Goal: Task Accomplishment & Management: Use online tool/utility

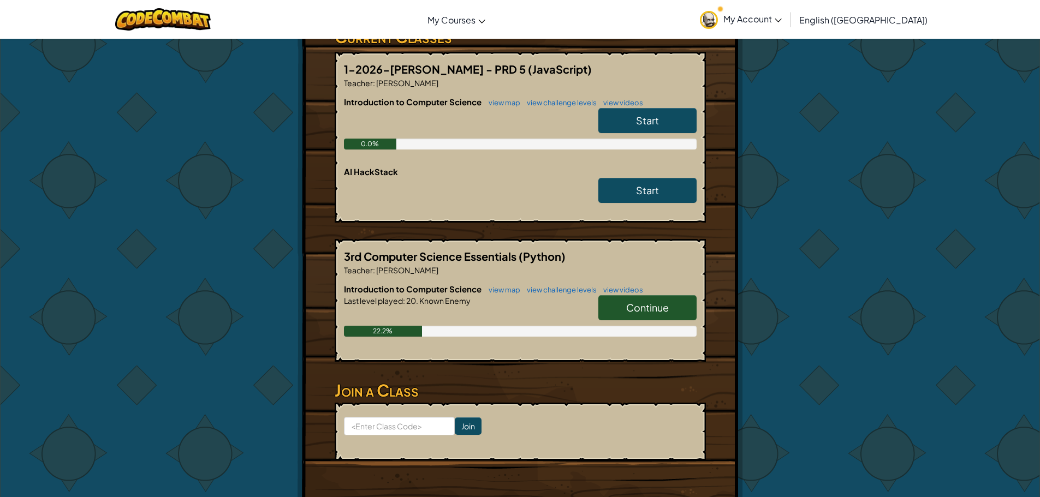
scroll to position [218, 0]
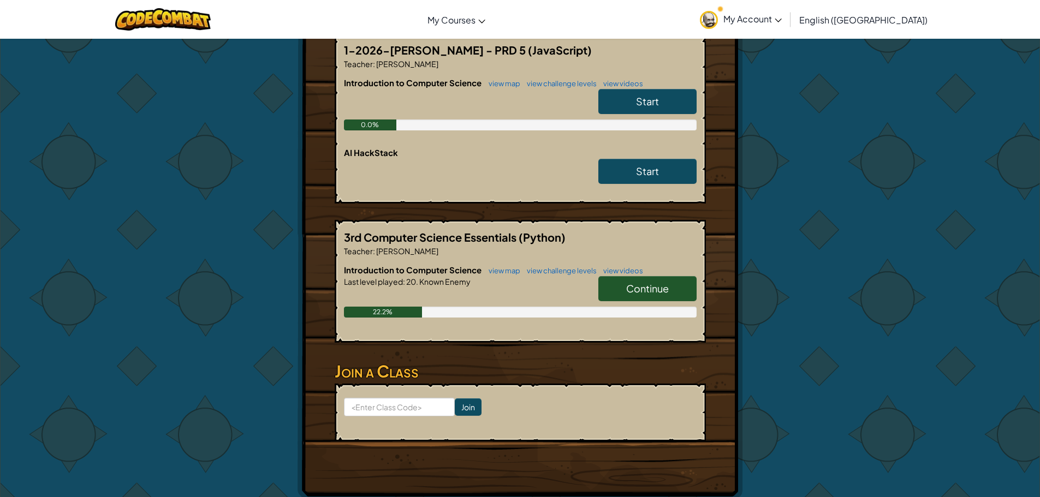
click at [679, 281] on link "Continue" at bounding box center [647, 288] width 98 height 25
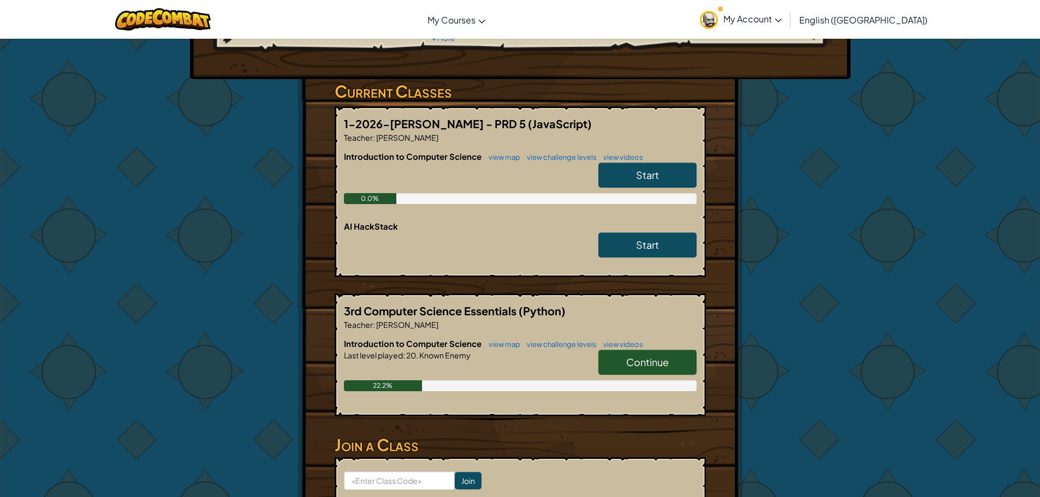
scroll to position [164, 0]
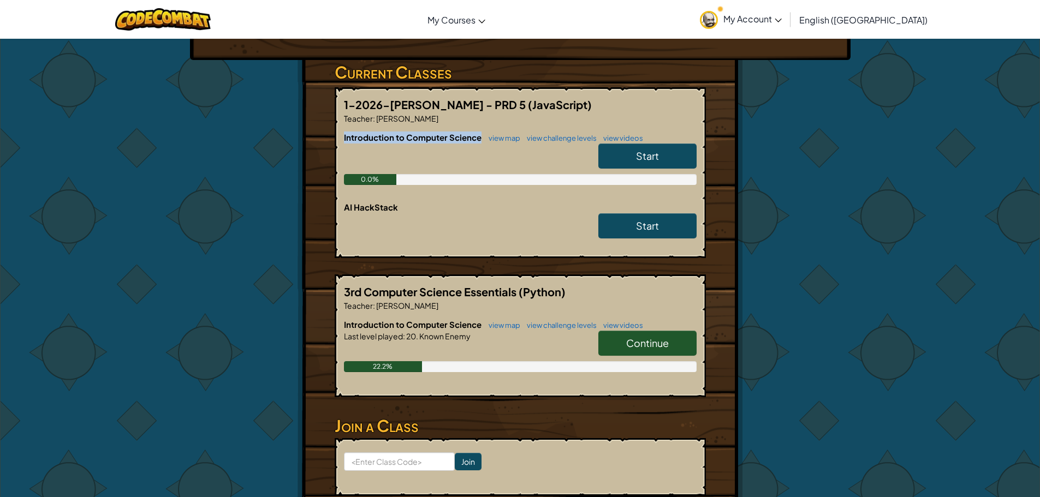
drag, startPoint x: 342, startPoint y: 140, endPoint x: 479, endPoint y: 132, distance: 137.2
click at [479, 132] on div "1-2026-[PERSON_NAME] - PRD 5 (JavaScript) Teacher : [PERSON_NAME] Introduction …" at bounding box center [520, 172] width 371 height 171
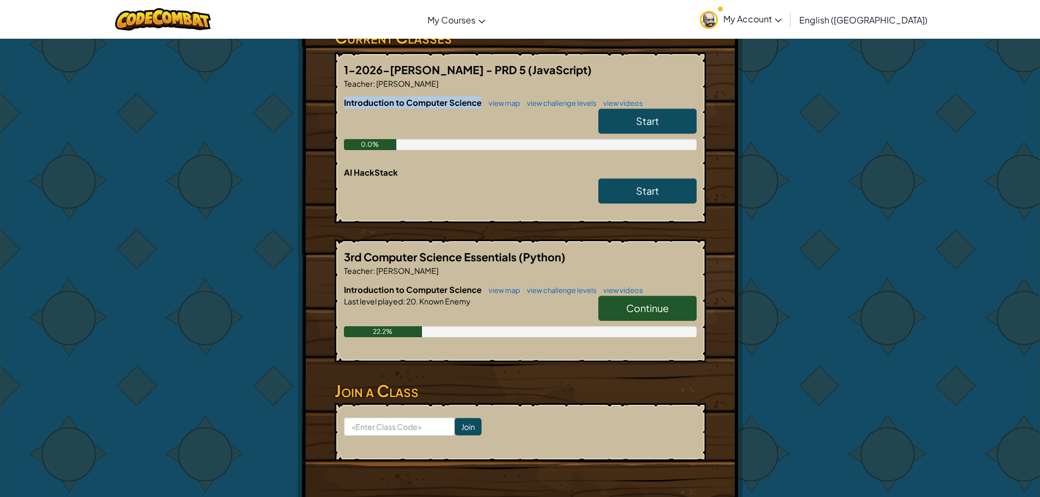
scroll to position [218, 0]
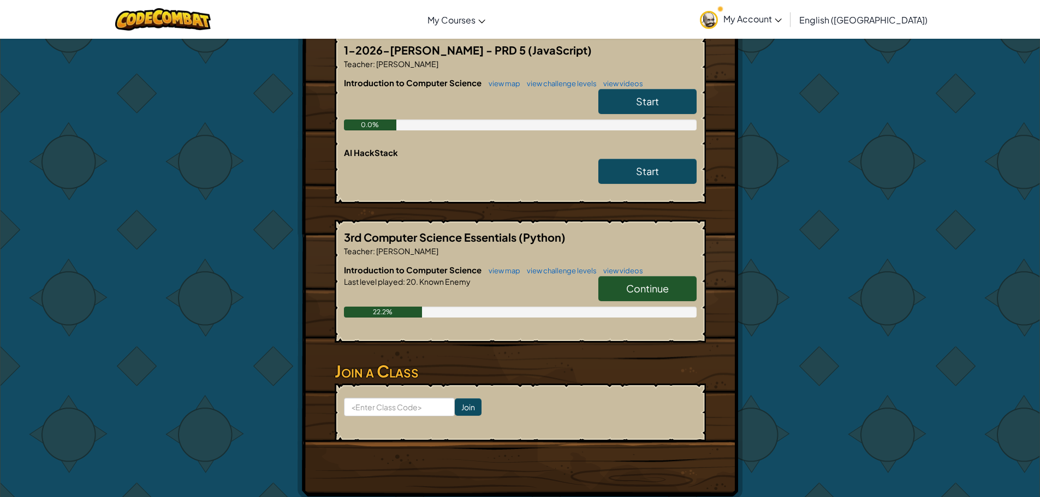
click at [626, 88] on h6 "Introduction to Computer Science view map view challenge levels view videos" at bounding box center [520, 83] width 353 height 12
click at [626, 92] on link "Start" at bounding box center [647, 101] width 98 height 25
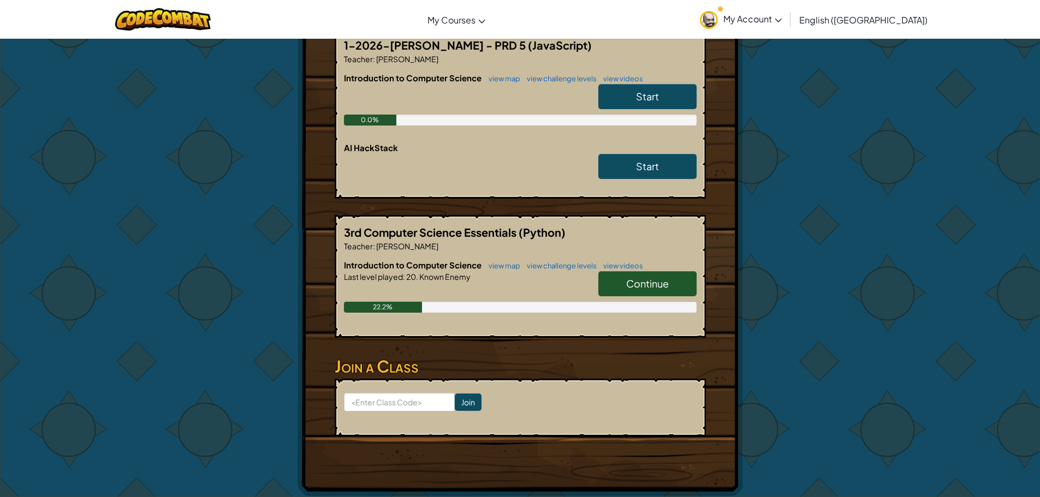
scroll to position [164, 0]
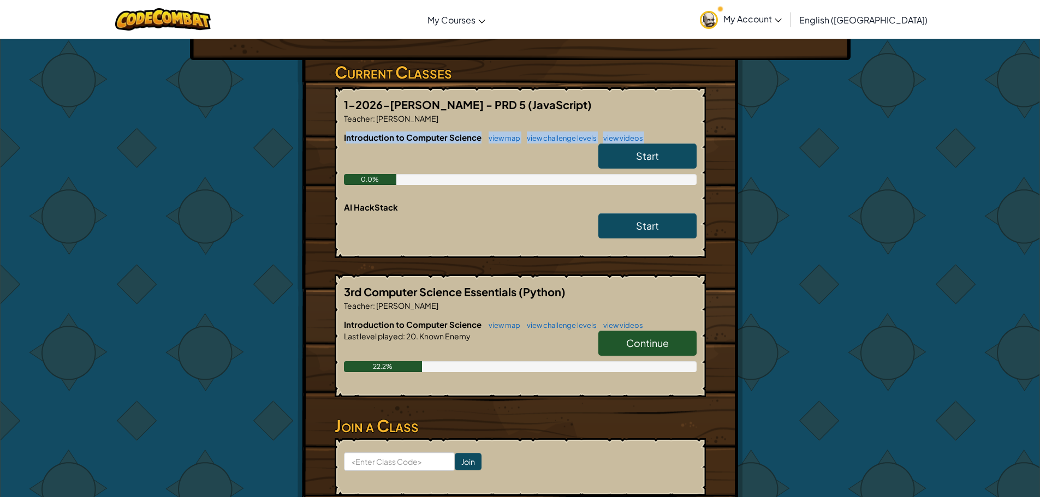
drag, startPoint x: 359, startPoint y: 144, endPoint x: 445, endPoint y: 218, distance: 113.8
click at [480, 151] on div "Introduction to Computer Science view map view challenge levels view videos Sta…" at bounding box center [520, 167] width 353 height 70
click at [645, 149] on link "Start" at bounding box center [647, 156] width 98 height 25
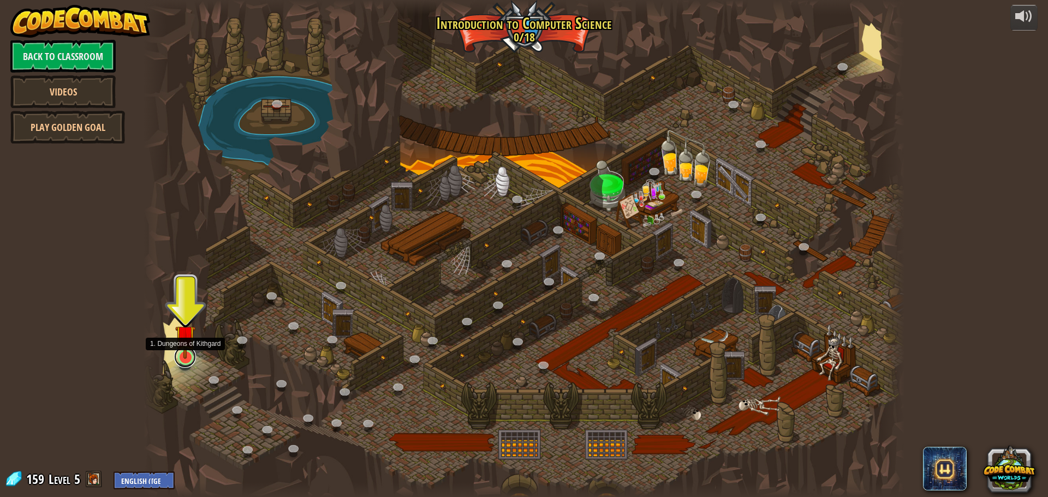
click at [182, 362] on link at bounding box center [185, 357] width 22 height 22
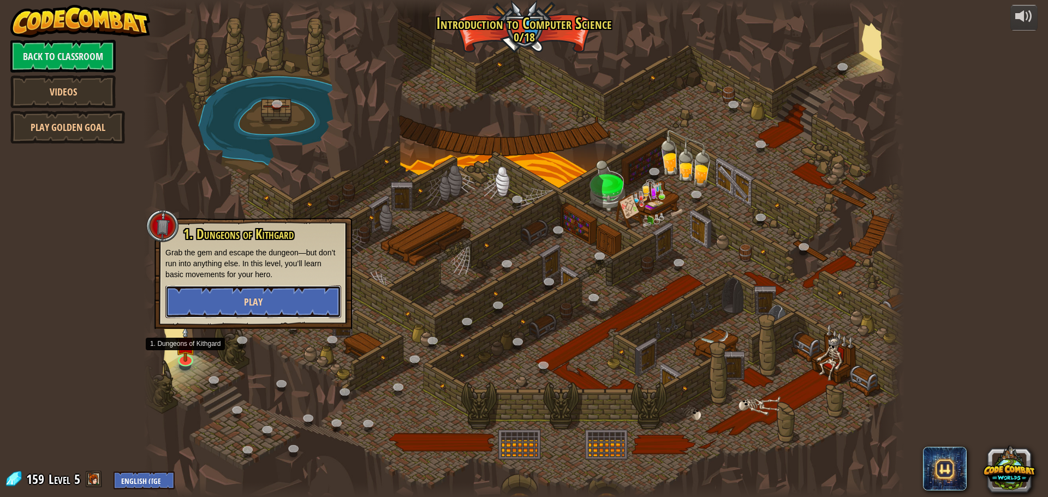
click at [207, 304] on button "Play" at bounding box center [253, 302] width 176 height 33
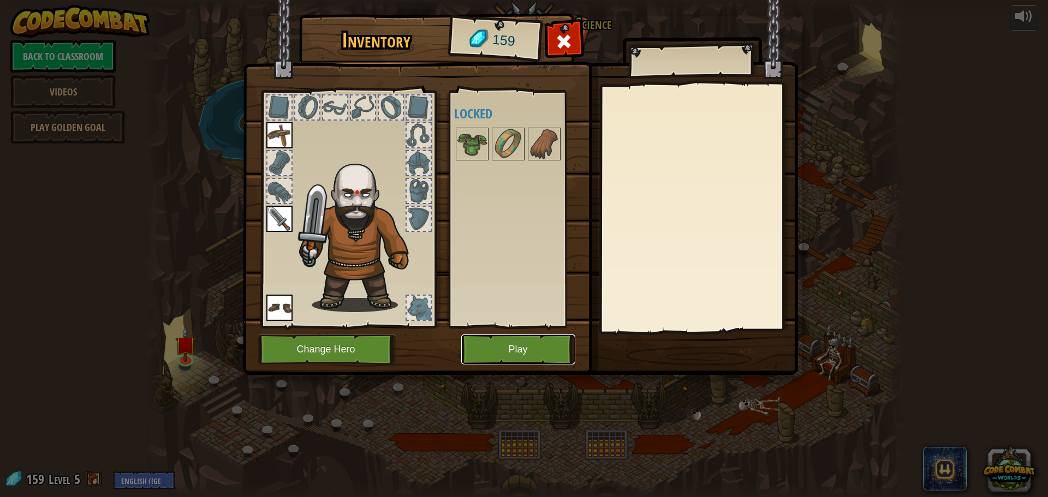
click at [543, 347] on button "Play" at bounding box center [518, 350] width 114 height 30
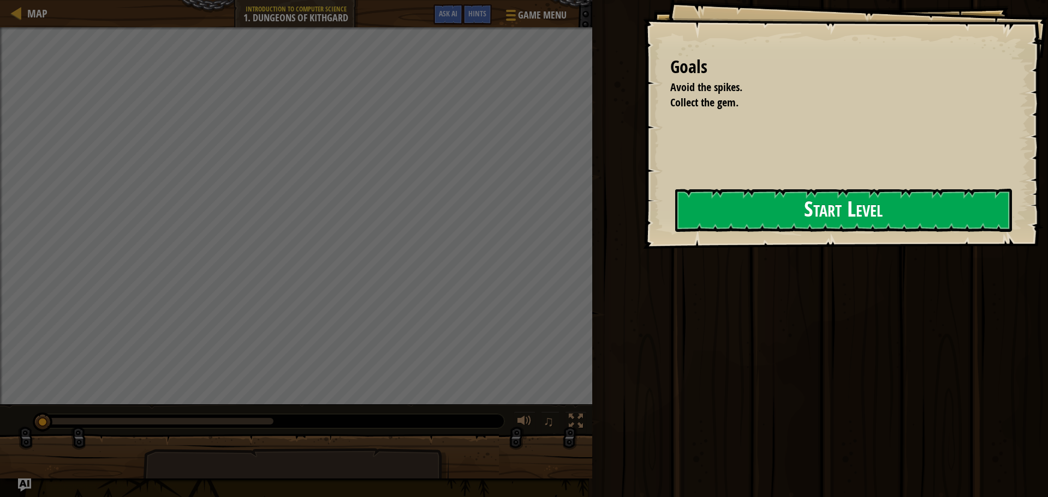
click at [675, 214] on button "Start Level" at bounding box center [843, 210] width 337 height 43
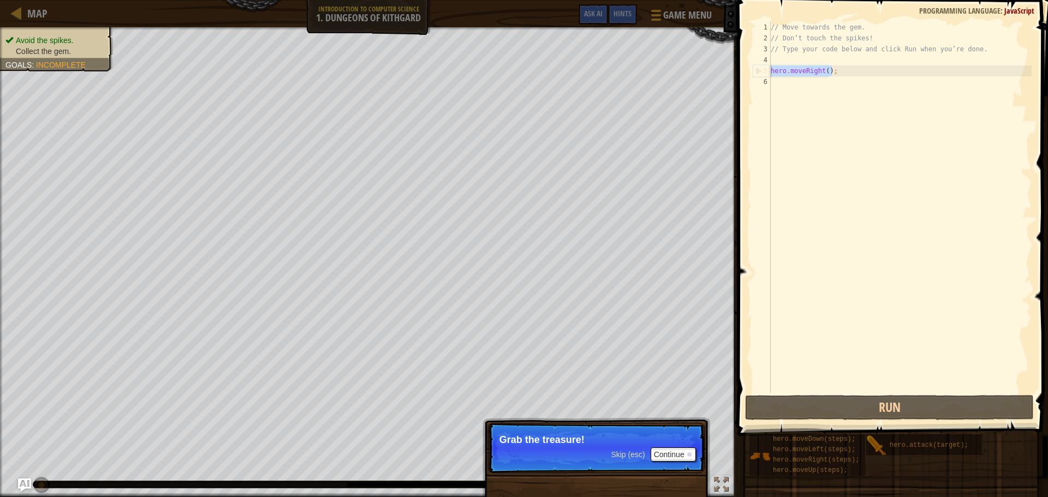
drag, startPoint x: 836, startPoint y: 69, endPoint x: 749, endPoint y: 70, distance: 87.4
click at [749, 70] on div "1 2 3 4 5 6 // Move towards the gem. // Don’t touch the spikes! // Type your co…" at bounding box center [891, 239] width 314 height 468
type textarea "hero.moveRight();"
click at [806, 83] on div "// Move towards the gem. // Don’t touch the spikes! // Type your code below and…" at bounding box center [900, 218] width 263 height 393
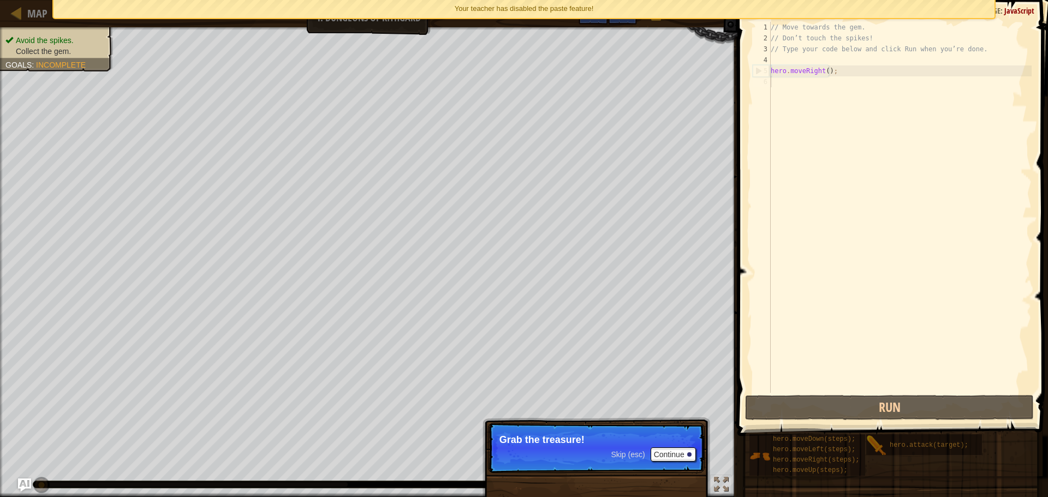
click at [810, 85] on div "// Move towards the gem. // Don’t touch the spikes! // Type your code below and…" at bounding box center [900, 218] width 263 height 393
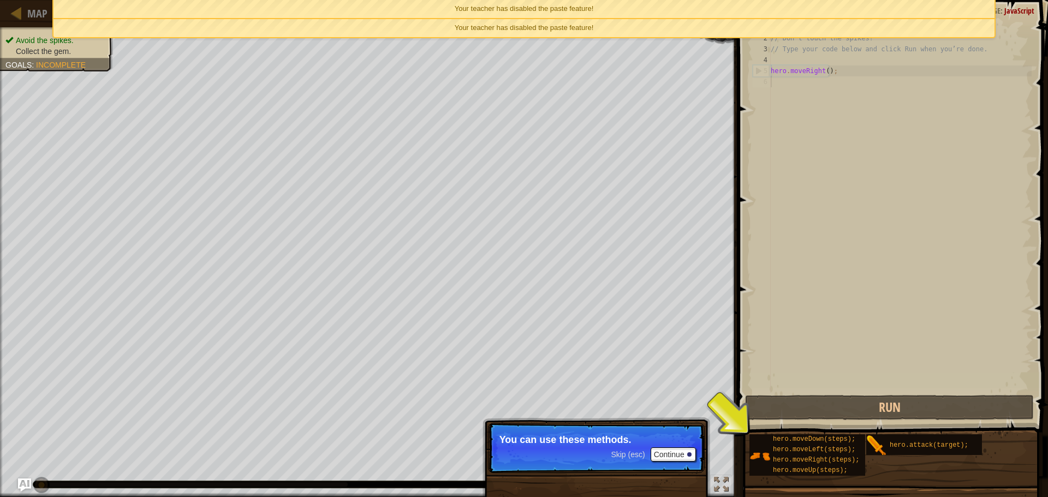
click at [915, 100] on div "// Move towards the gem. // Don’t touch the spikes! // Type your code below and…" at bounding box center [900, 218] width 263 height 393
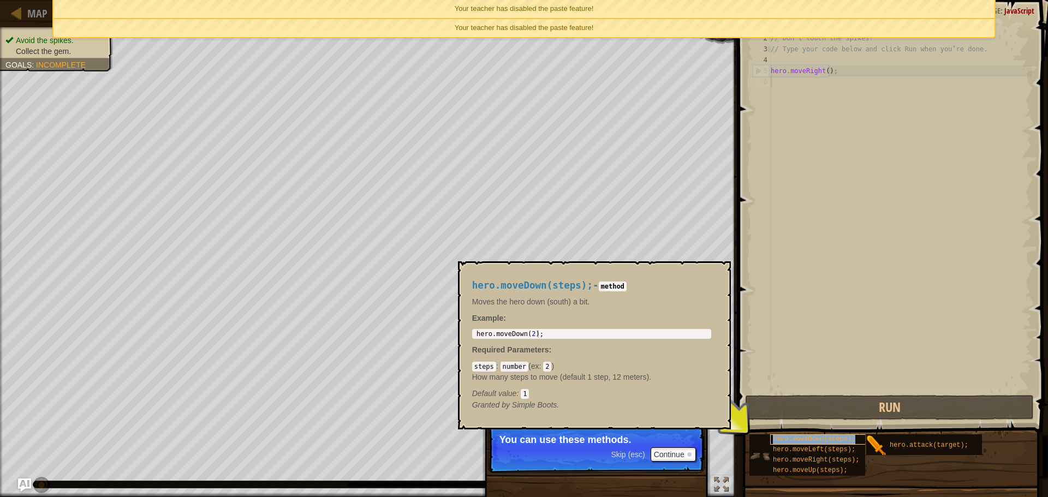
click at [777, 439] on span "hero.moveDown(steps);" at bounding box center [814, 440] width 82 height 8
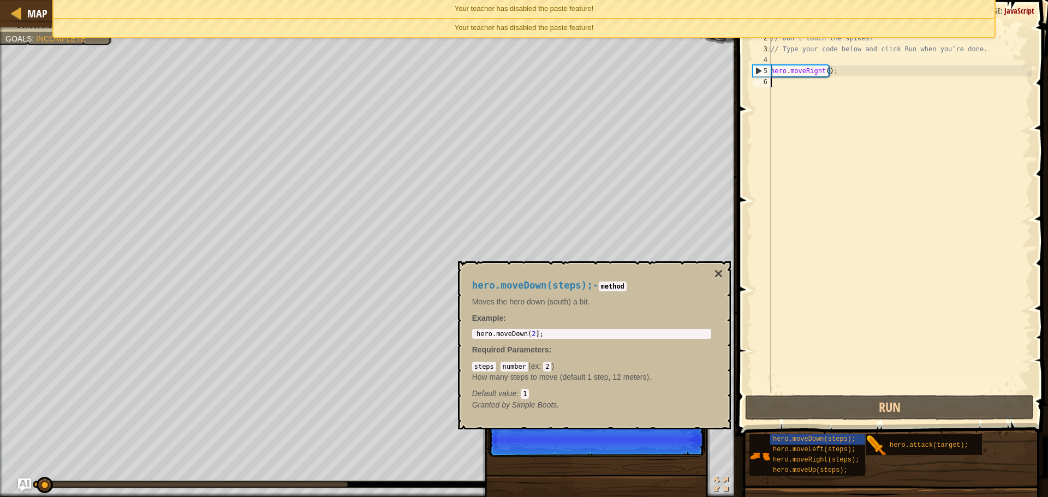
scroll to position [5, 0]
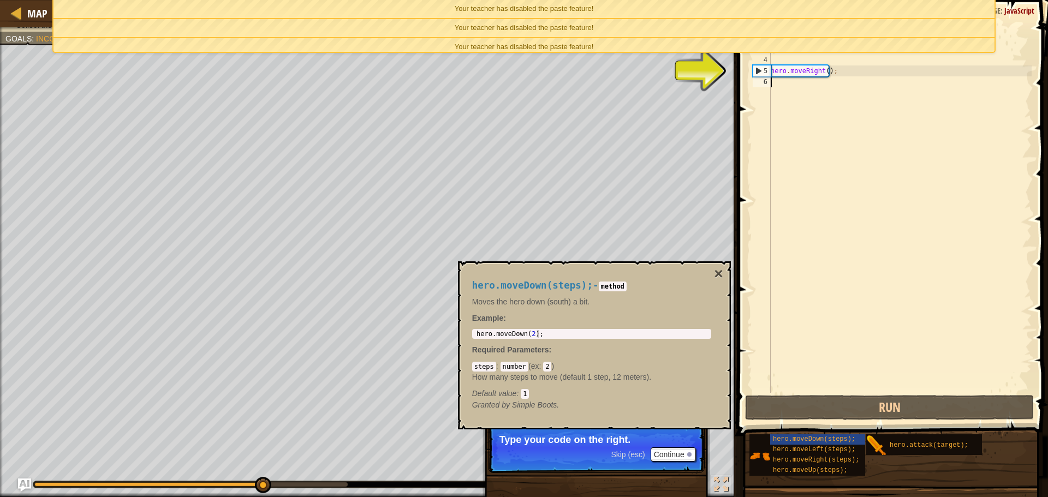
click at [829, 85] on div "// Move towards the gem. // Don’t touch the spikes! // Type your code below and…" at bounding box center [900, 218] width 263 height 393
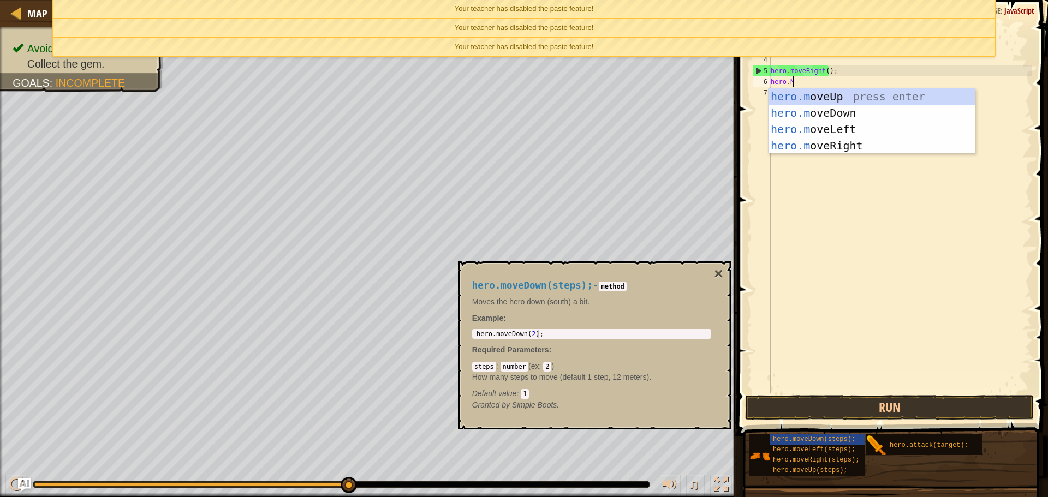
scroll to position [5, 1]
type textarea "hero.moved"
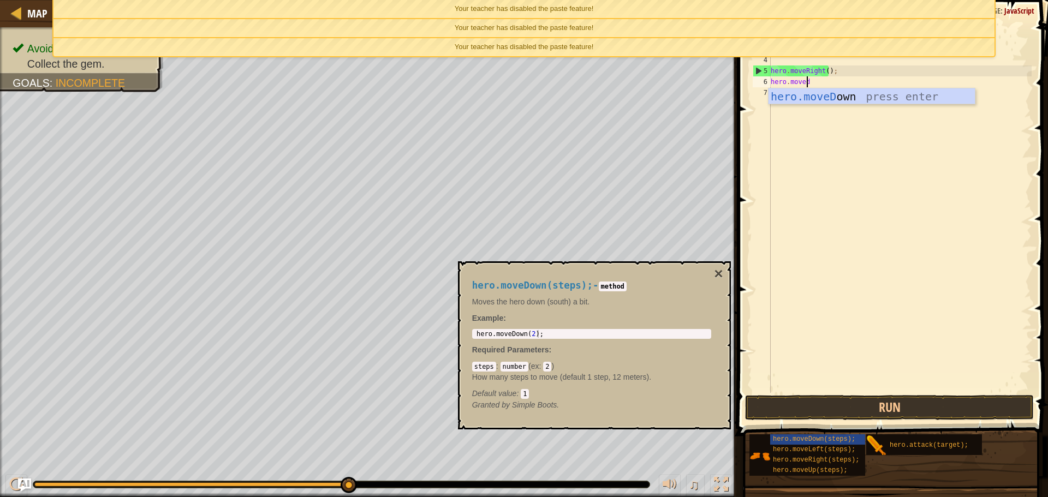
scroll to position [5, 0]
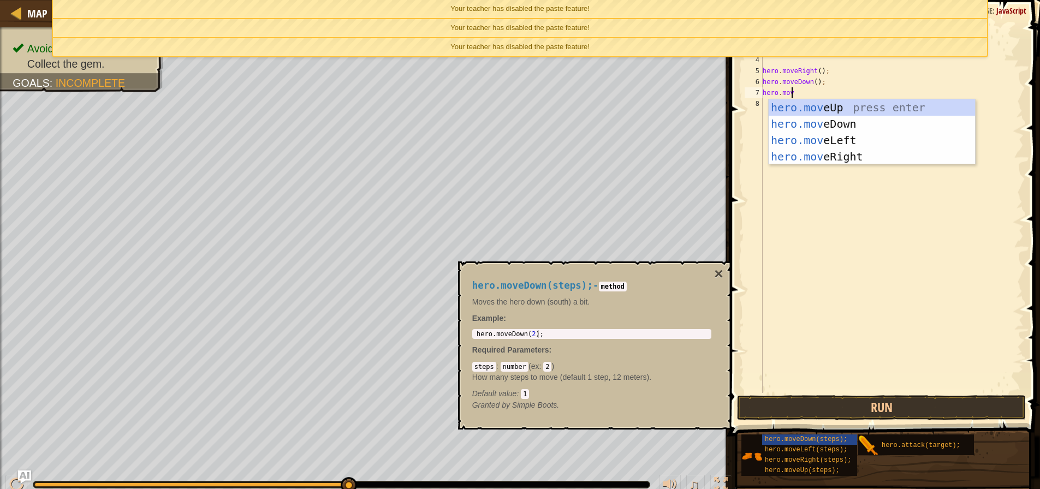
type textarea "hero.mover"
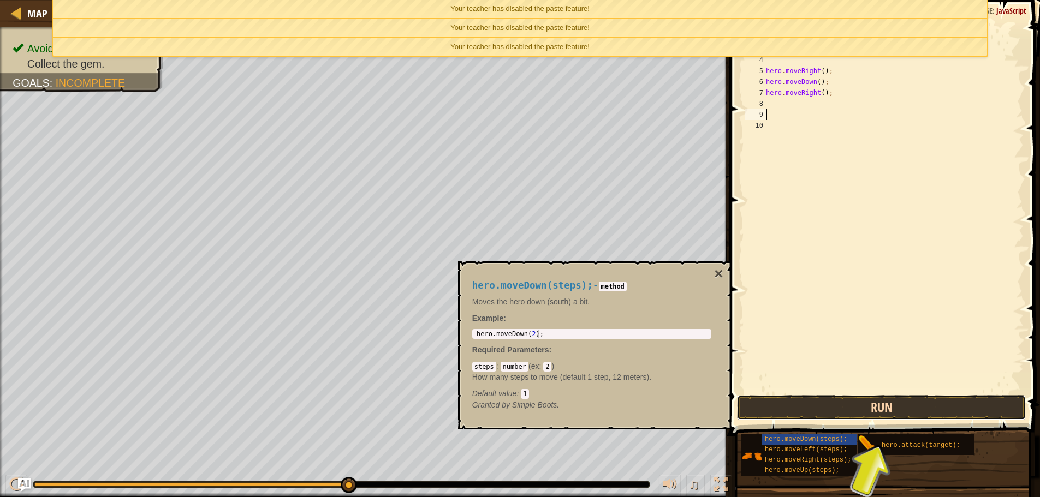
click at [908, 399] on button "Run" at bounding box center [881, 407] width 289 height 25
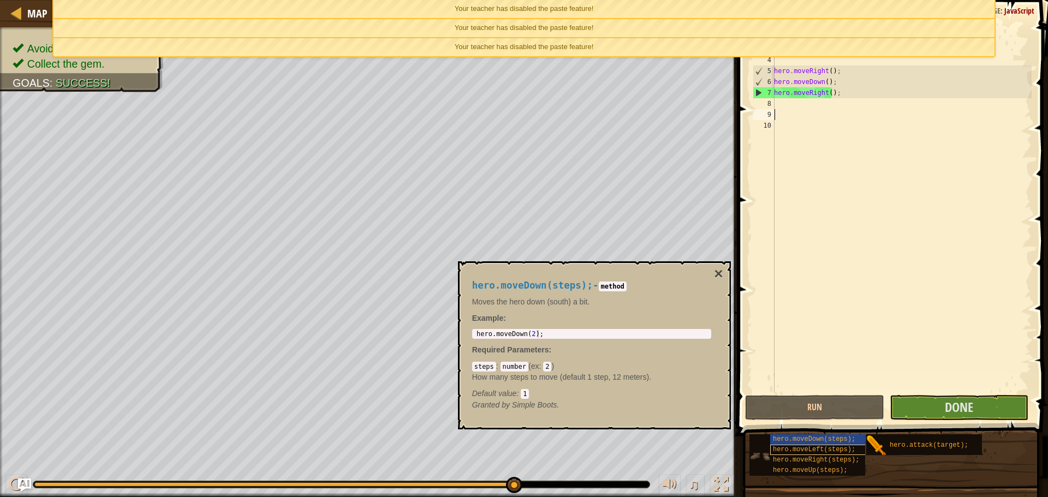
drag, startPoint x: 274, startPoint y: 481, endPoint x: 859, endPoint y: 452, distance: 586.0
click at [805, 472] on div "Map Introduction to Computer Science 1. Dungeons of Kithgard Game Menu Done Hin…" at bounding box center [524, 248] width 1048 height 497
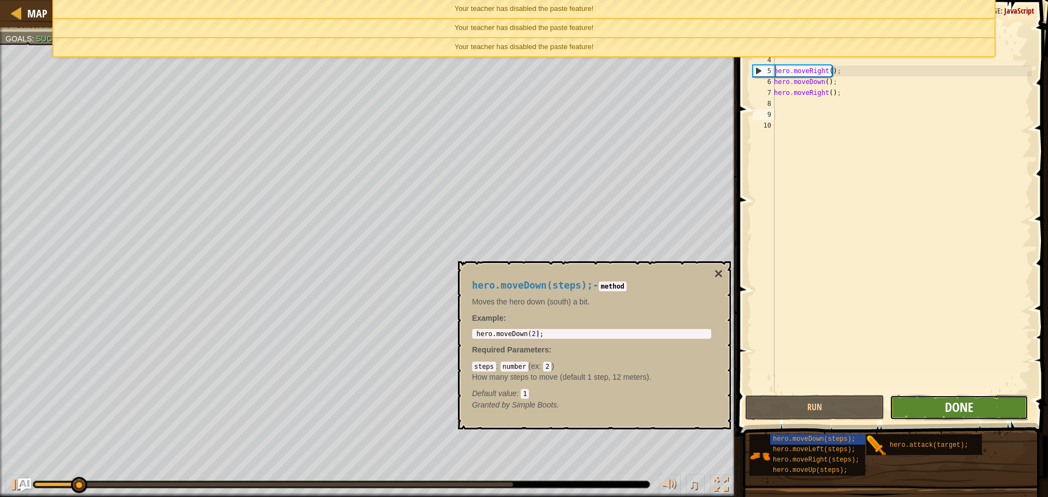
click at [965, 405] on span "Done" at bounding box center [959, 407] width 28 height 17
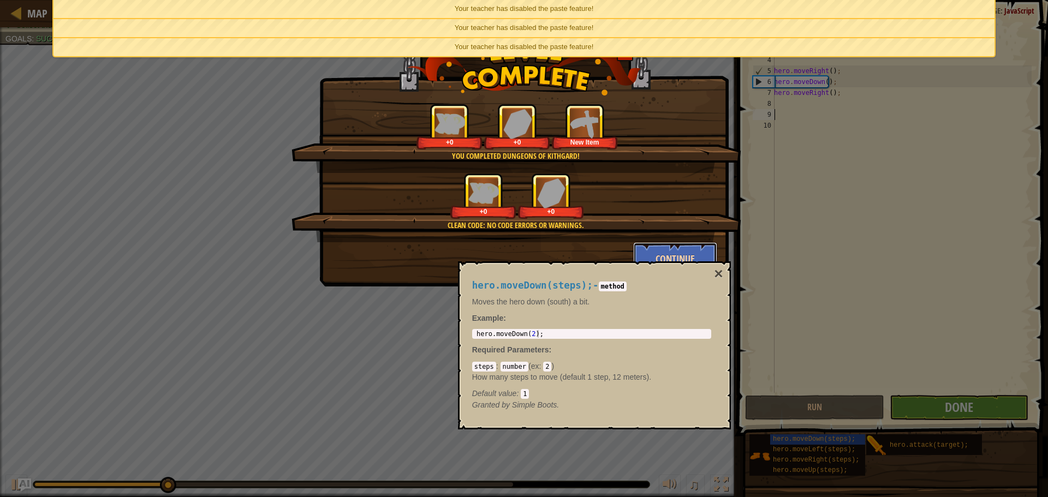
click at [666, 259] on button "Continue" at bounding box center [675, 258] width 85 height 33
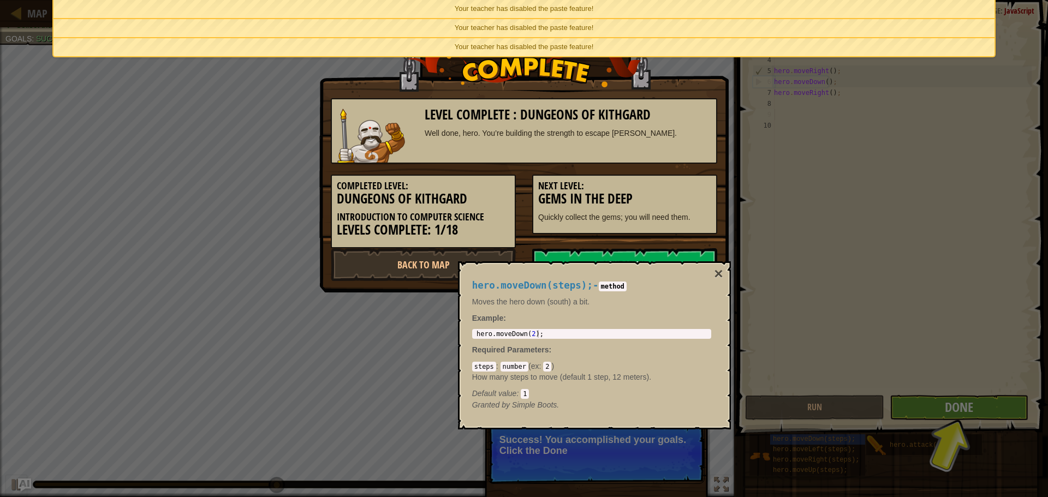
click at [716, 275] on button "×" at bounding box center [718, 273] width 9 height 15
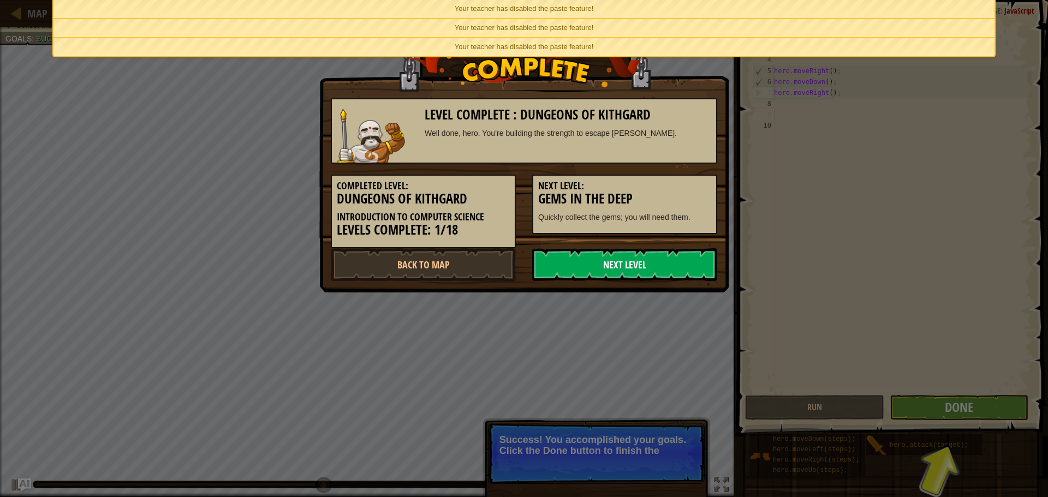
click at [627, 259] on link "Next Level" at bounding box center [624, 264] width 185 height 33
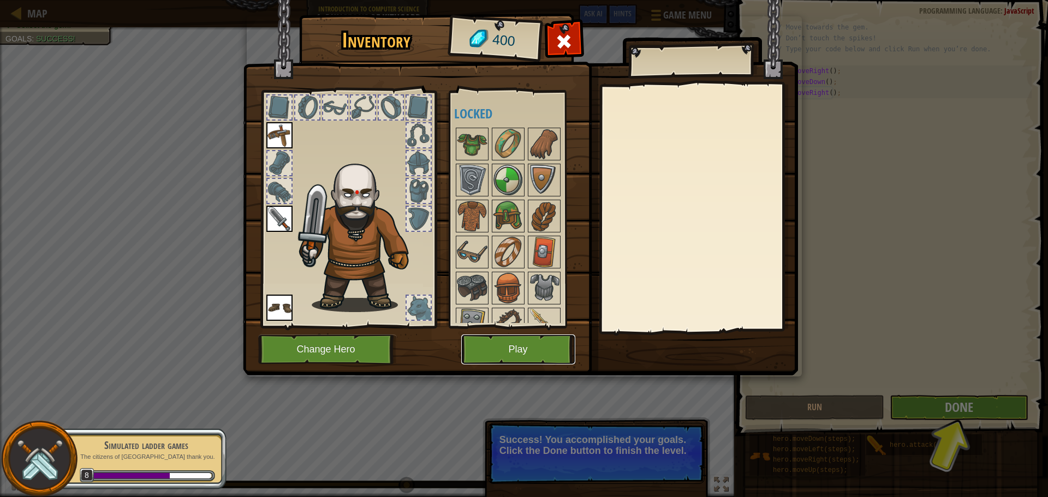
drag, startPoint x: 531, startPoint y: 342, endPoint x: 531, endPoint y: 348, distance: 6.0
click at [531, 348] on button "Play" at bounding box center [518, 350] width 114 height 30
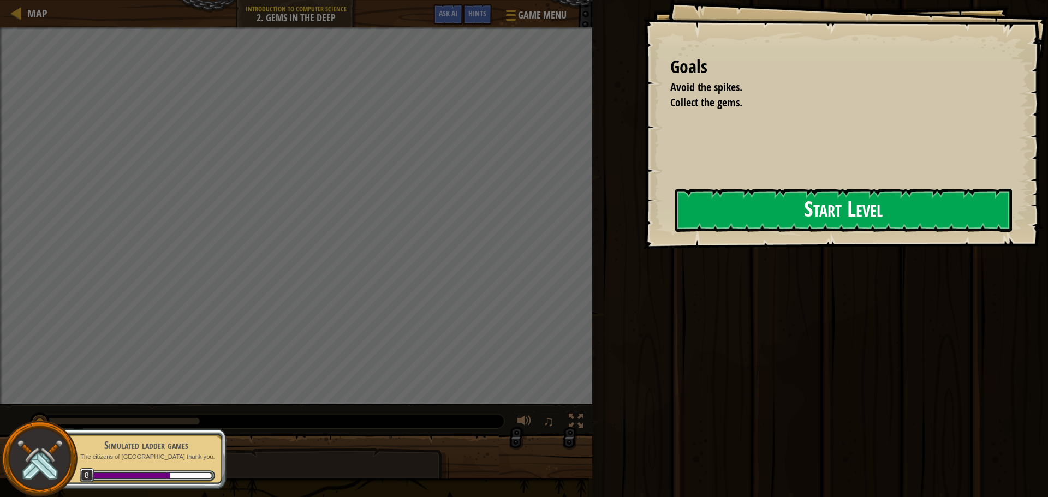
click at [675, 220] on button "Start Level" at bounding box center [843, 210] width 337 height 43
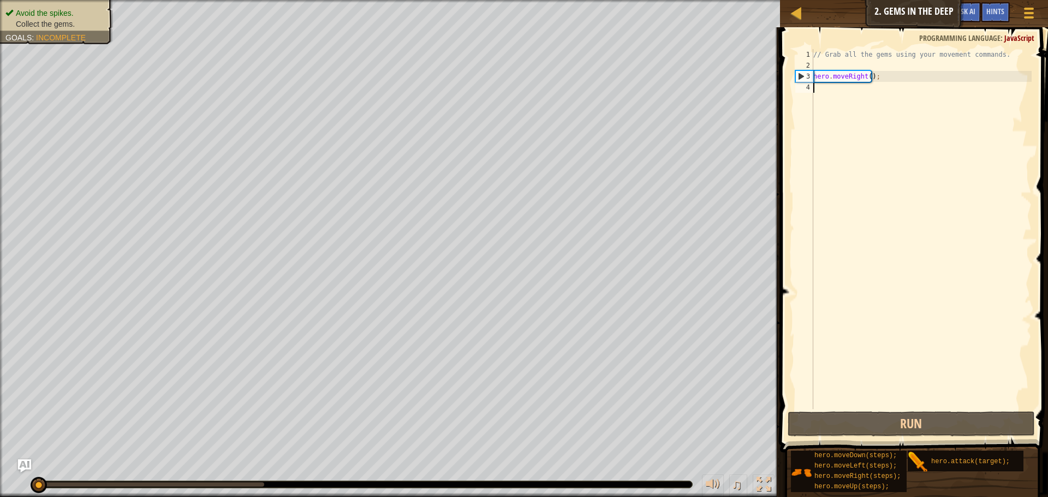
type textarea "m"
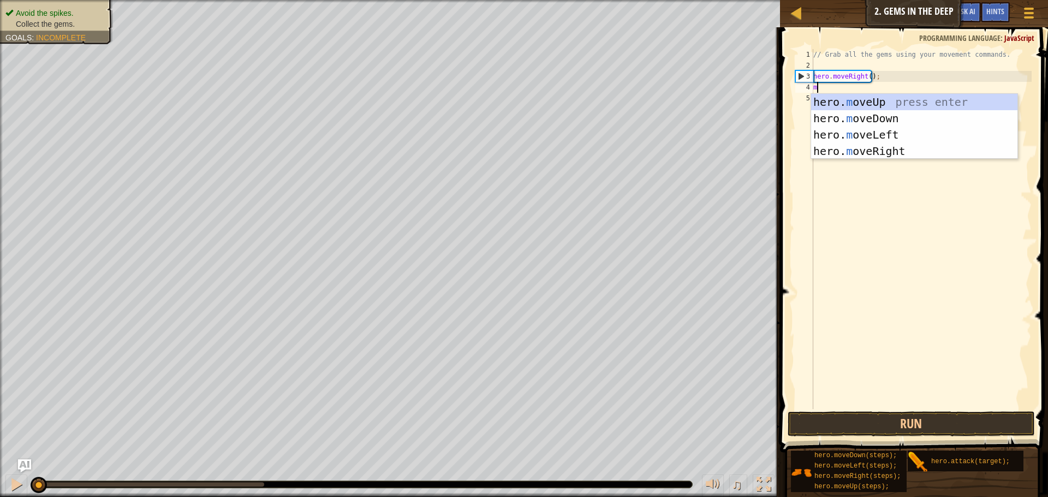
scroll to position [5, 0]
type textarea "moved"
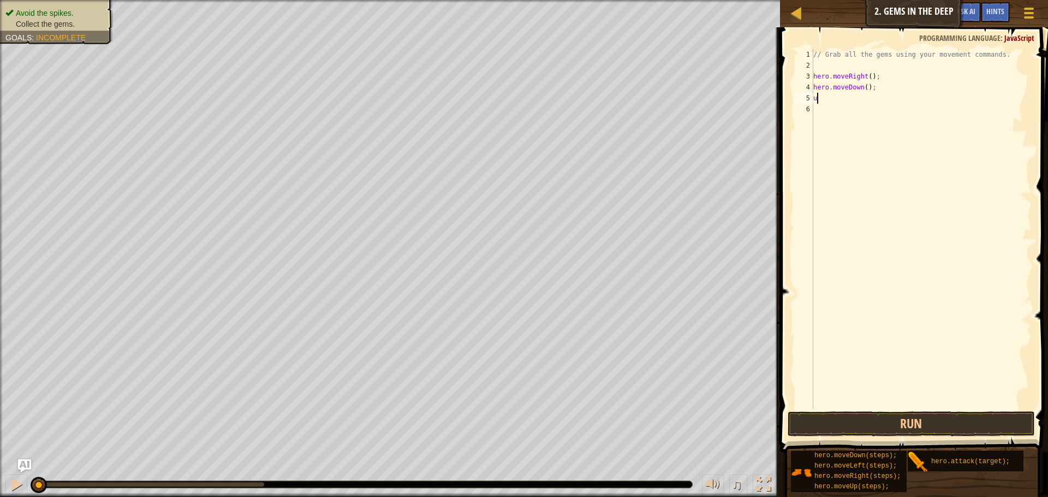
type textarea "up"
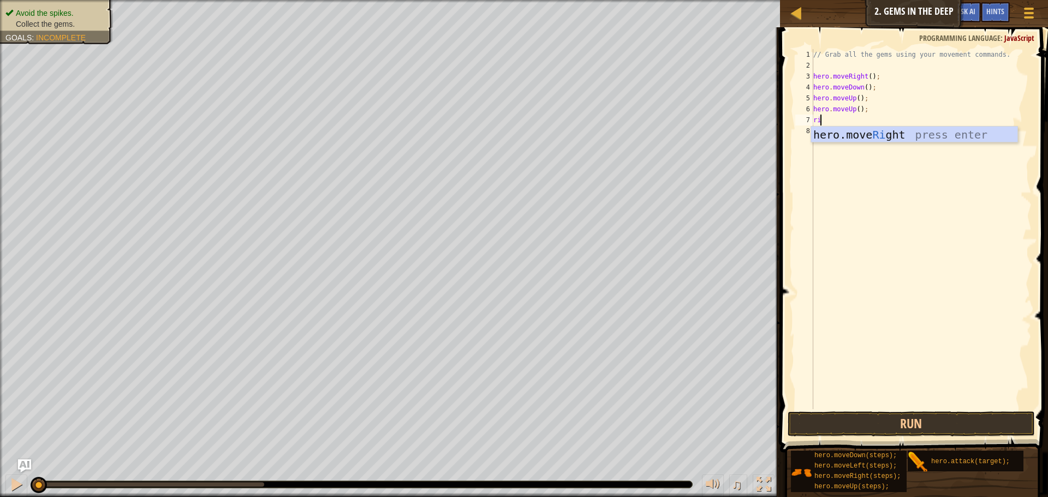
type textarea "right"
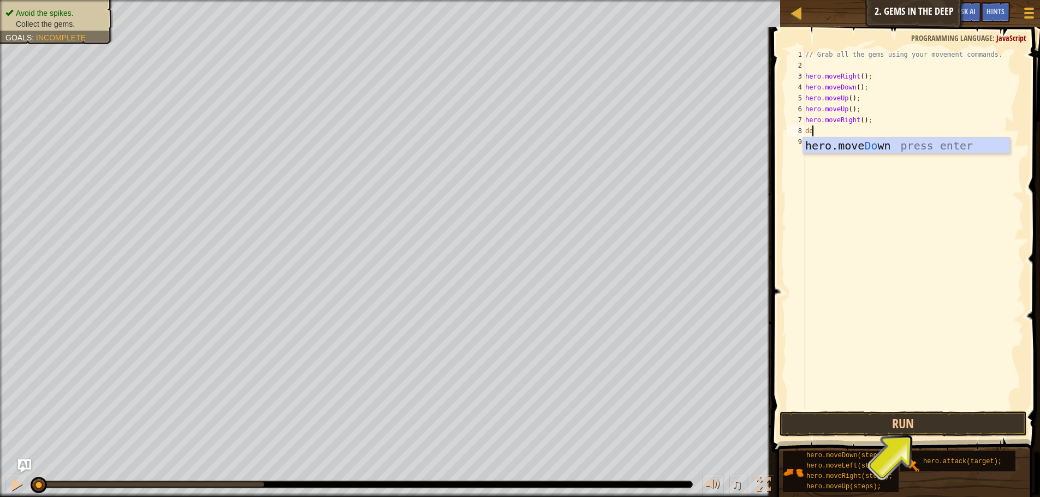
scroll to position [5, 1]
type textarea "down"
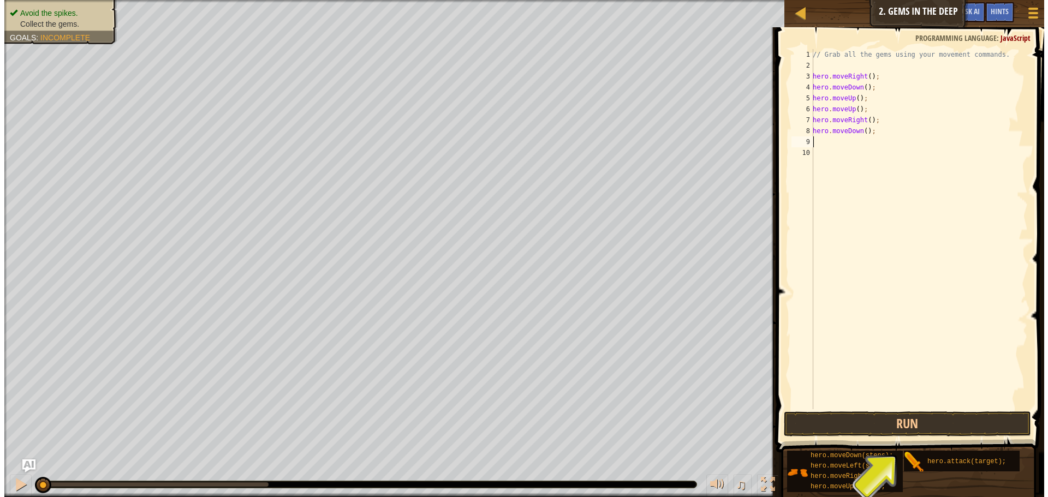
scroll to position [5, 0]
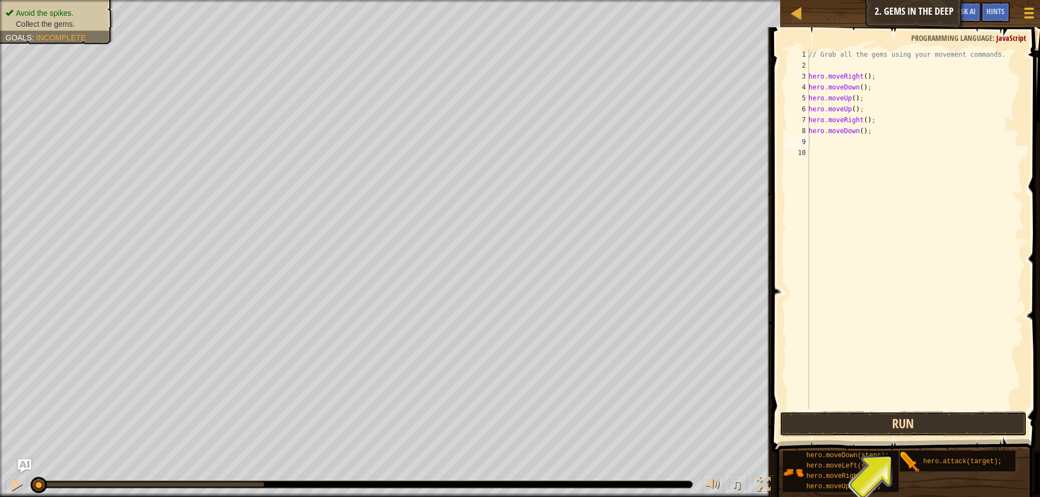
click at [918, 429] on button "Run" at bounding box center [903, 424] width 247 height 25
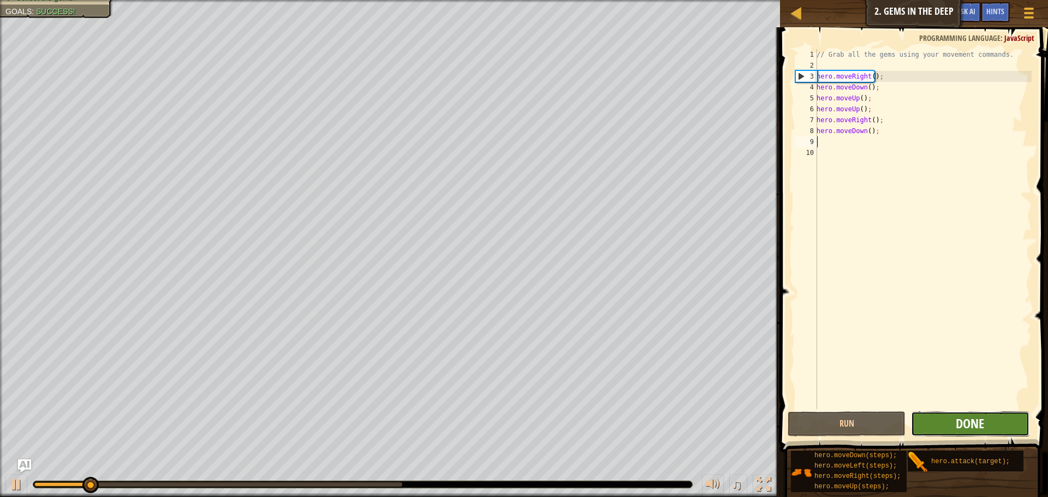
click at [984, 421] on span "Done" at bounding box center [970, 423] width 28 height 17
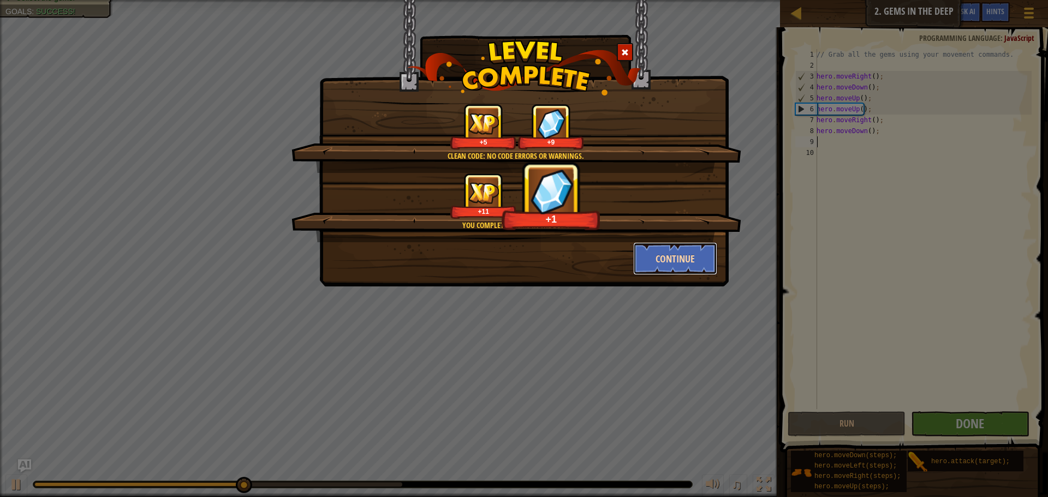
click at [689, 264] on button "Continue" at bounding box center [675, 258] width 85 height 33
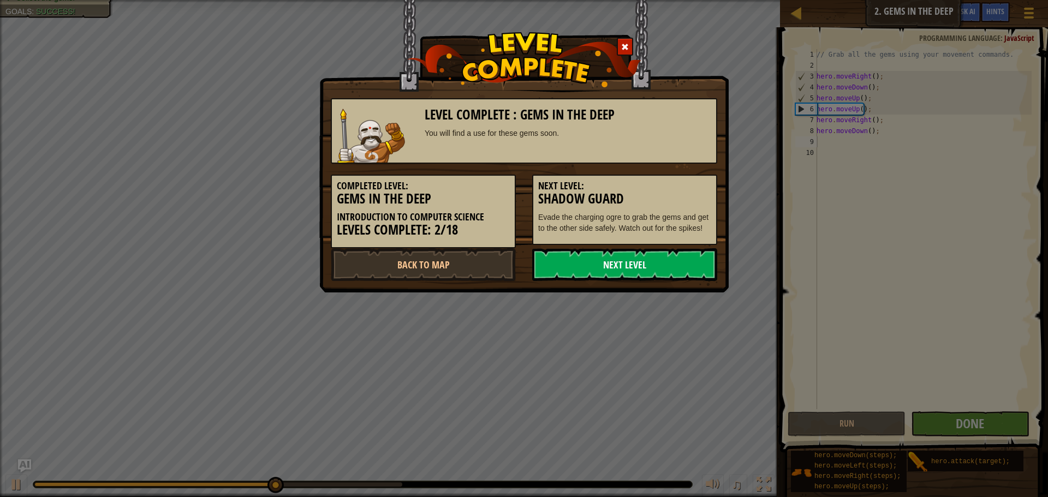
click at [680, 260] on link "Next Level" at bounding box center [624, 264] width 185 height 33
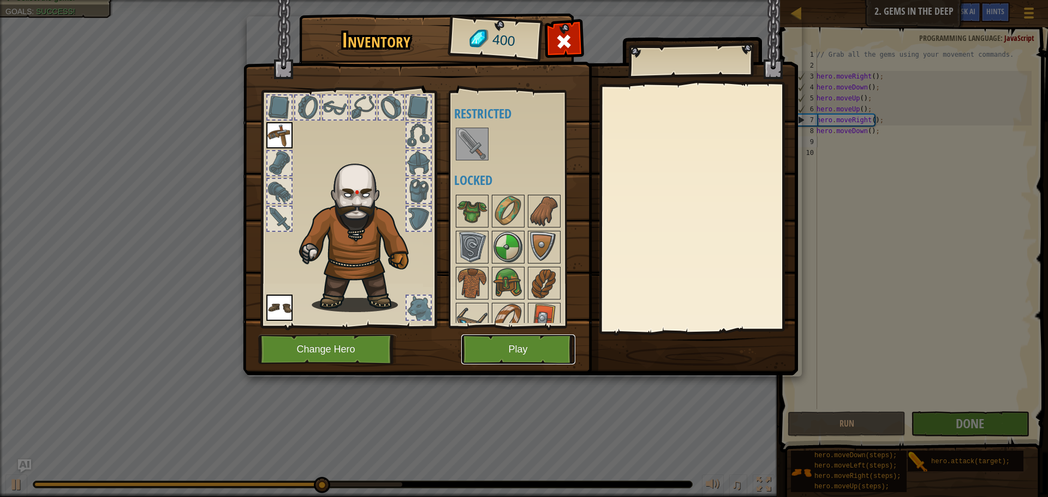
click at [528, 346] on button "Play" at bounding box center [518, 350] width 114 height 30
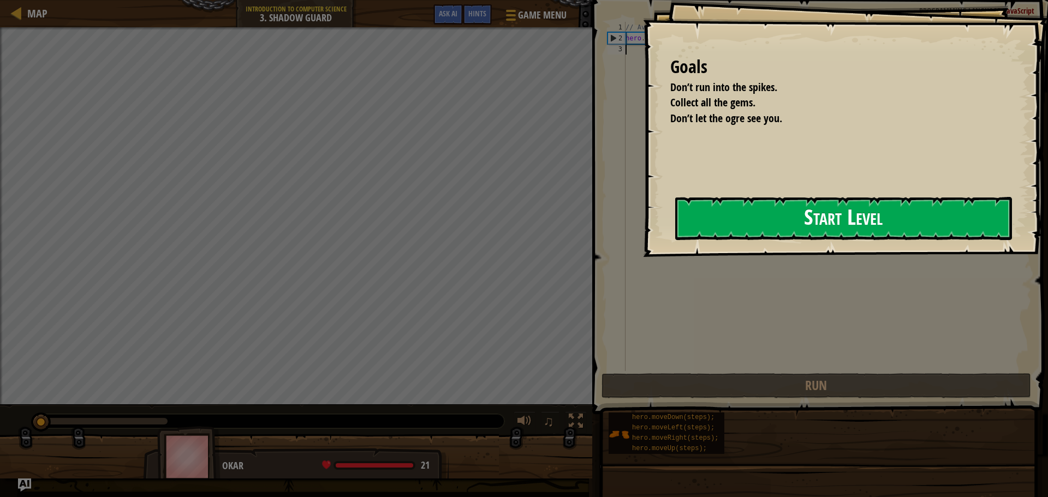
click at [823, 221] on button "Start Level" at bounding box center [843, 218] width 337 height 43
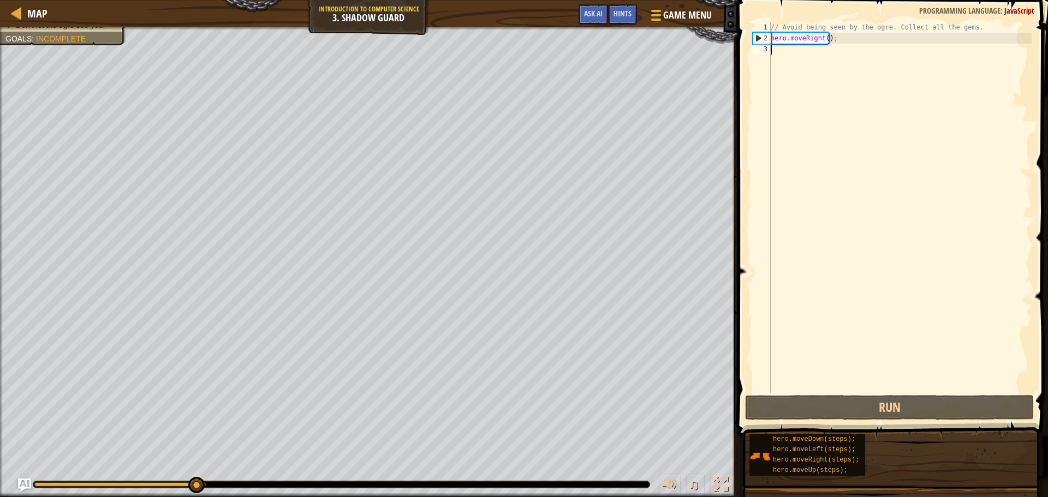
scroll to position [5, 0]
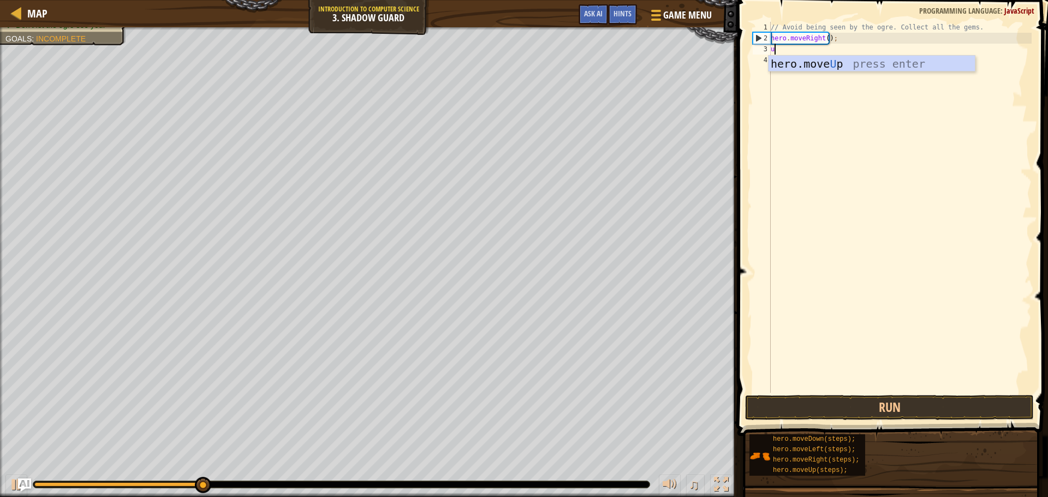
type textarea "up"
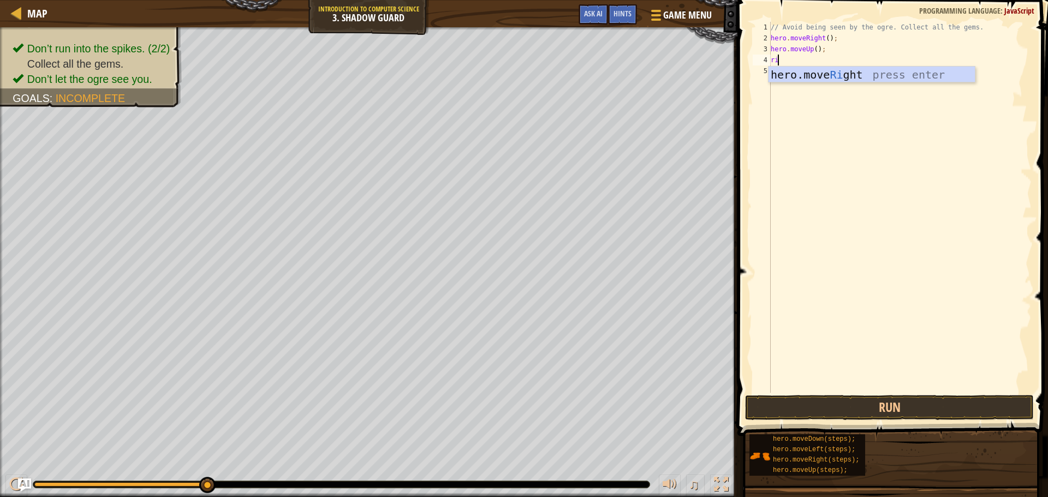
type textarea "right"
type textarea "down"
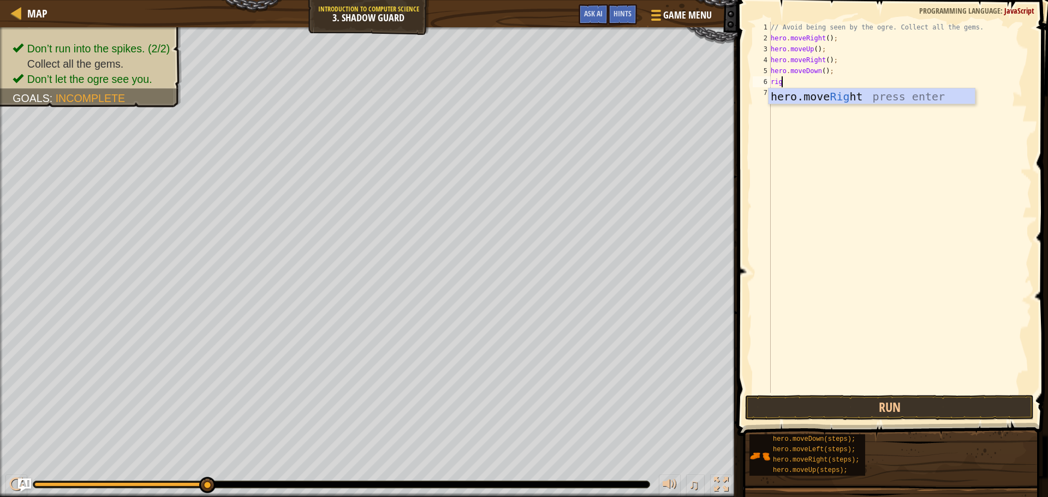
type textarea "right"
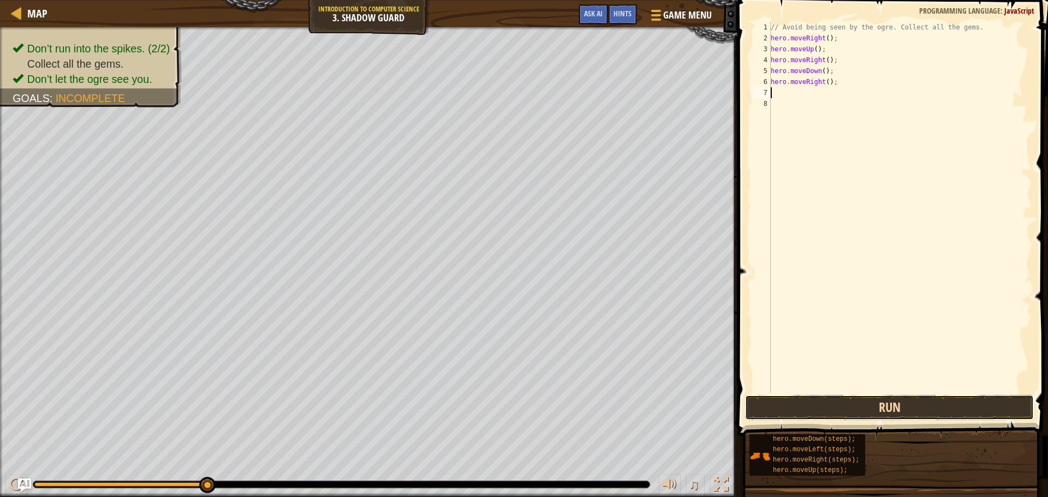
click at [936, 400] on button "Run" at bounding box center [889, 407] width 289 height 25
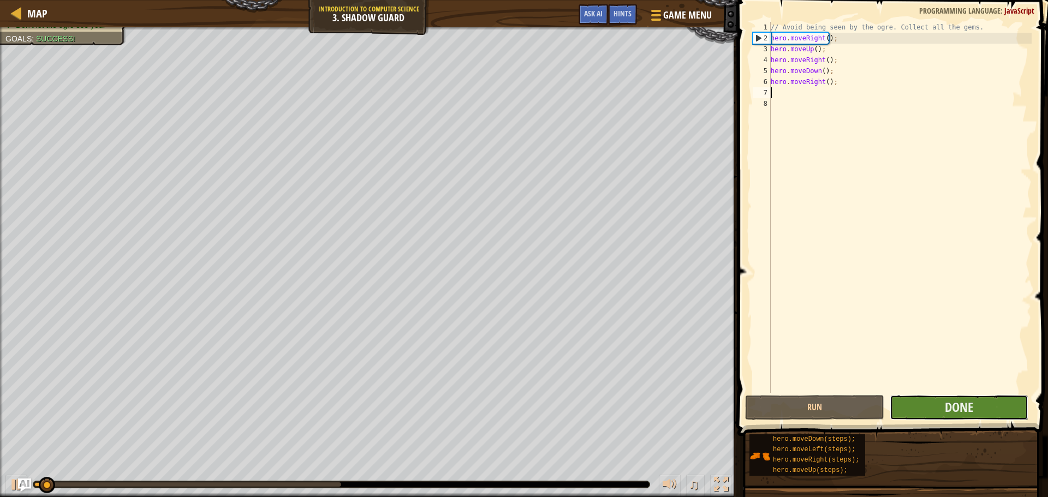
click at [937, 408] on button "Done" at bounding box center [959, 407] width 139 height 25
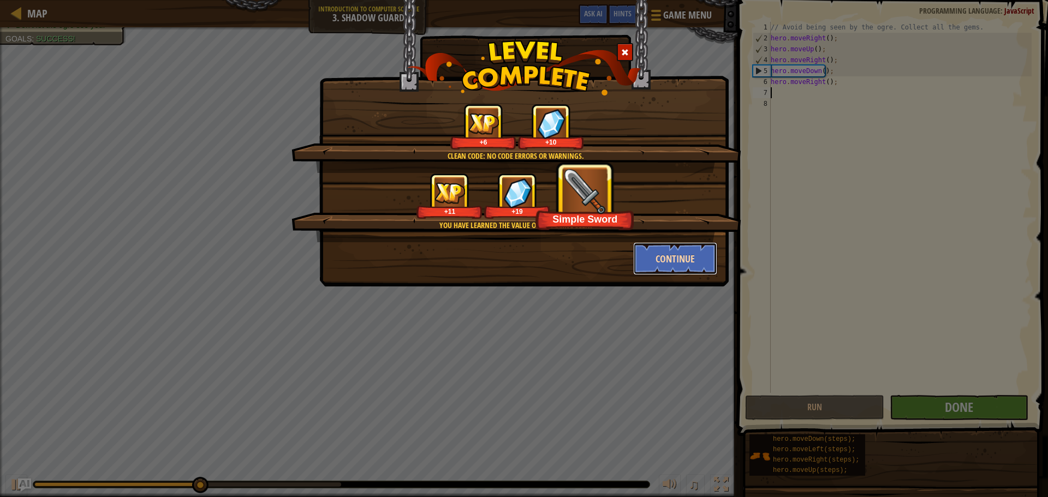
click at [703, 253] on button "Continue" at bounding box center [675, 258] width 85 height 33
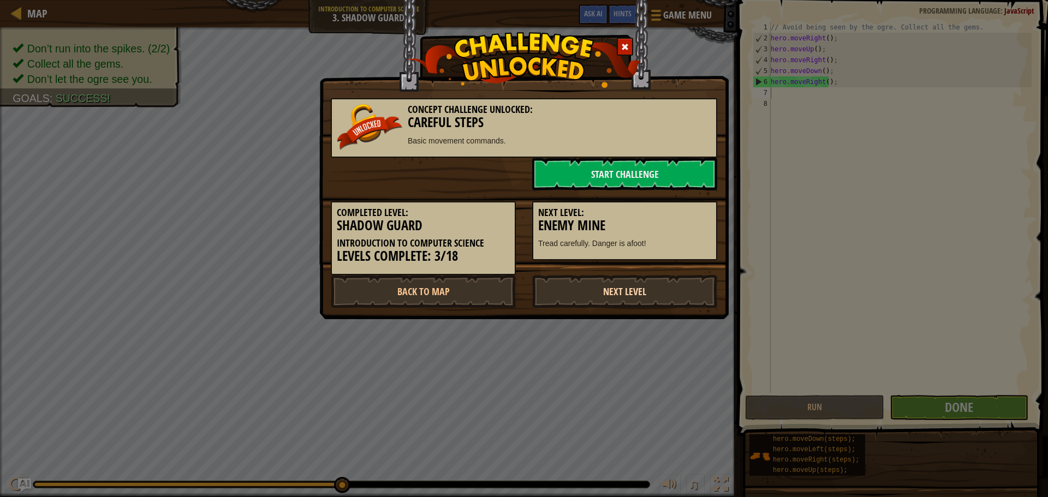
click at [604, 284] on link "Next Level" at bounding box center [624, 291] width 185 height 33
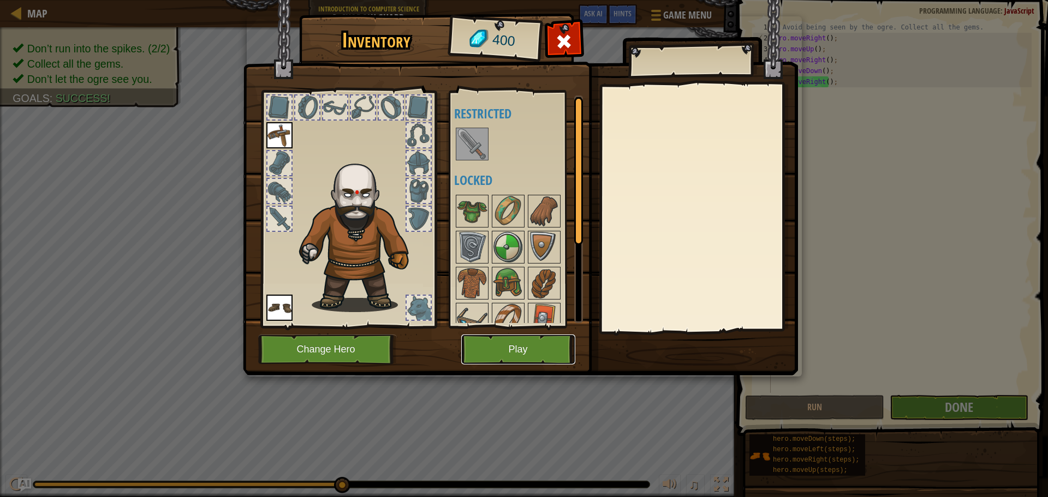
click at [520, 347] on button "Play" at bounding box center [518, 350] width 114 height 30
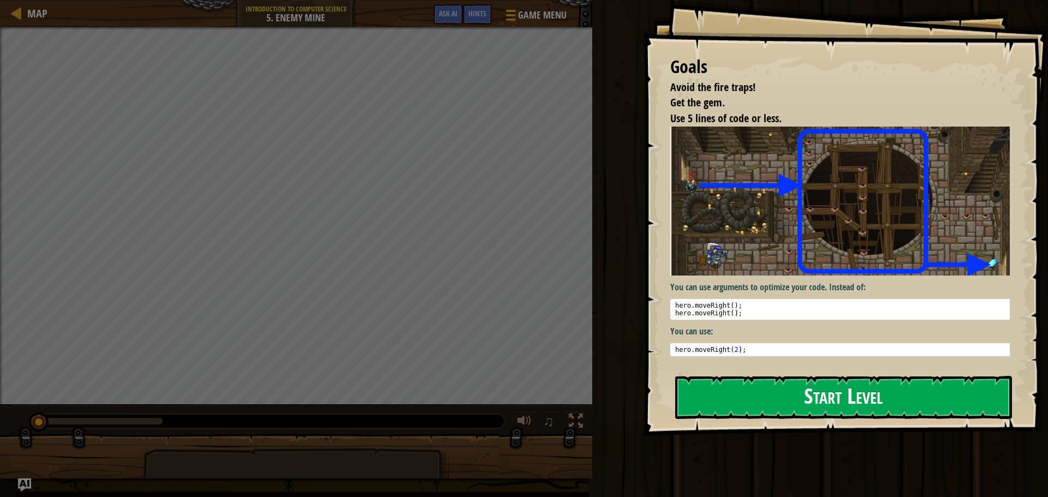
click at [732, 389] on button "Start Level" at bounding box center [843, 397] width 337 height 43
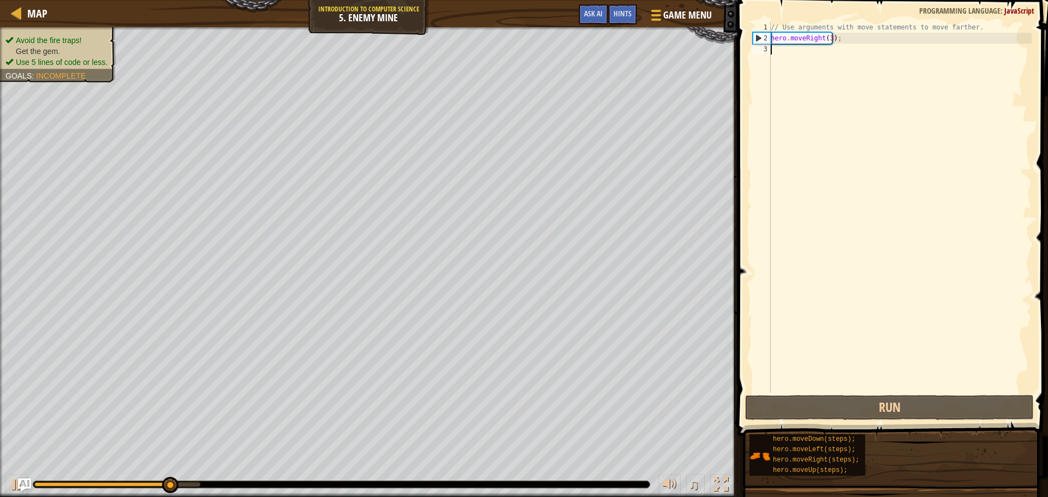
click at [28, 36] on ul "Avoid the fire traps! Get the gem. Use 5 lines of code or less." at bounding box center [57, 51] width 105 height 33
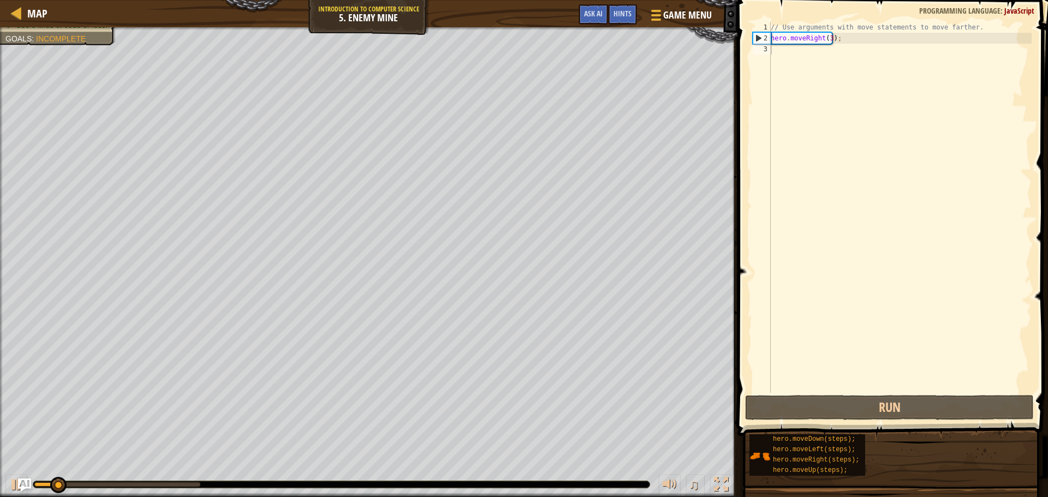
click at [878, 86] on div "// Use arguments with move statements to move farther. hero . moveRight ( 3 ) ;" at bounding box center [900, 218] width 263 height 393
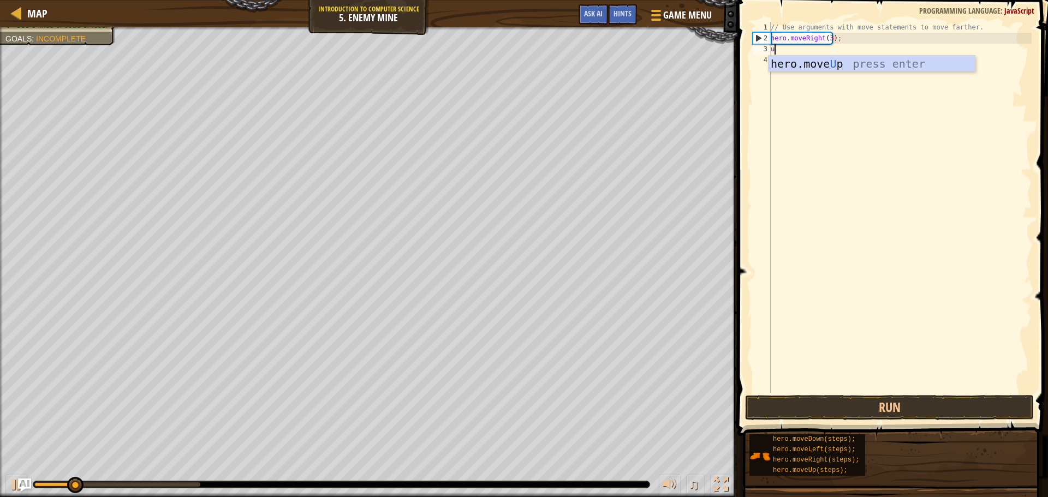
type textarea "up"
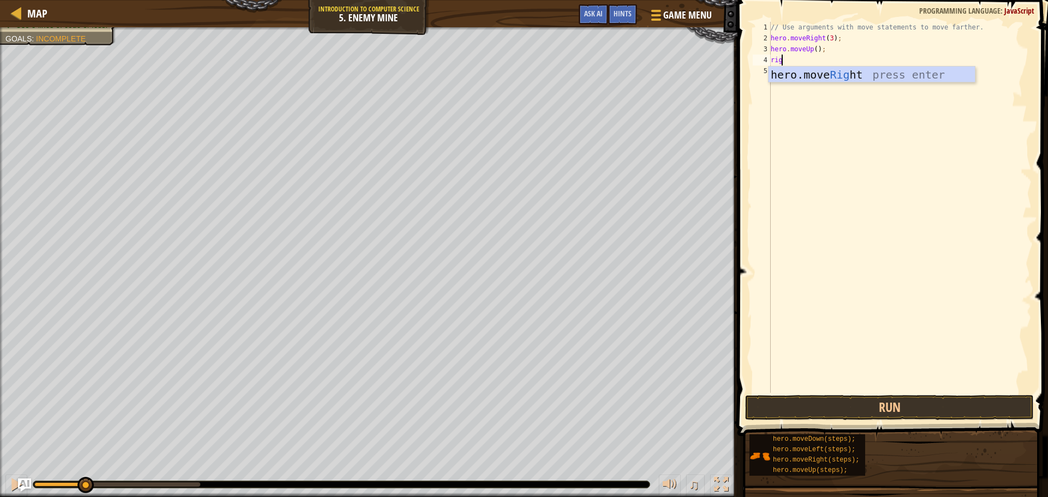
type textarea "right"
type textarea "down"
drag, startPoint x: 830, startPoint y: 73, endPoint x: 822, endPoint y: 73, distance: 8.2
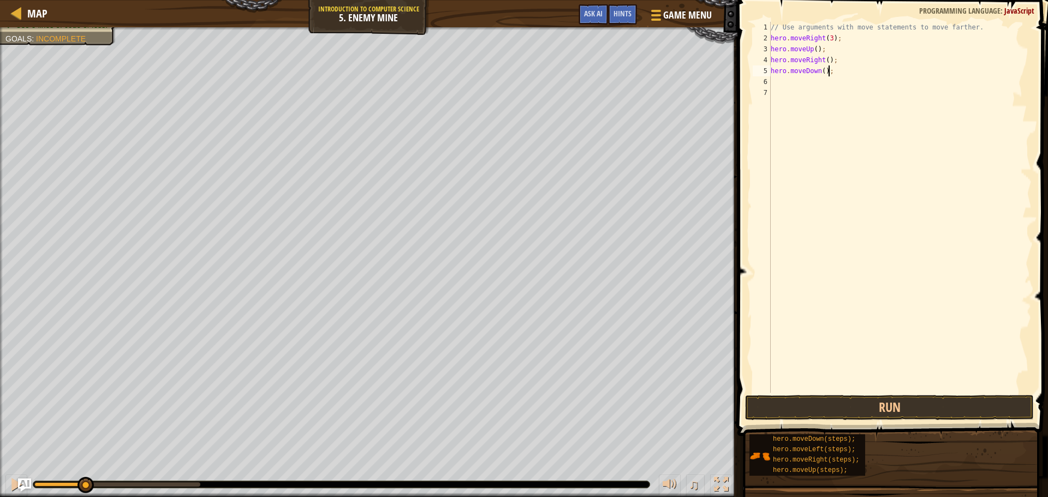
click at [829, 73] on div "// Use arguments with move statements to move farther. hero . moveRight ( 3 ) ;…" at bounding box center [900, 218] width 263 height 393
click at [818, 72] on div "// Use arguments with move statements to move farther. hero . moveRight ( 3 ) ;…" at bounding box center [900, 218] width 263 height 393
click at [821, 71] on div "// Use arguments with move statements to move farther. hero . moveRight ( 3 ) ;…" at bounding box center [900, 218] width 263 height 393
type textarea "hero.moveDown(3);"
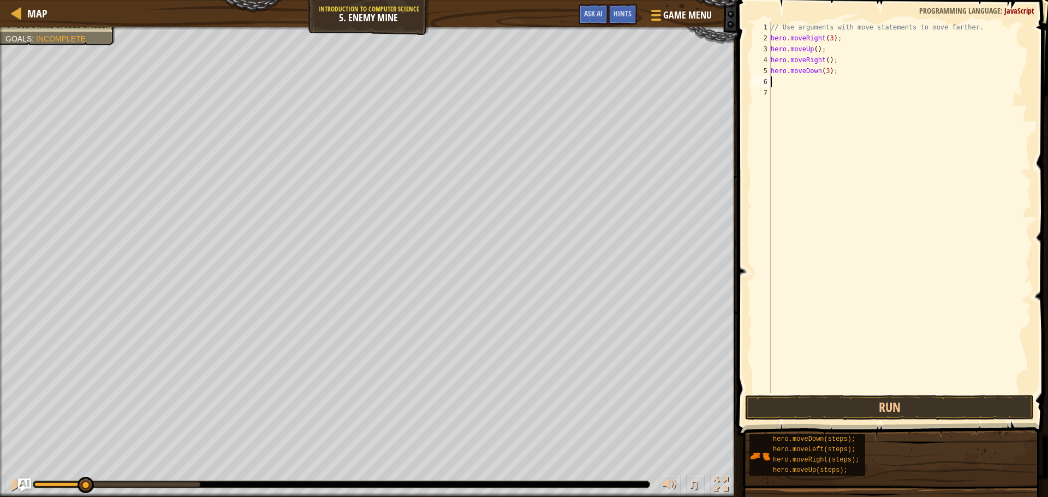
click at [814, 87] on div "// Use arguments with move statements to move farther. hero . moveRight ( 3 ) ;…" at bounding box center [900, 218] width 263 height 393
type textarea "right"
click at [825, 81] on div "// Use arguments with move statements to move farther. hero . moveRight ( 3 ) ;…" at bounding box center [900, 218] width 263 height 393
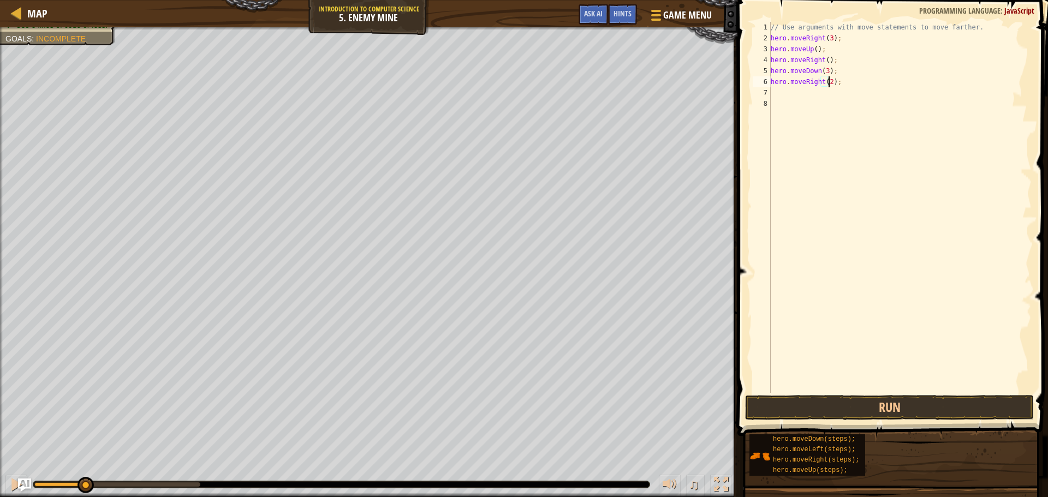
scroll to position [5, 4]
type textarea "hero.moveRight(2);"
click at [836, 399] on button "Run" at bounding box center [889, 407] width 289 height 25
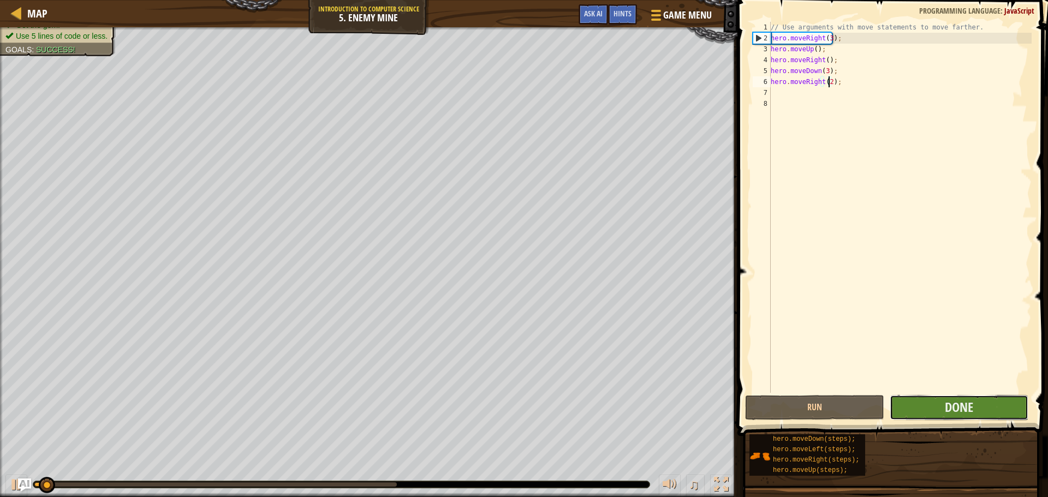
click at [937, 406] on button "Done" at bounding box center [959, 407] width 139 height 25
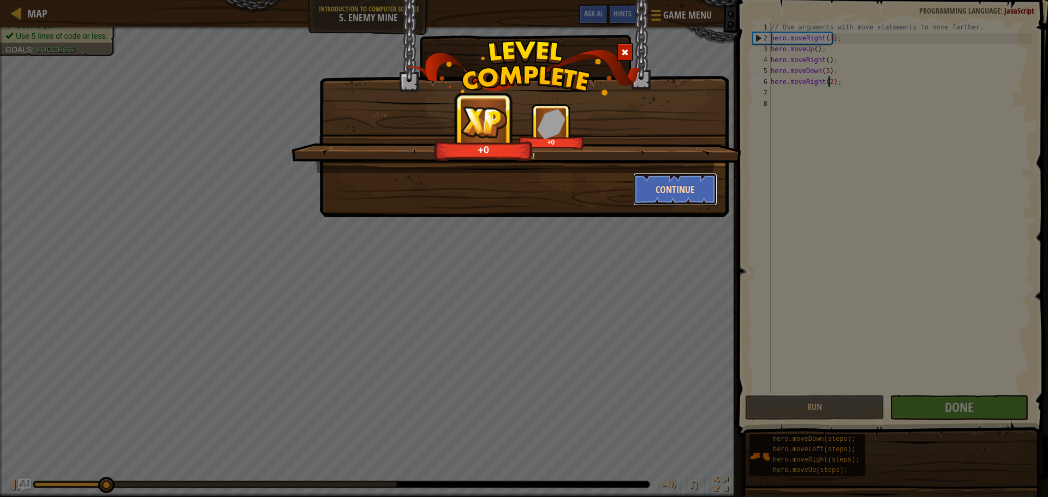
click at [677, 194] on button "Continue" at bounding box center [675, 189] width 85 height 33
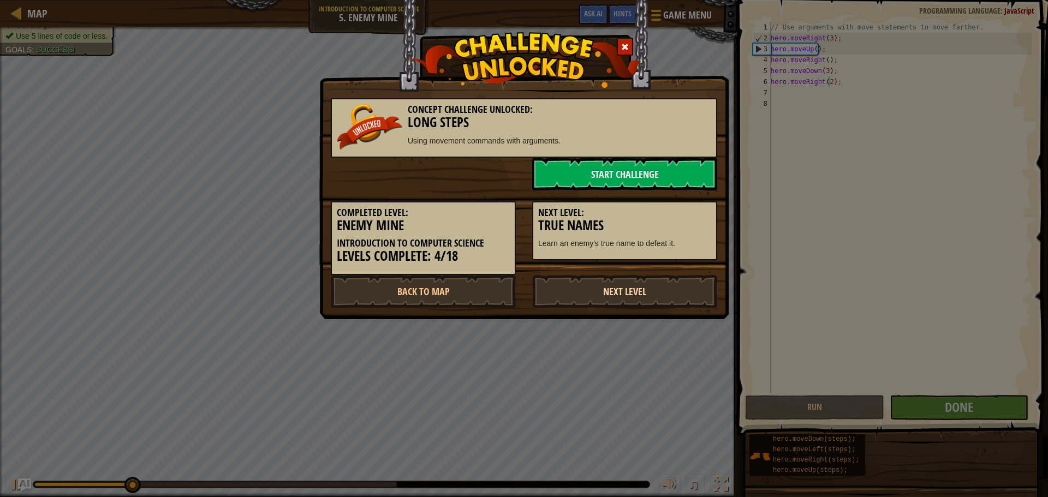
click at [643, 304] on link "Next Level" at bounding box center [624, 291] width 185 height 33
click at [644, 290] on link "Next Level" at bounding box center [624, 291] width 185 height 33
click at [644, 289] on link "Next Level" at bounding box center [624, 291] width 185 height 33
click at [649, 286] on link "Next Level" at bounding box center [624, 291] width 185 height 33
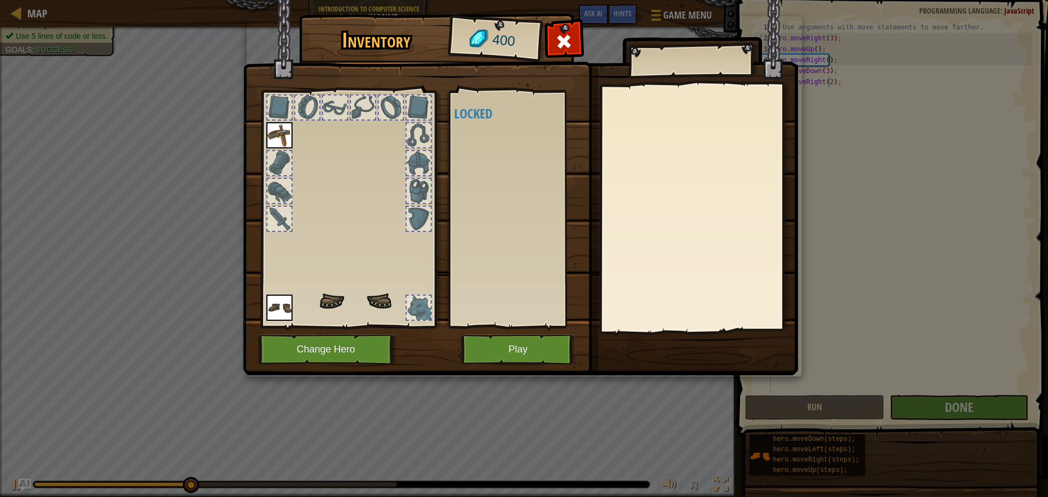
click at [649, 1] on body "Map Introduction to Computer Science 5. Enemy Mine Game Menu Done Hints Ask AI …" at bounding box center [524, 0] width 1048 height 1
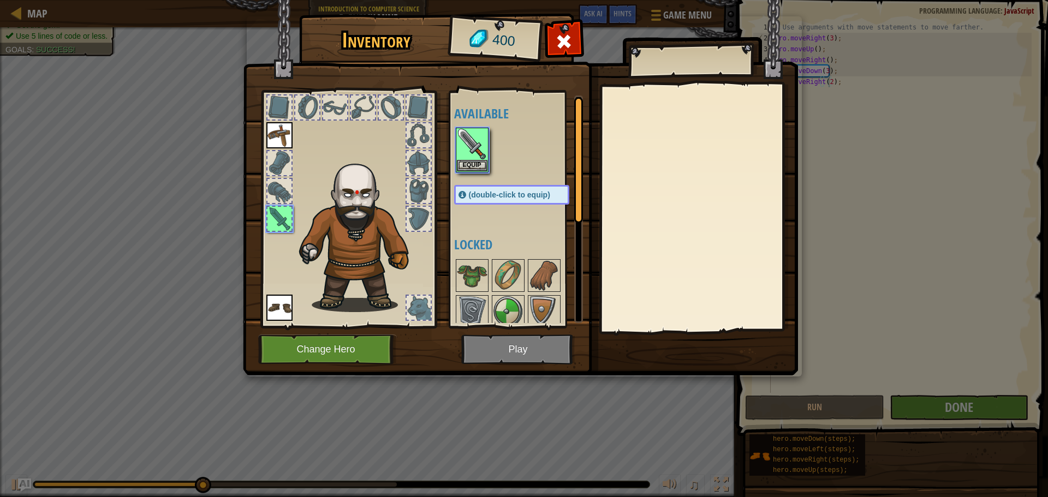
click at [536, 342] on img at bounding box center [520, 177] width 555 height 396
click at [480, 134] on img at bounding box center [472, 144] width 31 height 31
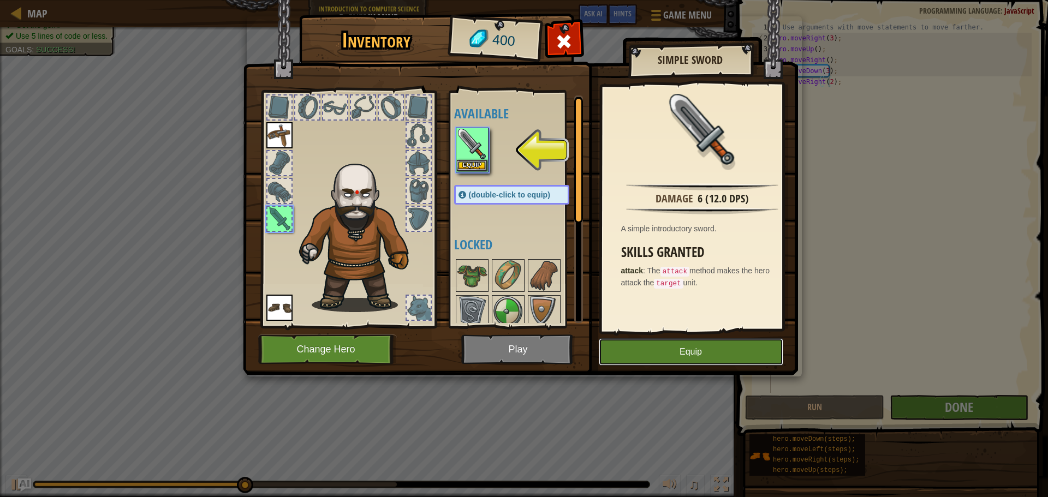
click at [665, 355] on button "Equip" at bounding box center [691, 351] width 185 height 27
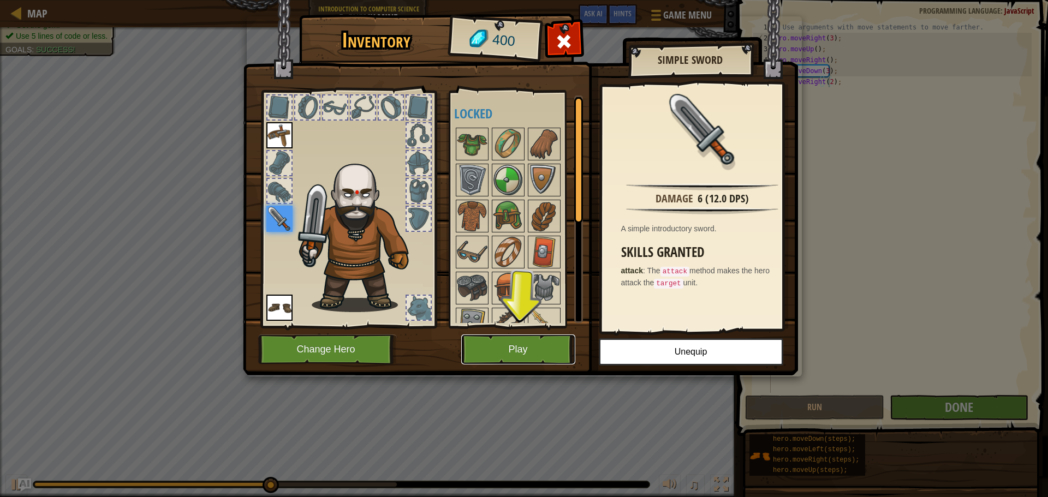
click at [555, 336] on button "Play" at bounding box center [518, 350] width 114 height 30
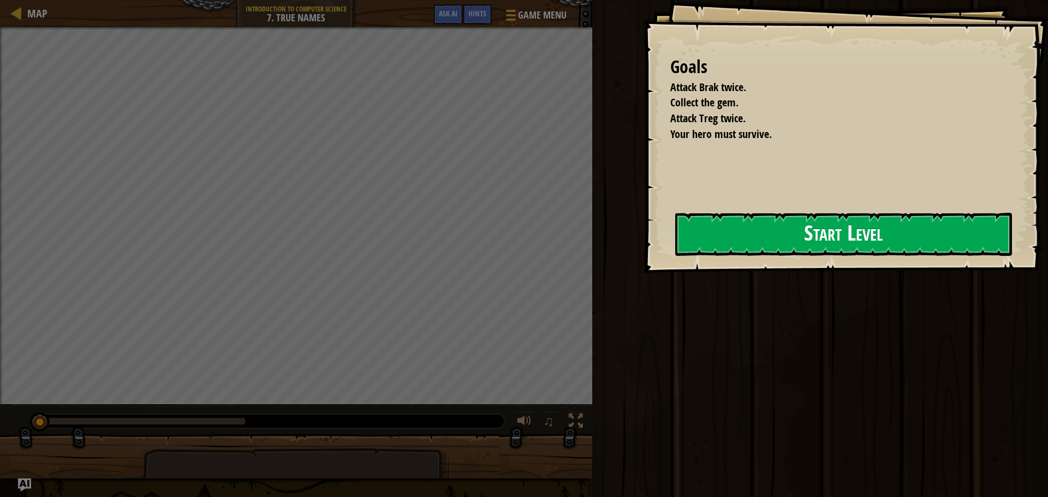
click at [752, 241] on button "Start Level" at bounding box center [843, 234] width 337 height 43
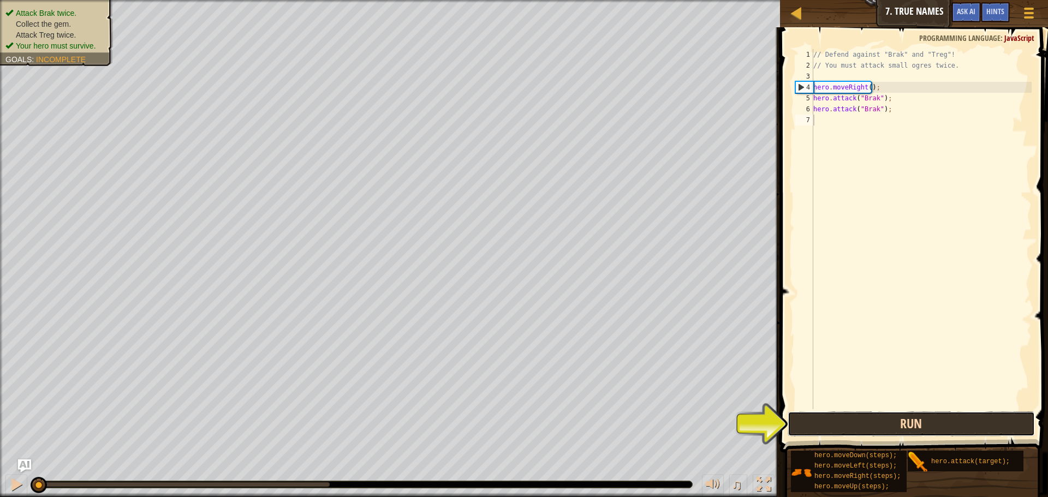
click at [942, 424] on button "Run" at bounding box center [911, 424] width 247 height 25
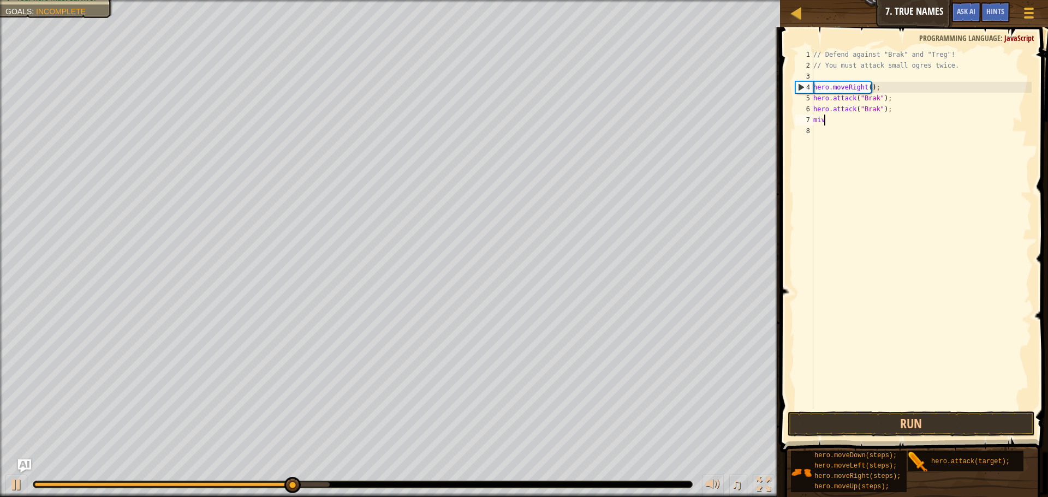
scroll to position [5, 0]
type textarea "m"
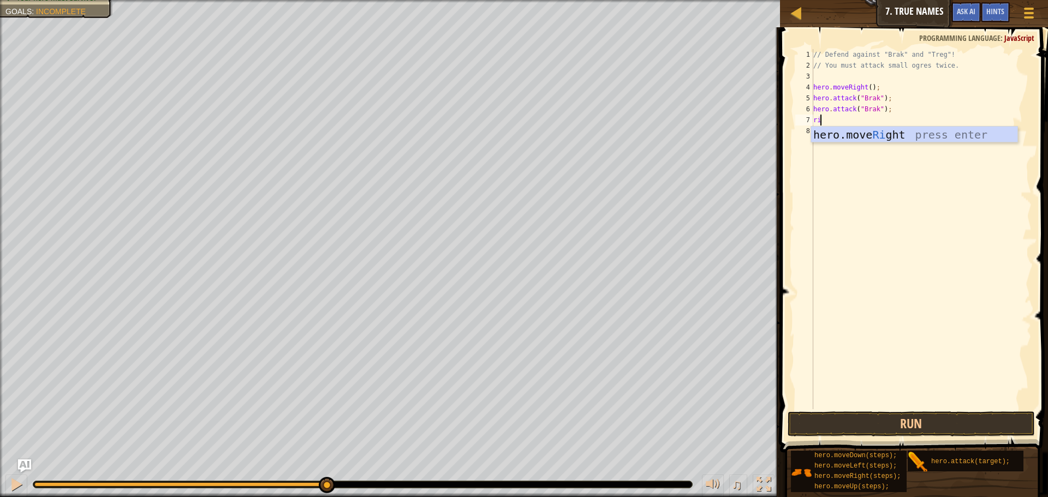
type textarea "right"
click at [759, 128] on div "Map Introduction to Computer Science 7. True Names Game Menu Done Hints Ask AI …" at bounding box center [524, 248] width 1048 height 497
type textarea "hero.attack("Treg");"
click at [838, 136] on div "// Defend against "Brak" and "Treg"! // You must attack small ogres twice. hero…" at bounding box center [921, 229] width 221 height 360
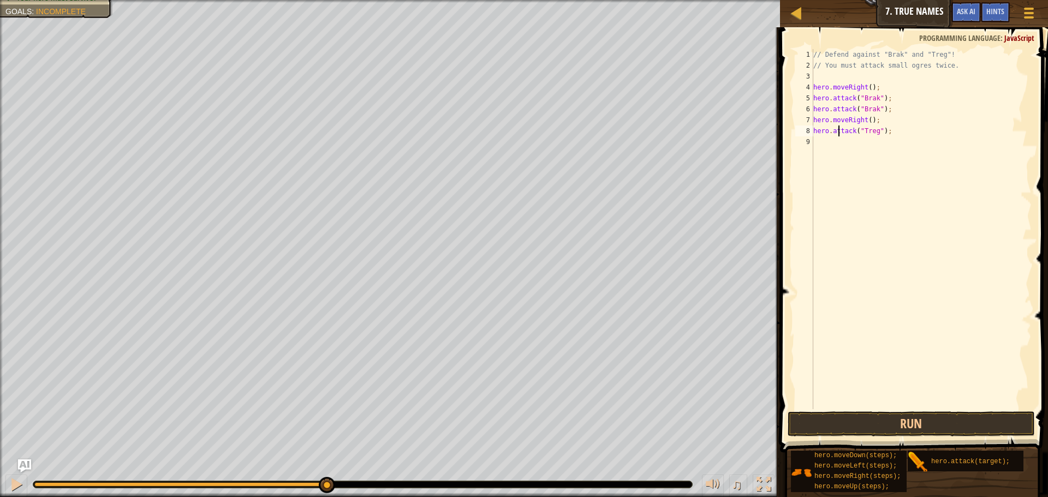
click at [838, 140] on div "// Defend against "Brak" and "Treg"! // You must attack small ogres twice. hero…" at bounding box center [921, 240] width 221 height 382
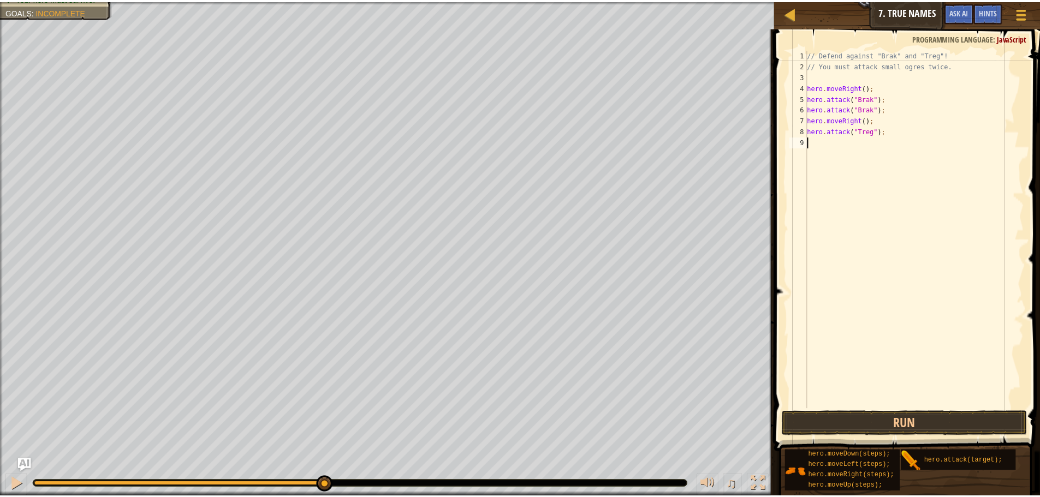
scroll to position [5, 0]
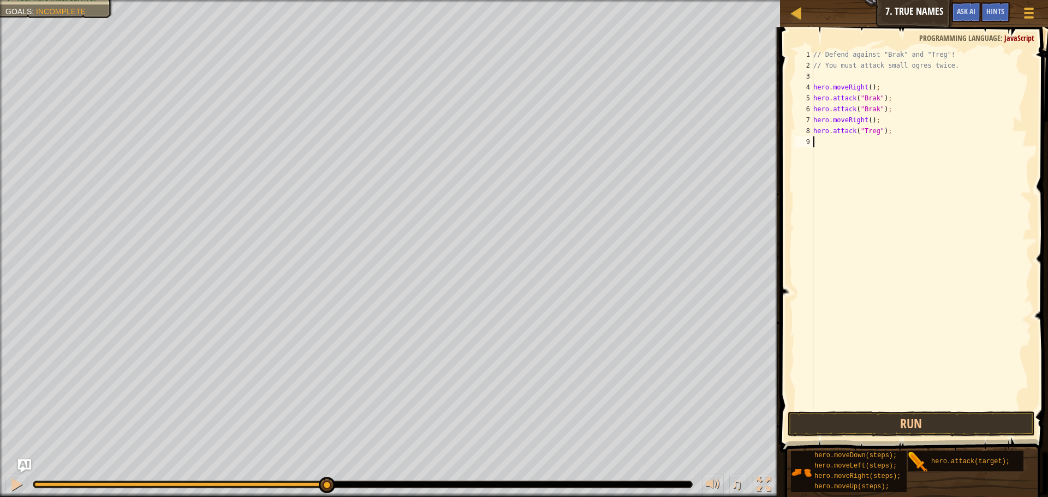
paste textarea "hero.attack("Treg");"
type textarea "hero.attack("Treg");"
click at [914, 417] on button "Run" at bounding box center [911, 424] width 247 height 25
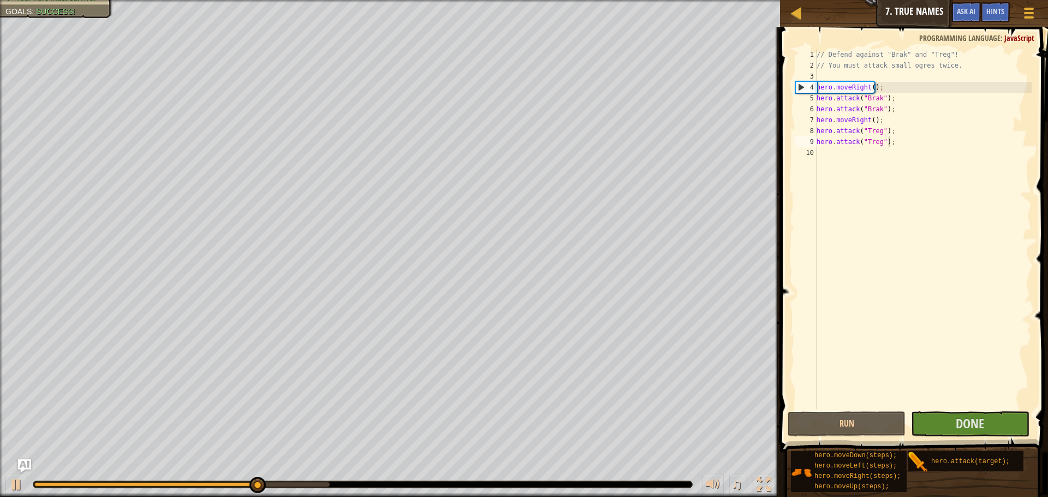
drag, startPoint x: 346, startPoint y: 484, endPoint x: 450, endPoint y: 481, distance: 104.9
click at [450, 481] on div at bounding box center [363, 485] width 660 height 8
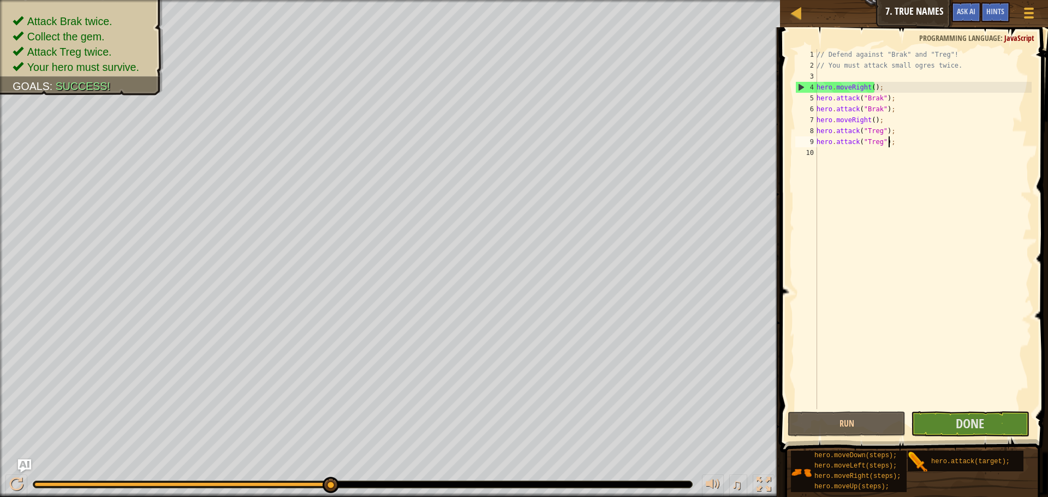
drag, startPoint x: 277, startPoint y: 484, endPoint x: 756, endPoint y: 468, distance: 478.5
click at [756, 468] on div "♫" at bounding box center [390, 482] width 780 height 33
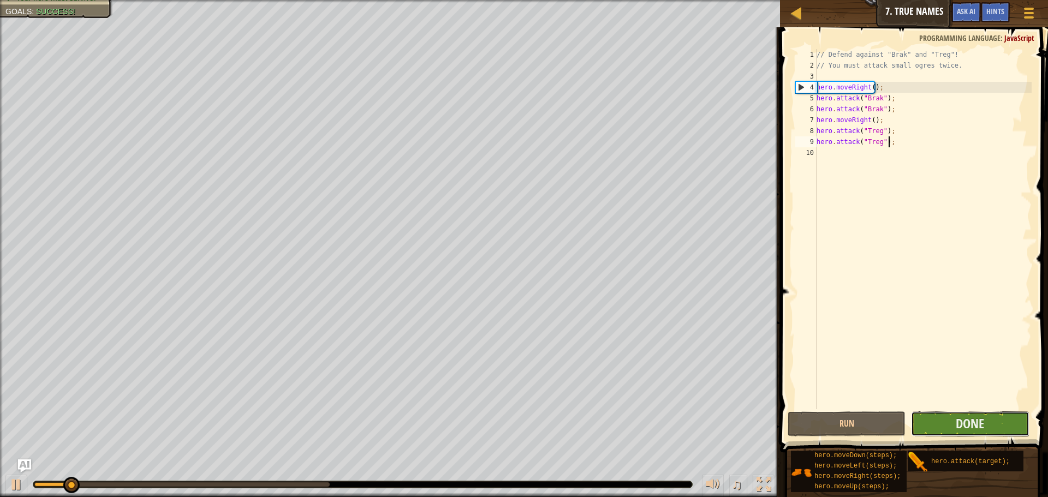
click at [948, 420] on button "Done" at bounding box center [970, 424] width 118 height 25
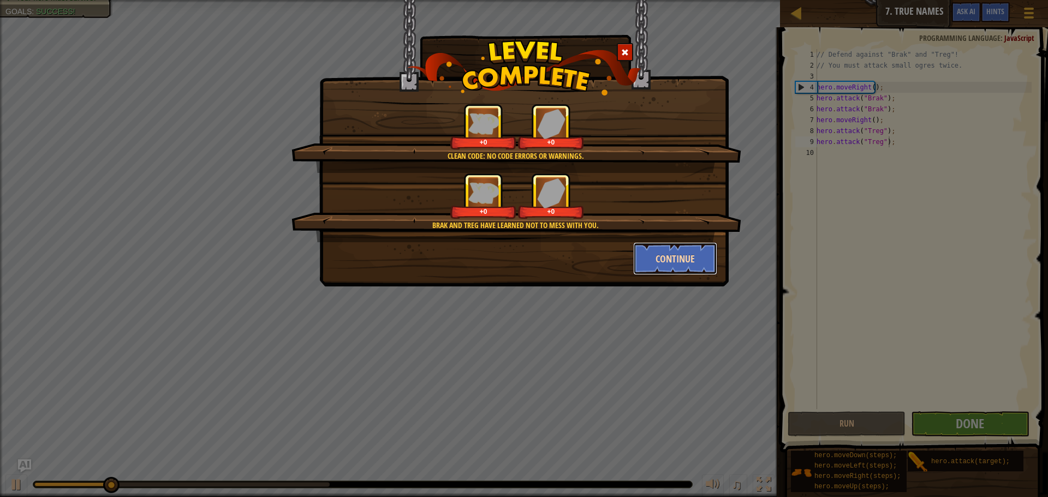
click at [657, 273] on button "Continue" at bounding box center [675, 258] width 85 height 33
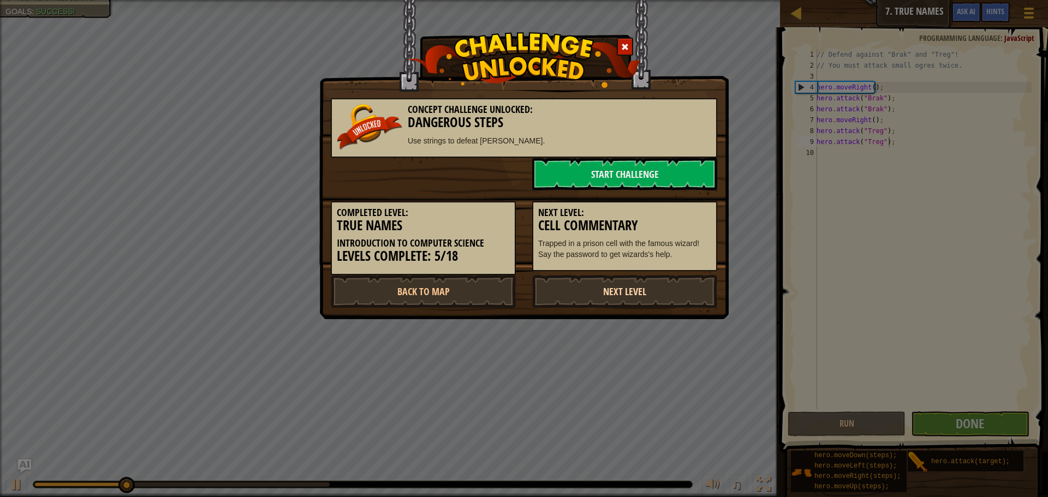
click at [657, 281] on link "Next Level" at bounding box center [624, 291] width 185 height 33
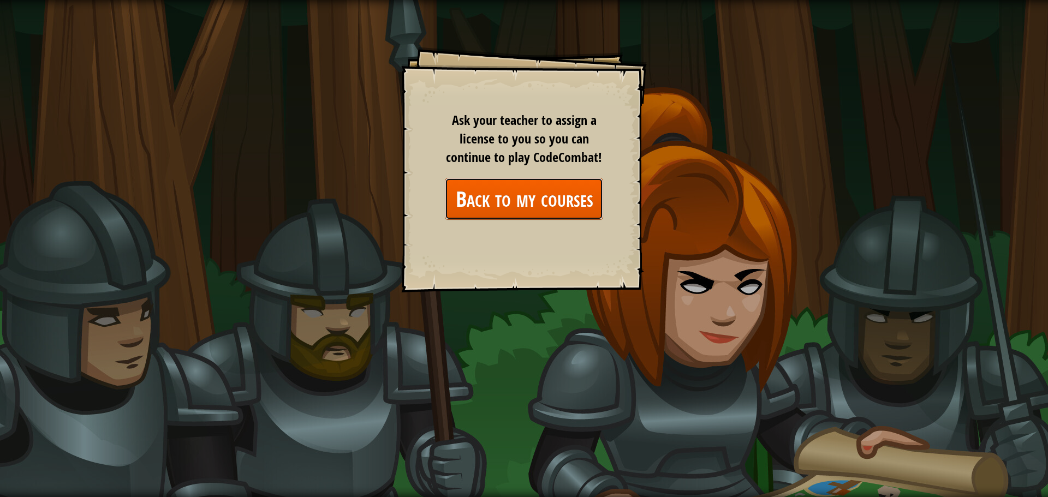
click at [542, 204] on link "Back to my courses" at bounding box center [524, 199] width 158 height 42
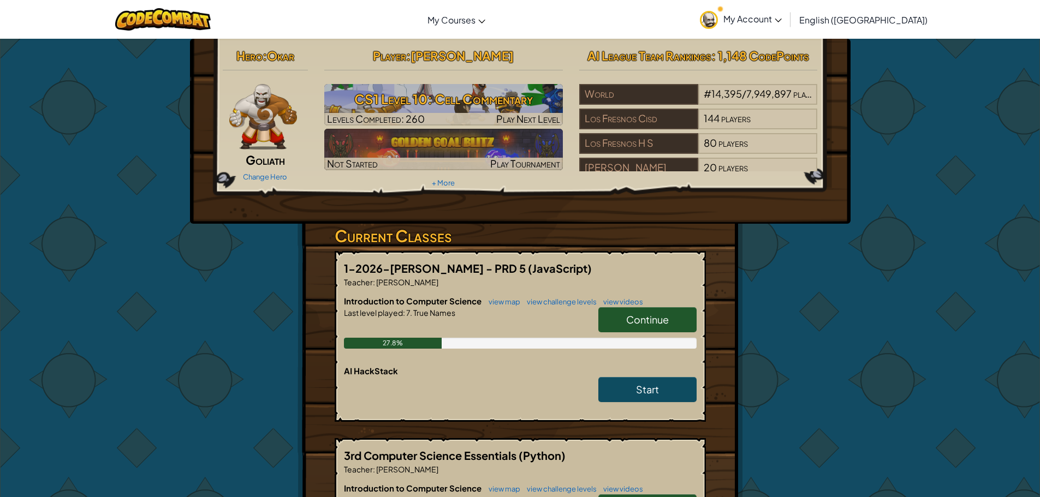
scroll to position [55, 0]
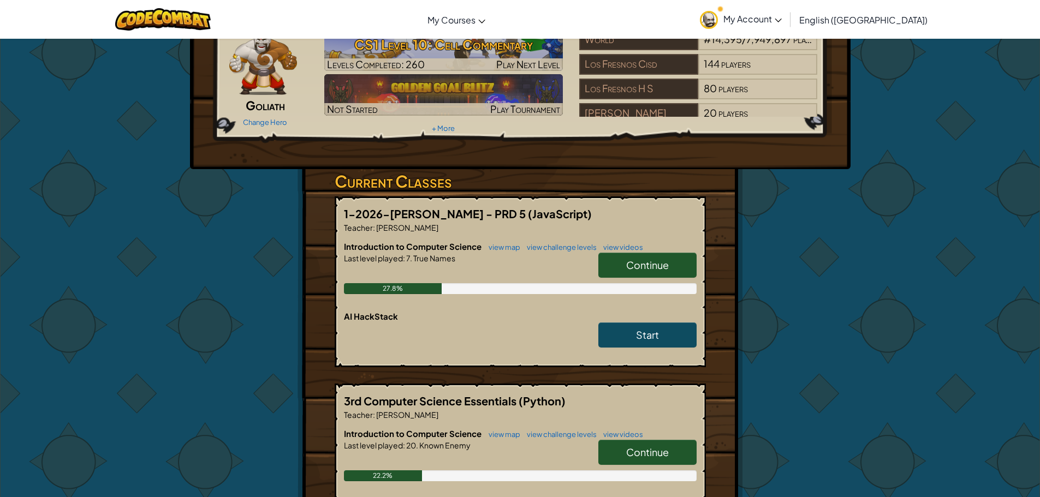
click at [632, 260] on span "Continue" at bounding box center [647, 265] width 43 height 13
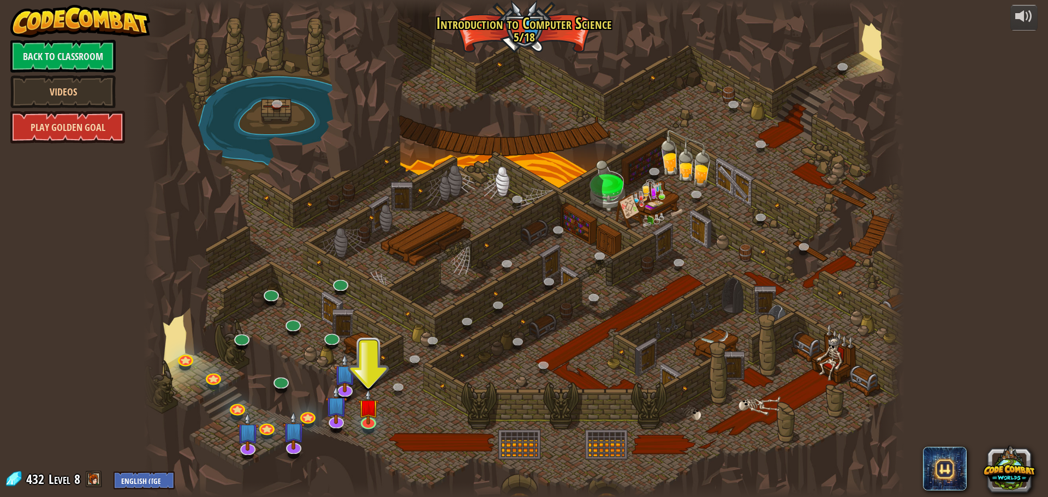
click at [102, 126] on link "Play Golden Goal" at bounding box center [67, 127] width 115 height 33
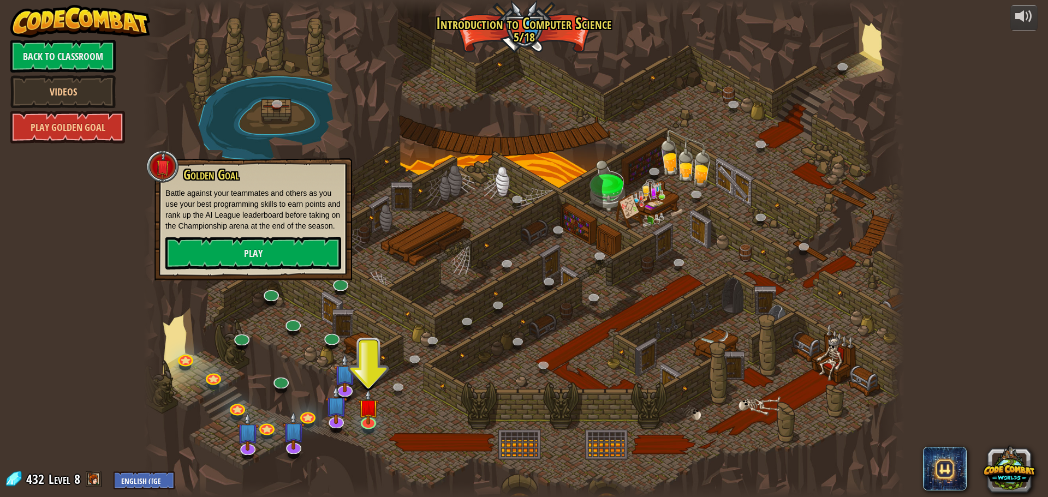
click at [176, 99] on div at bounding box center [524, 248] width 761 height 497
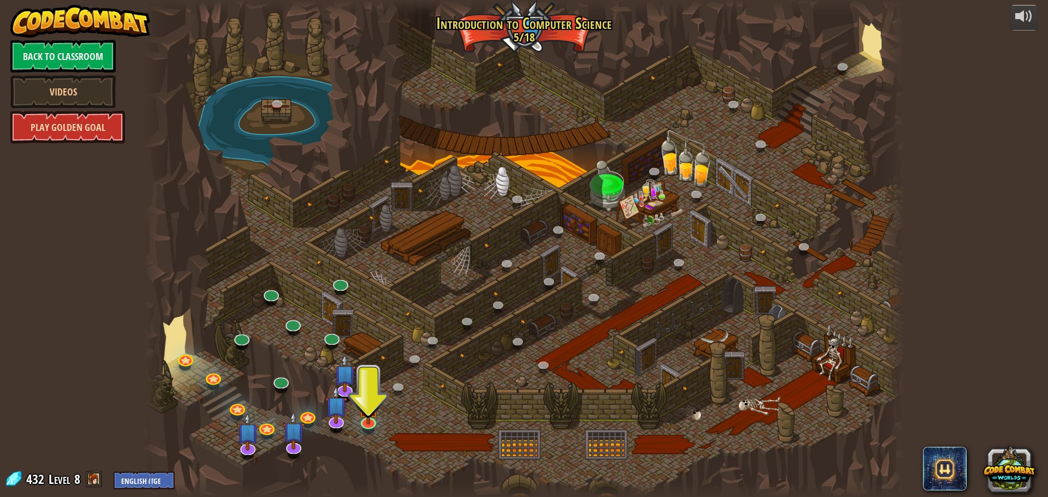
click at [105, 122] on link "Play Golden Goal" at bounding box center [67, 127] width 115 height 33
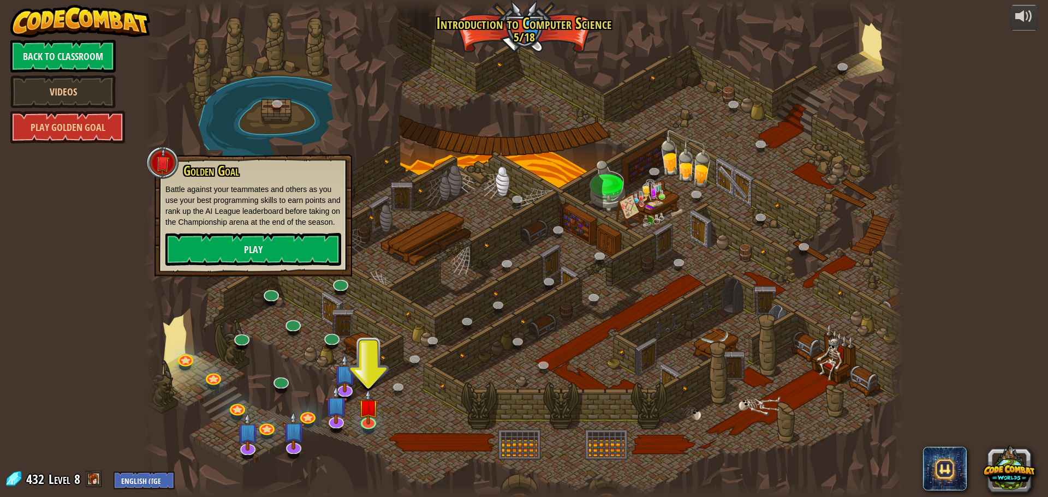
click at [195, 105] on div at bounding box center [524, 248] width 761 height 497
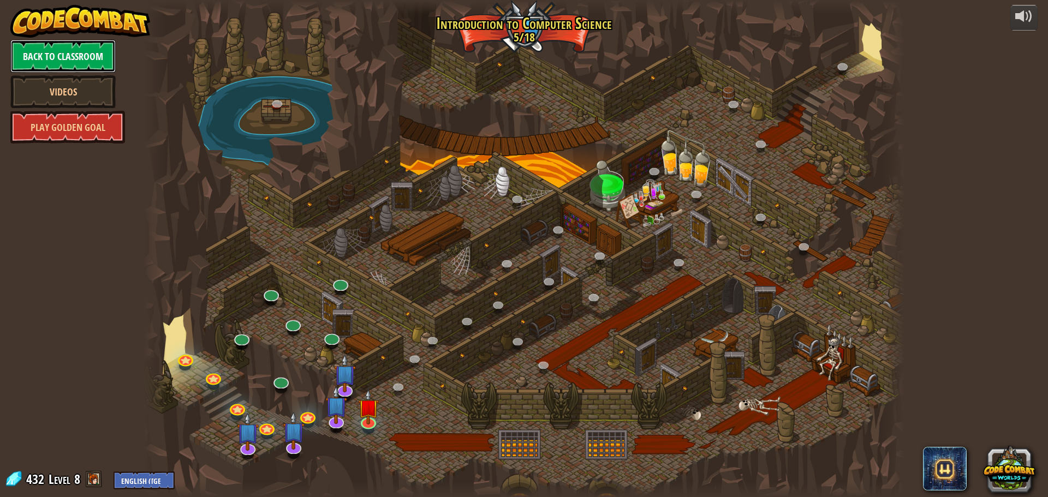
click at [46, 50] on link "Back to Classroom" at bounding box center [62, 56] width 105 height 33
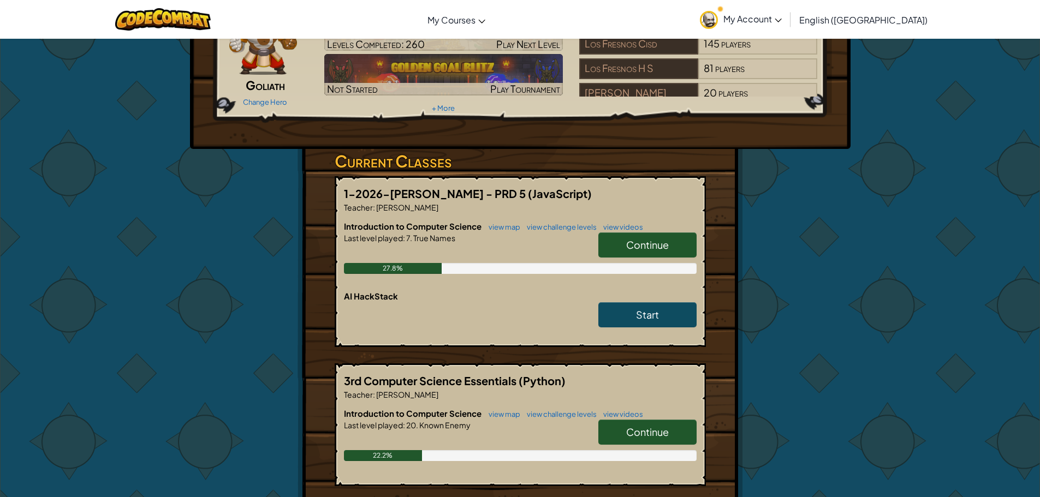
scroll to position [164, 0]
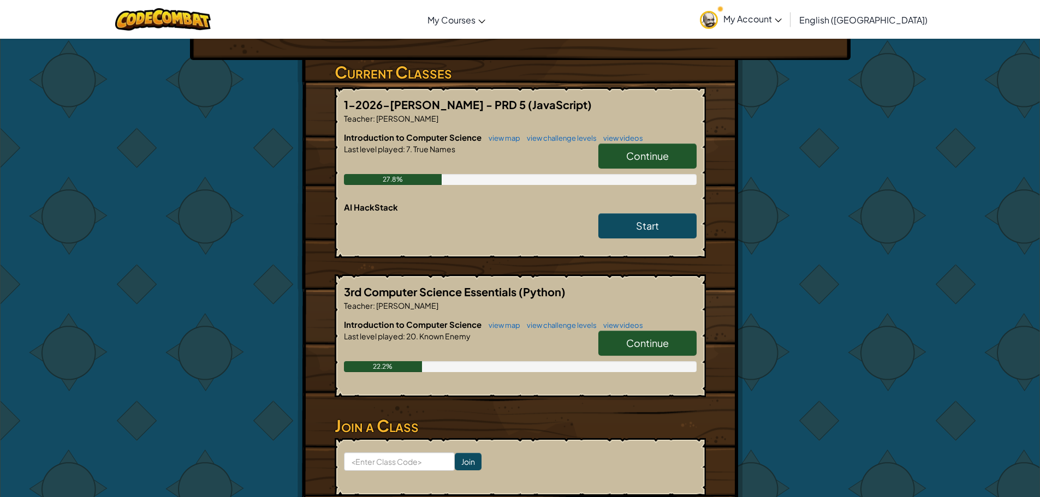
click at [642, 347] on span "Continue" at bounding box center [647, 343] width 43 height 13
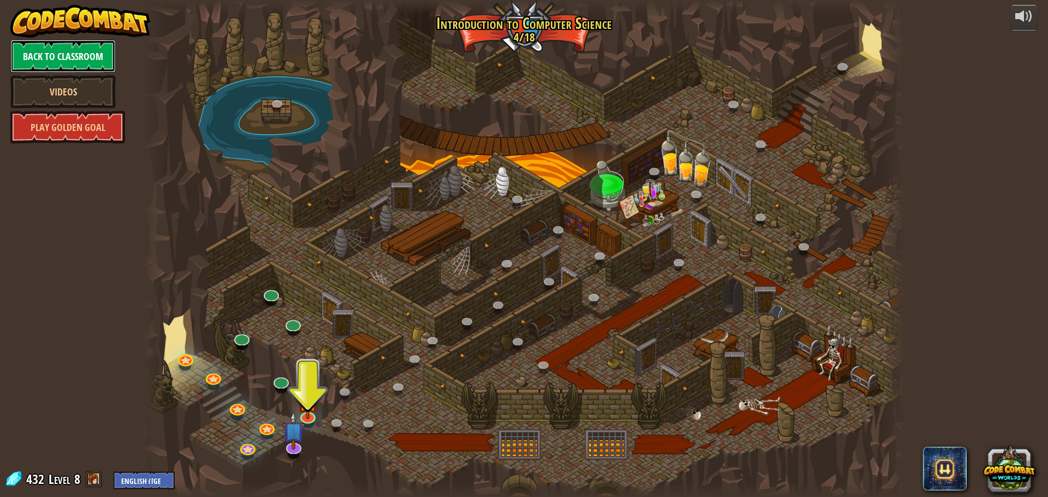
click at [90, 57] on link "Back to Classroom" at bounding box center [62, 56] width 105 height 33
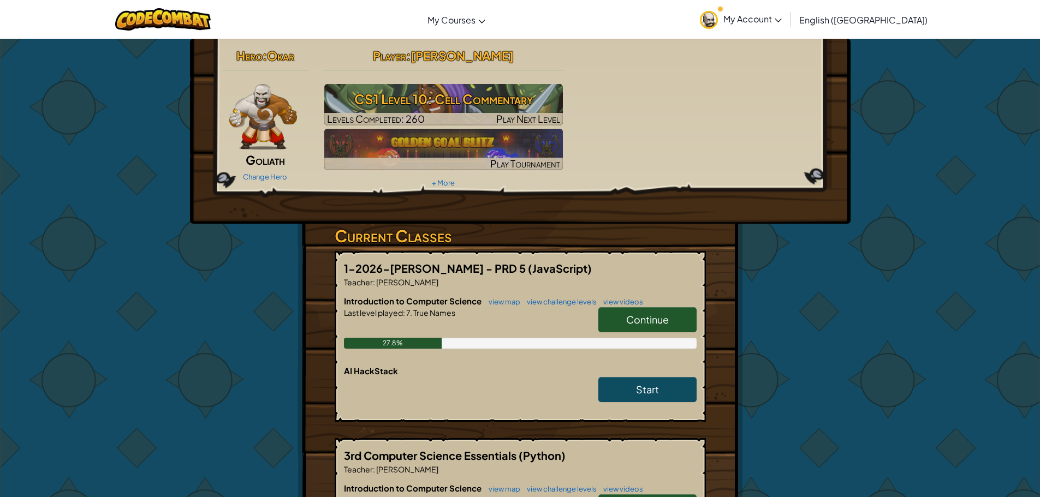
click at [646, 310] on link "Continue" at bounding box center [647, 319] width 98 height 25
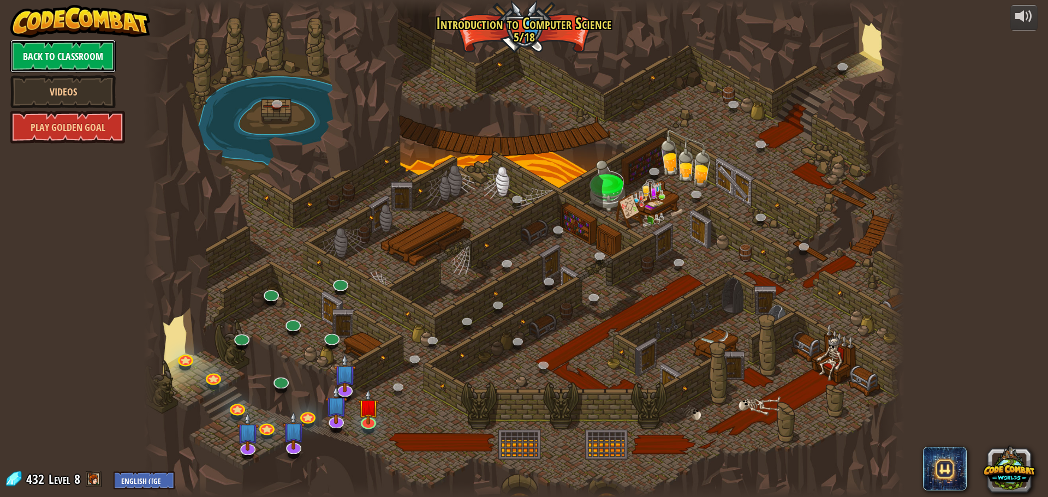
click at [46, 63] on link "Back to Classroom" at bounding box center [62, 56] width 105 height 33
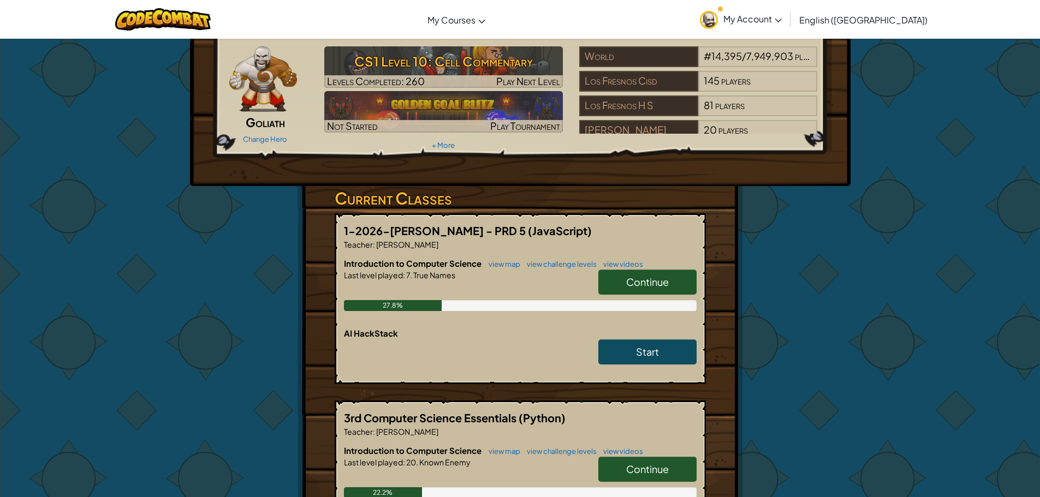
scroll to position [55, 0]
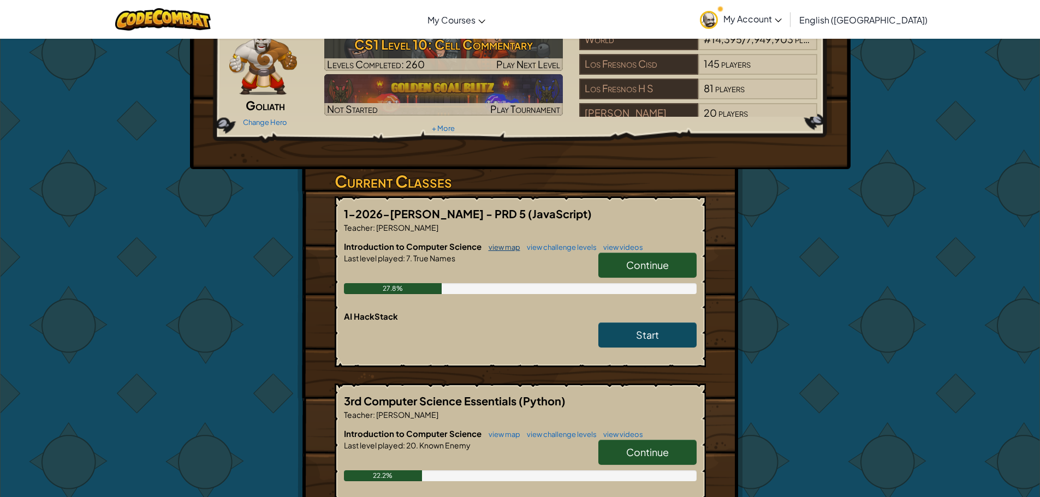
click at [487, 244] on link "view map" at bounding box center [501, 247] width 37 height 9
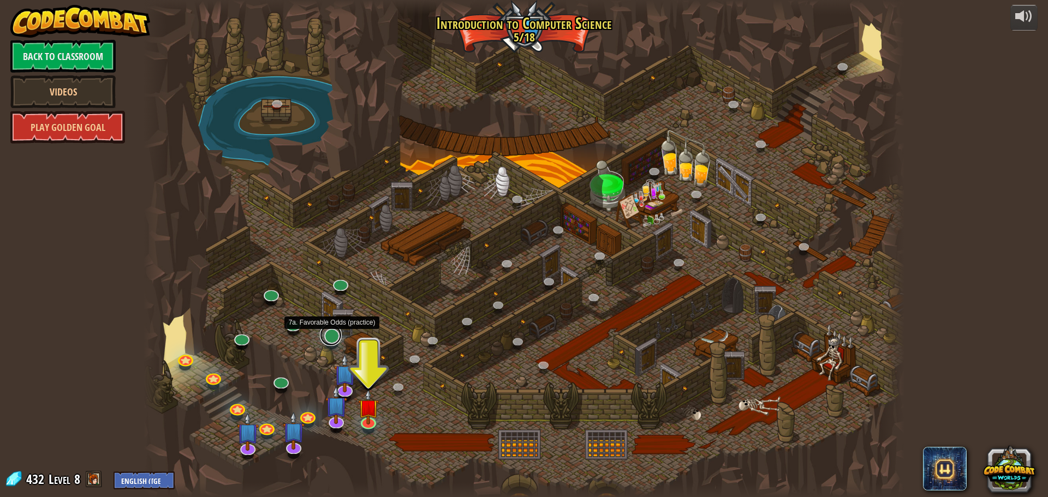
click at [330, 341] on link at bounding box center [331, 335] width 22 height 22
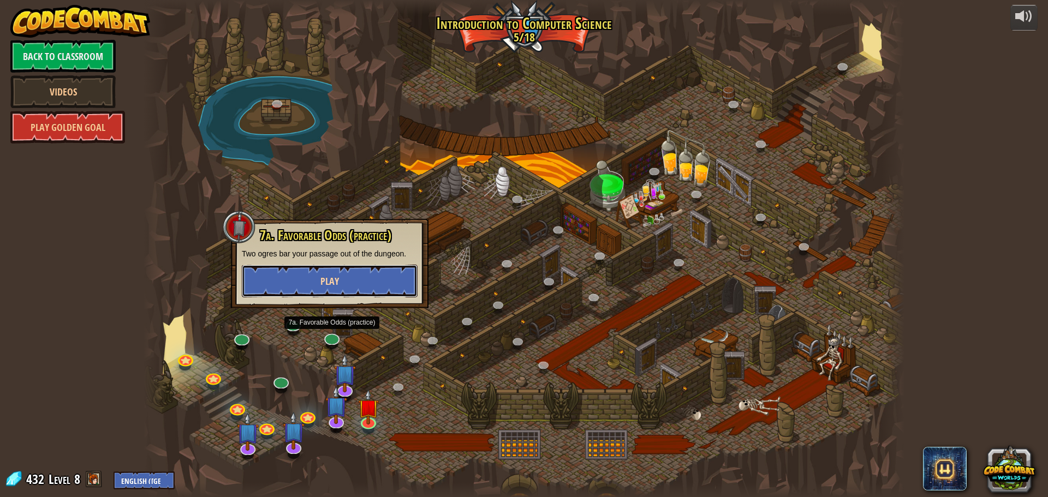
click at [332, 282] on span "Play" at bounding box center [329, 282] width 19 height 14
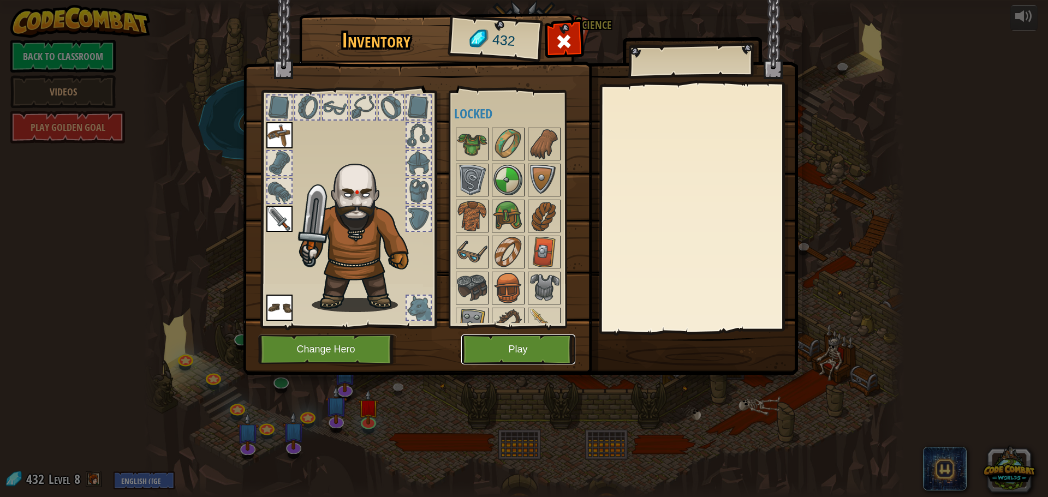
click at [473, 352] on button "Play" at bounding box center [518, 350] width 114 height 30
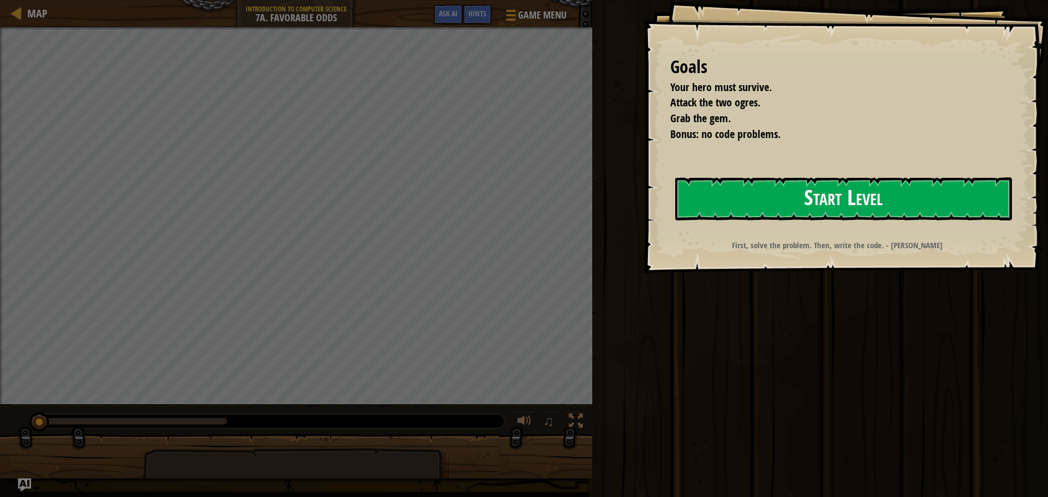
click at [759, 183] on button "Start Level" at bounding box center [843, 198] width 337 height 43
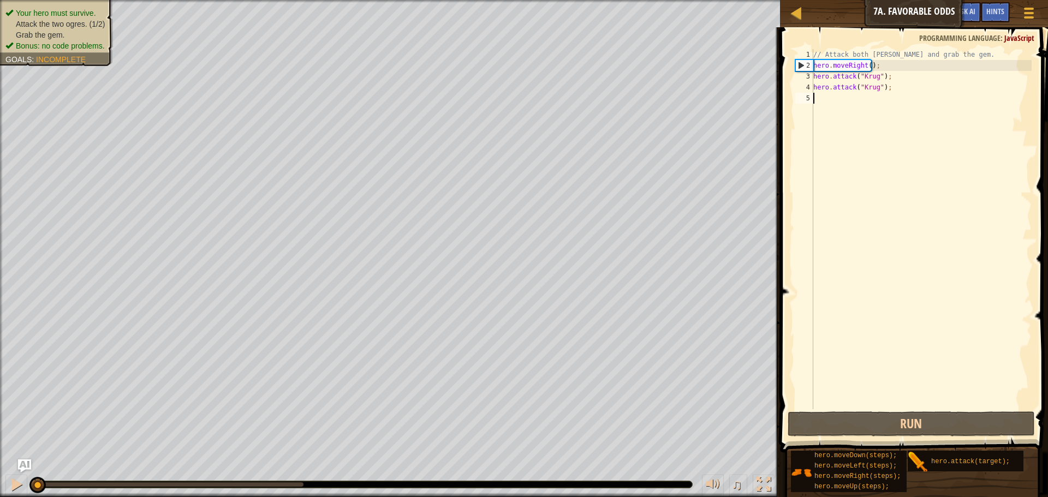
scroll to position [5, 0]
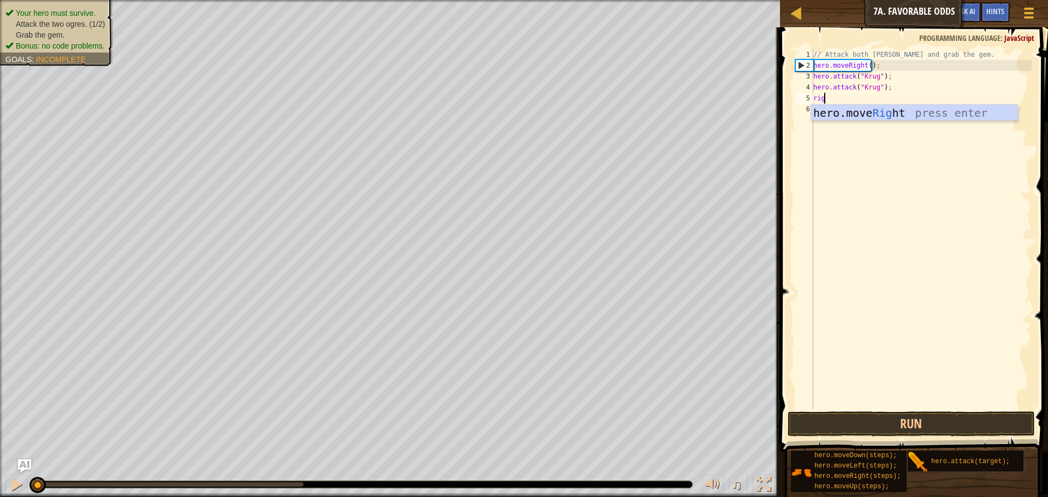
type textarea "right"
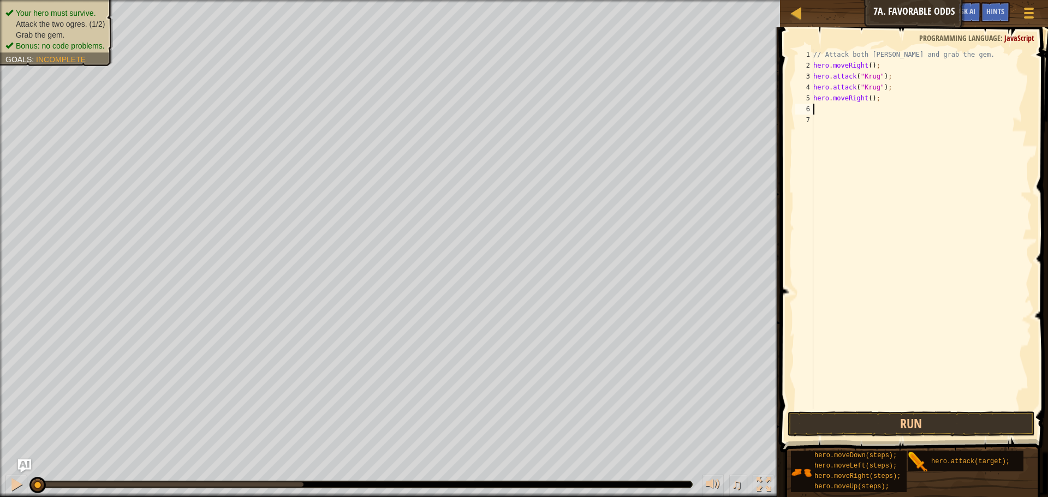
type textarea "up"
type textarea "hero.attack("Grump");"
click at [950, 145] on div "// Attack both [PERSON_NAME] and grab the gem. hero . moveRight ( ) ; hero . at…" at bounding box center [921, 240] width 221 height 382
type textarea "hero.attack("Grump");"
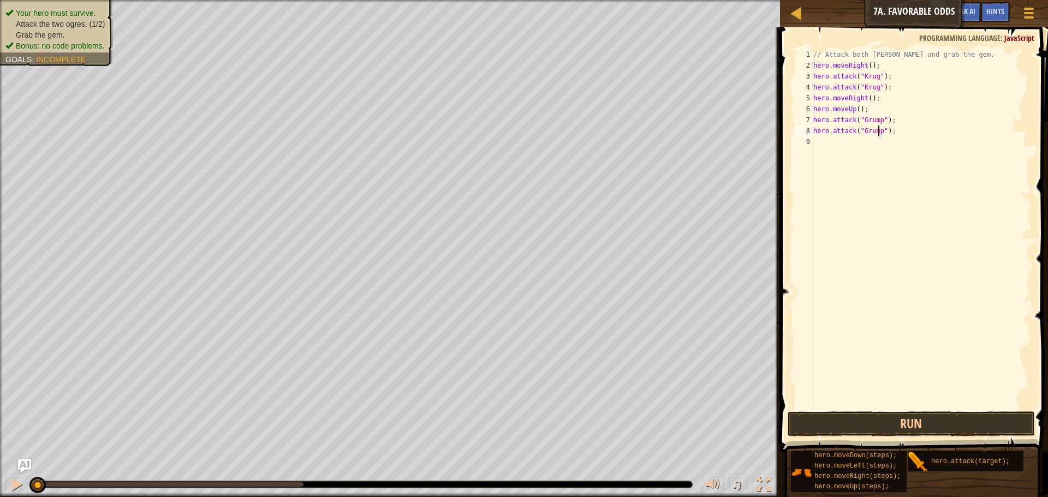
click at [893, 164] on div "// Attack both [PERSON_NAME] and grab the gem. hero . moveRight ( ) ; hero . at…" at bounding box center [921, 240] width 221 height 382
type textarea "left"
click at [866, 142] on div "// Attack both [PERSON_NAME] and grab the gem. hero . moveRight ( ) ; hero . at…" at bounding box center [922, 240] width 217 height 382
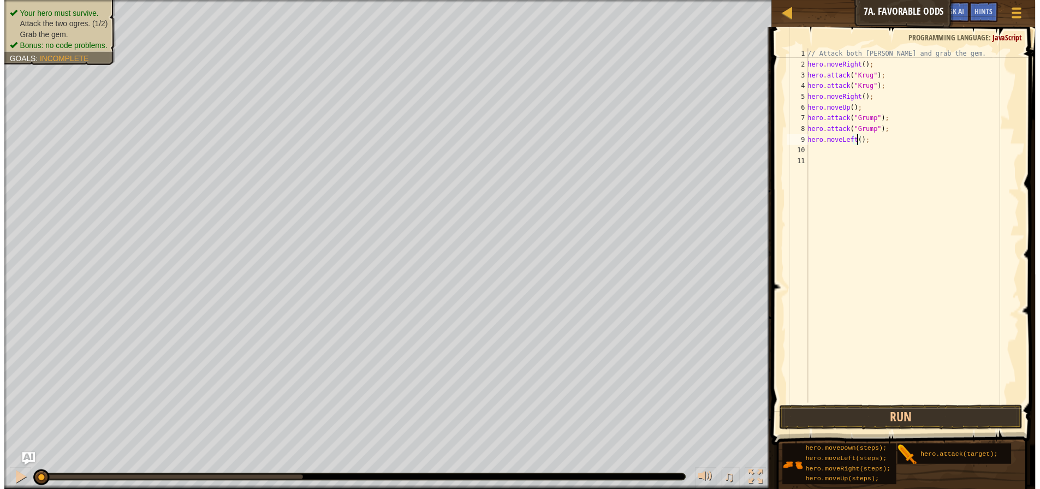
scroll to position [5, 4]
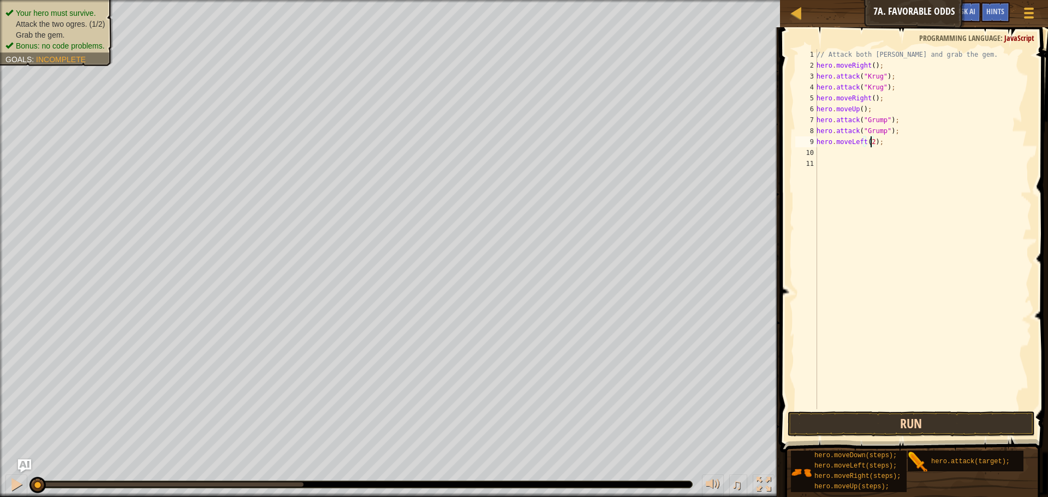
type textarea "hero.moveLeft(2);"
click at [848, 423] on button "Run" at bounding box center [911, 424] width 247 height 25
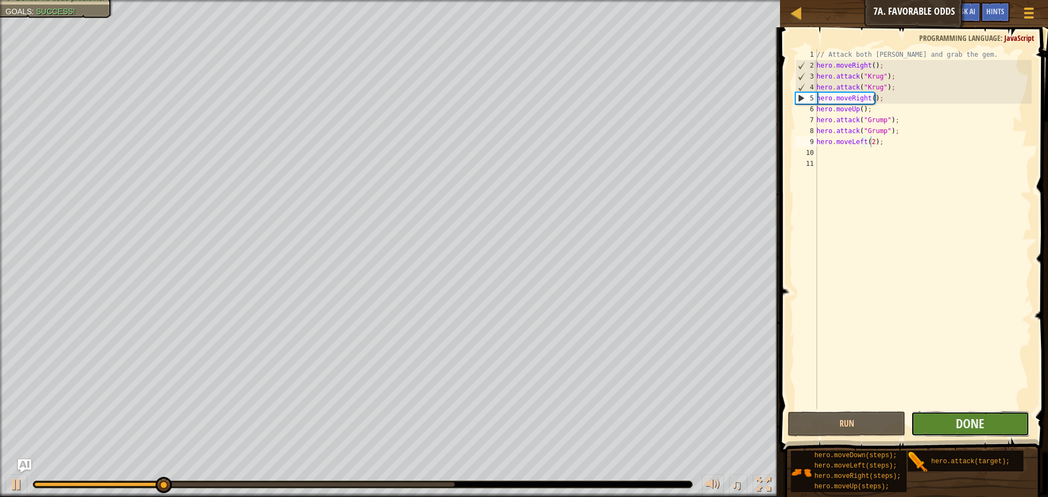
click at [947, 431] on button "Done" at bounding box center [970, 424] width 118 height 25
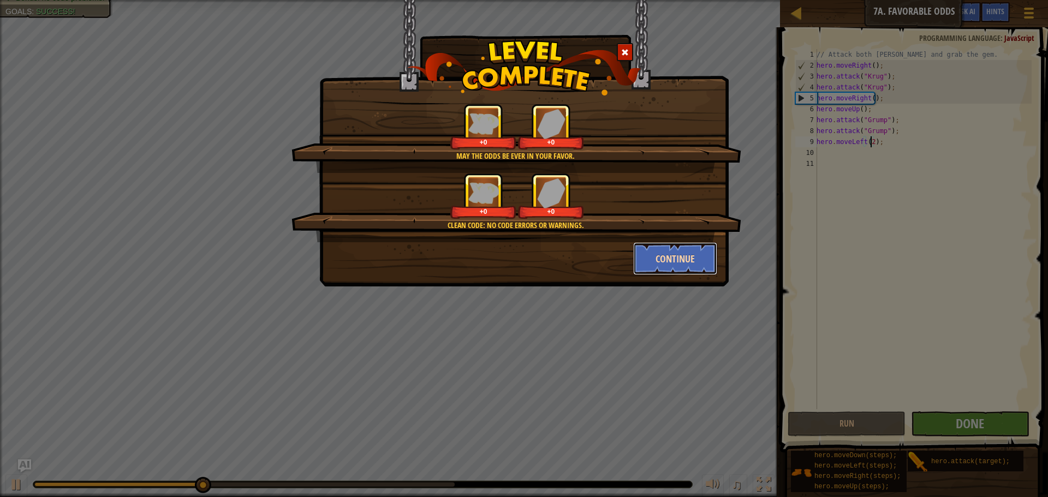
click at [681, 259] on button "Continue" at bounding box center [675, 258] width 85 height 33
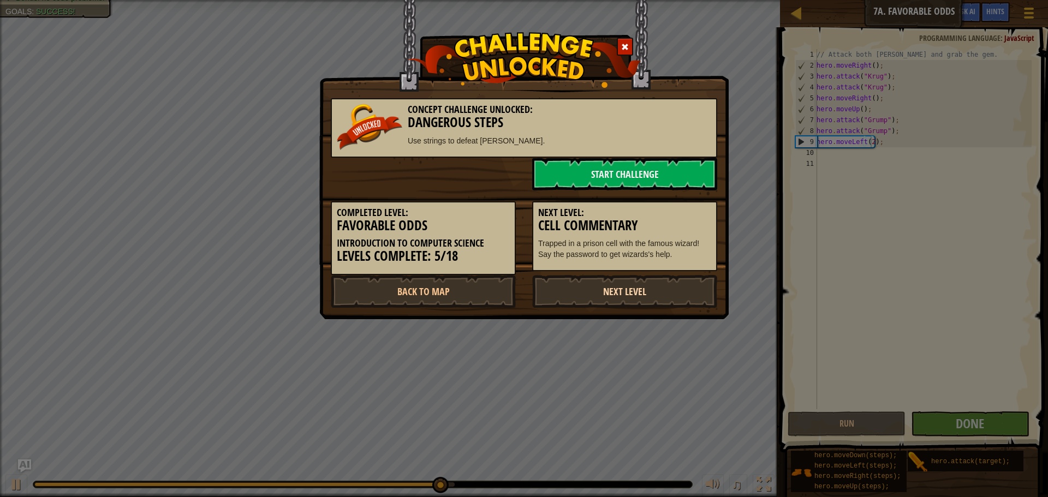
click at [604, 303] on link "Next Level" at bounding box center [624, 291] width 185 height 33
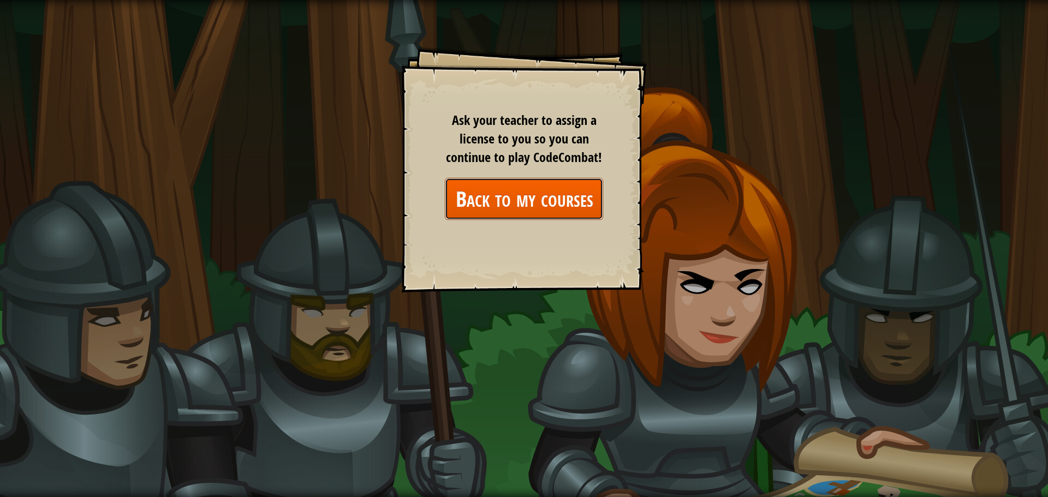
click at [528, 191] on link "Back to my courses" at bounding box center [524, 199] width 158 height 42
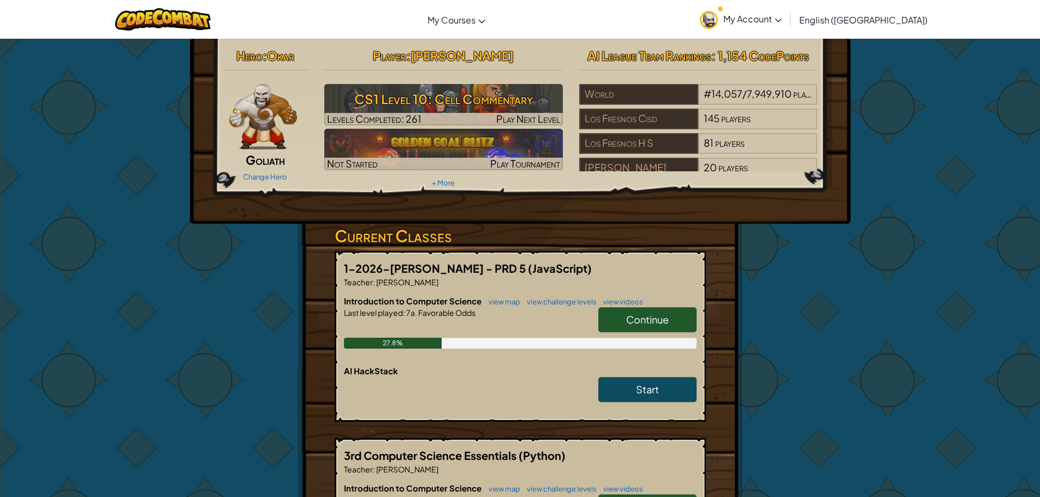
click at [651, 319] on span "Continue" at bounding box center [647, 319] width 43 height 13
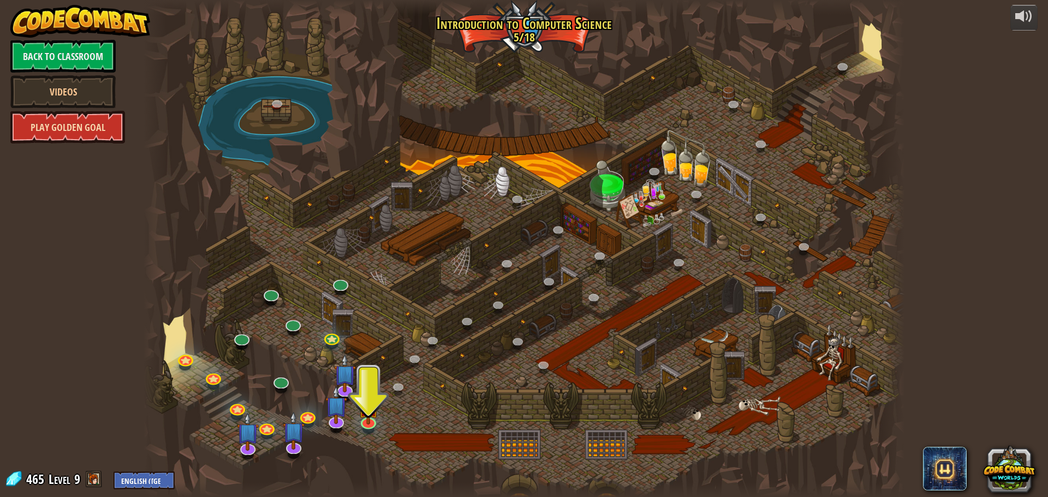
click at [84, 126] on link "Play Golden Goal" at bounding box center [67, 127] width 115 height 33
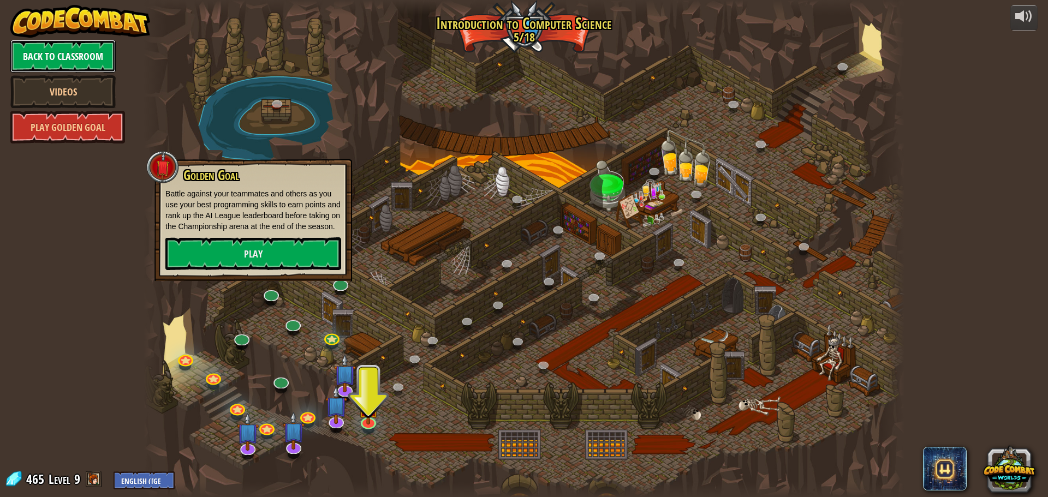
click at [109, 61] on link "Back to Classroom" at bounding box center [62, 56] width 105 height 33
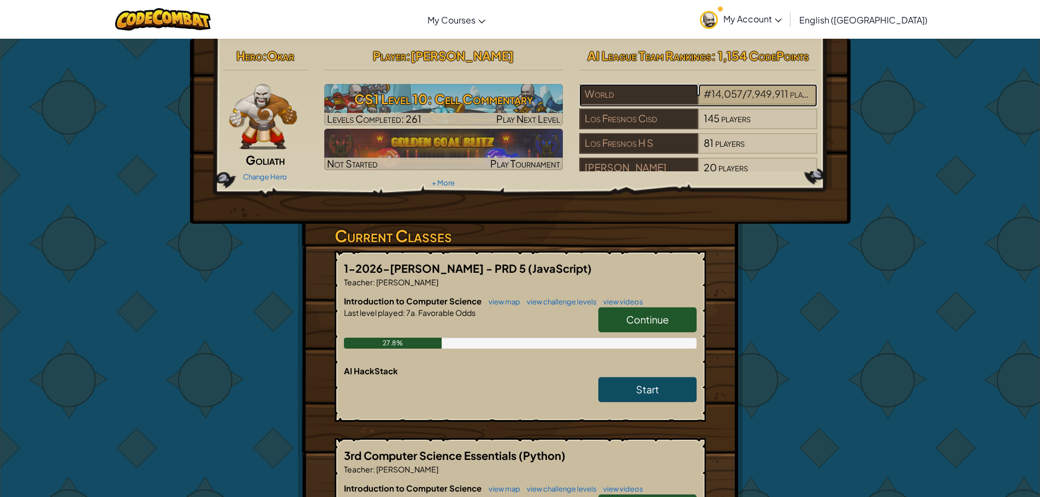
click at [744, 89] on span "/" at bounding box center [744, 93] width 4 height 13
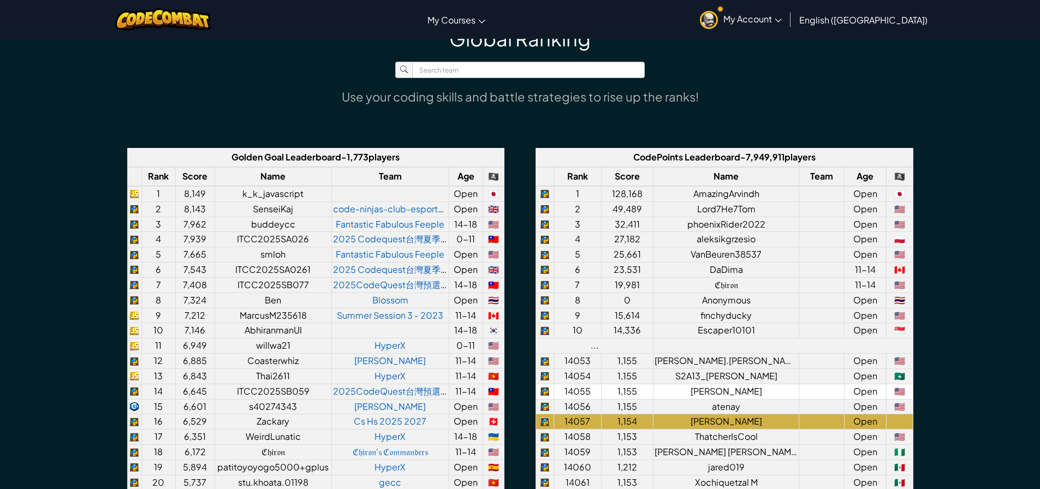
scroll to position [819, 0]
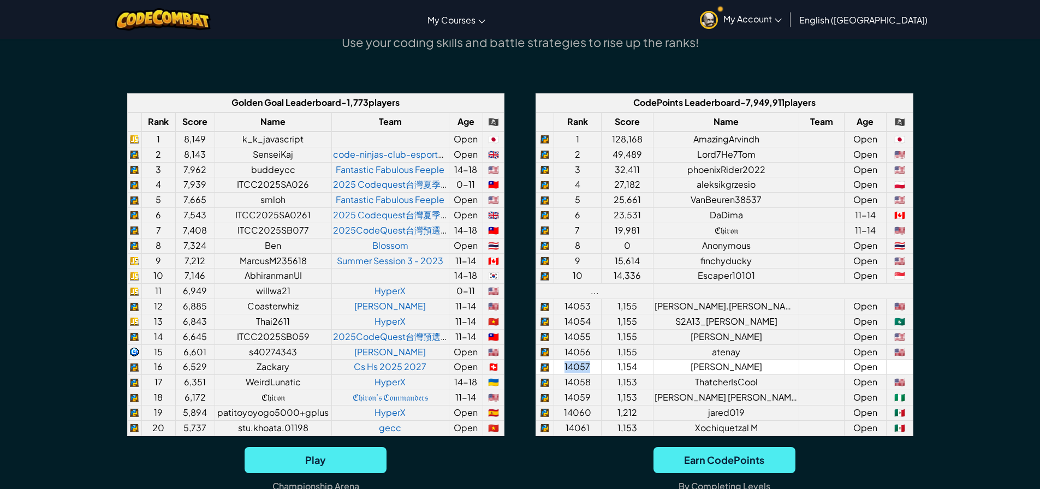
drag, startPoint x: 594, startPoint y: 370, endPoint x: 564, endPoint y: 372, distance: 30.1
click at [564, 372] on td "14057" at bounding box center [577, 367] width 47 height 15
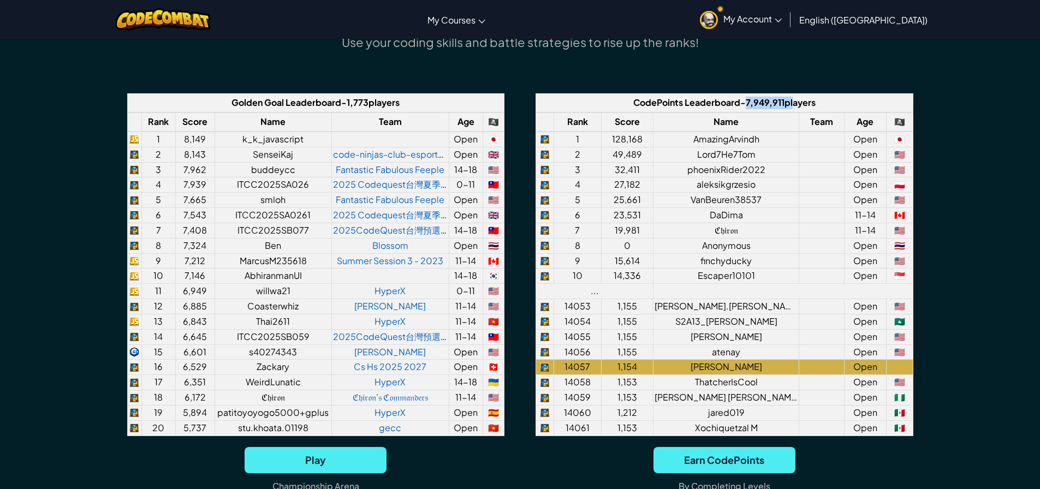
drag, startPoint x: 748, startPoint y: 102, endPoint x: 792, endPoint y: 103, distance: 44.2
click at [792, 103] on span "- 7,949,911 players" at bounding box center [777, 102] width 75 height 11
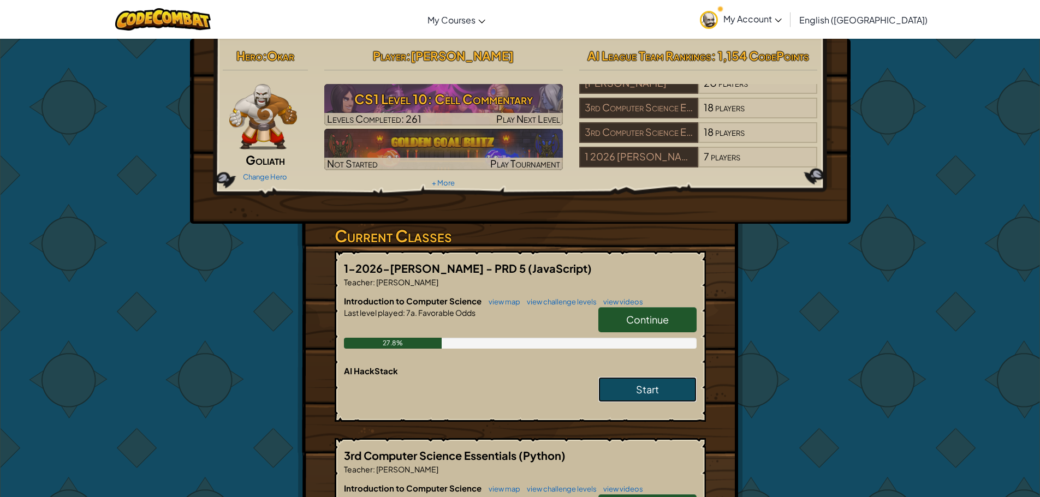
click at [670, 388] on link "Start" at bounding box center [647, 389] width 98 height 25
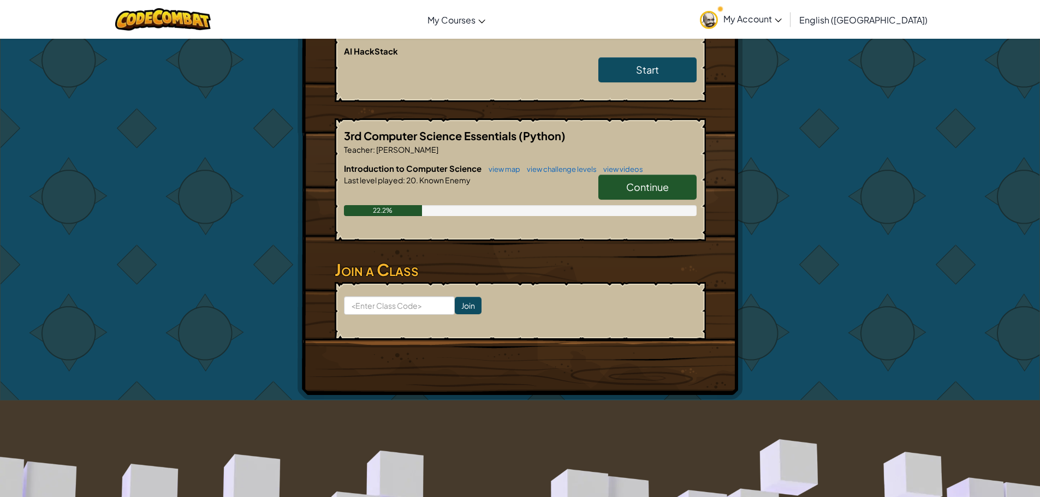
scroll to position [164, 0]
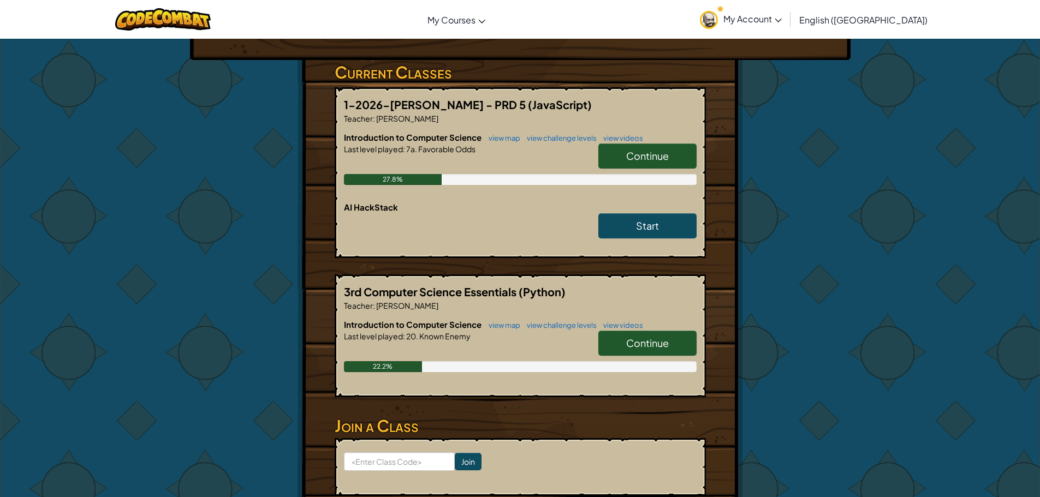
click at [637, 337] on span "Continue" at bounding box center [647, 343] width 43 height 13
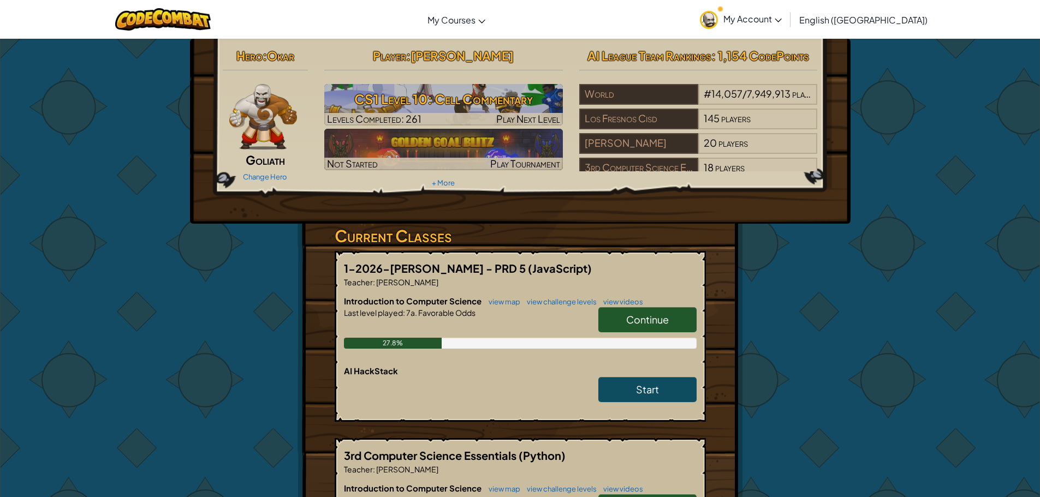
click at [652, 324] on span "Continue" at bounding box center [647, 319] width 43 height 13
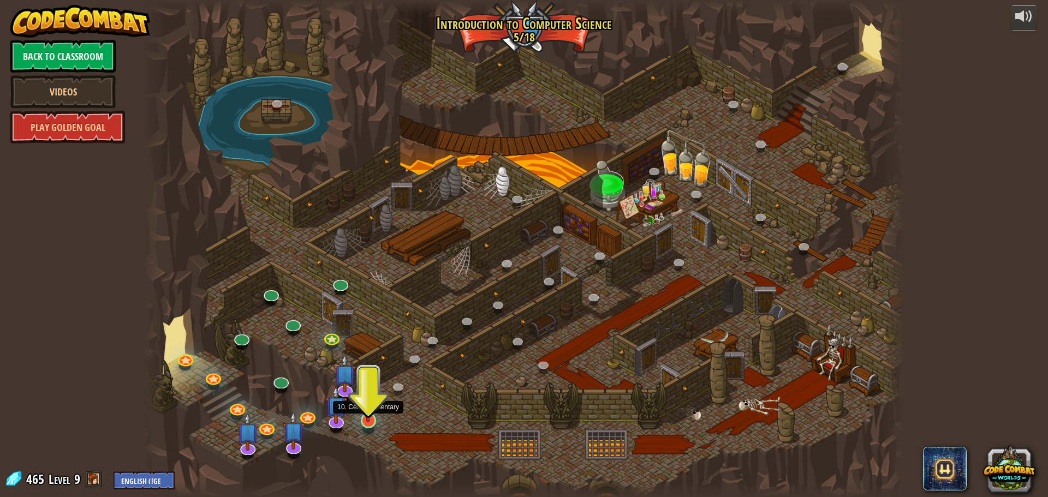
click at [368, 417] on img at bounding box center [368, 399] width 20 height 46
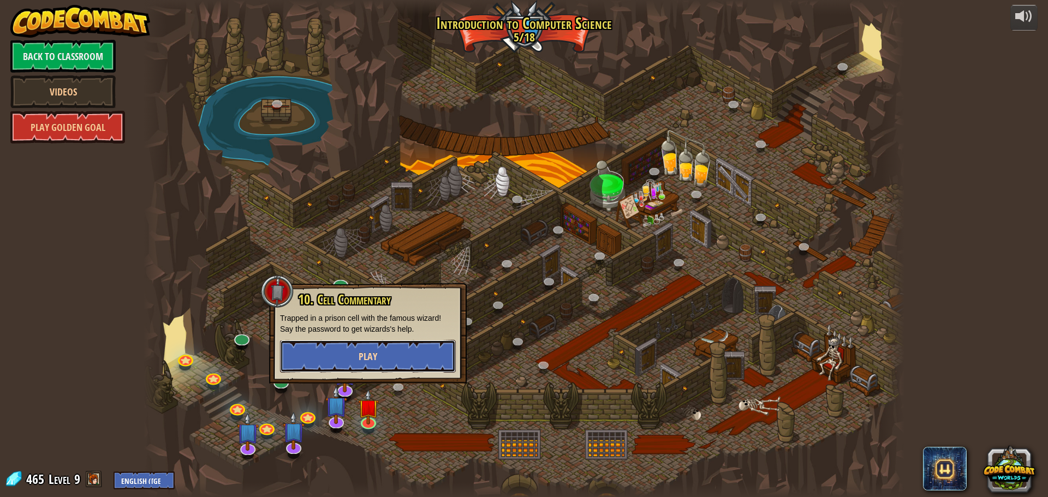
click at [376, 355] on span "Play" at bounding box center [368, 357] width 19 height 14
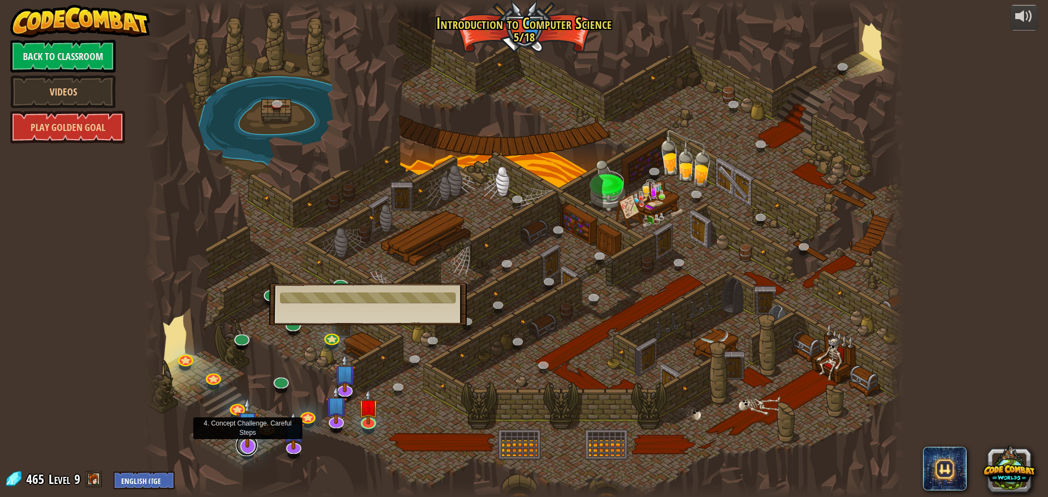
click at [242, 450] on link at bounding box center [247, 446] width 22 height 22
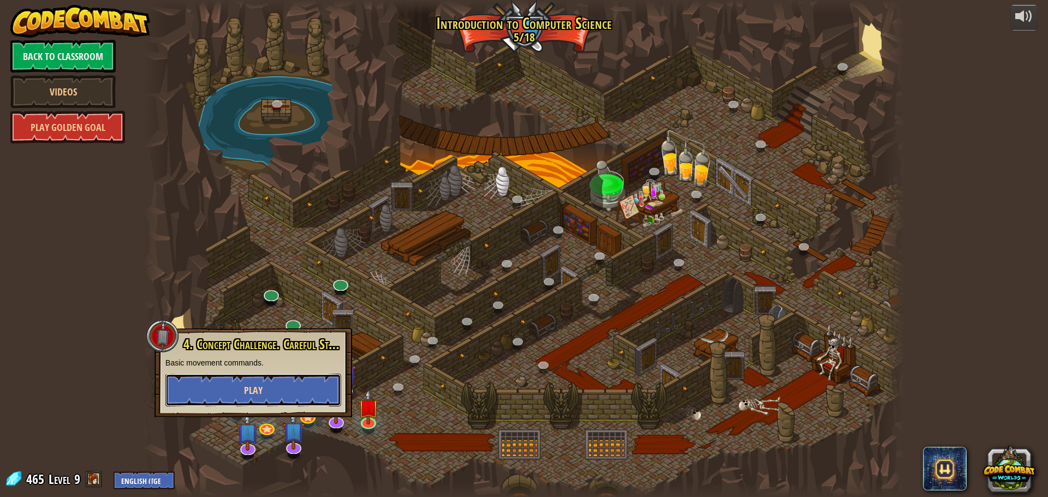
click at [254, 393] on span "Play" at bounding box center [253, 391] width 19 height 14
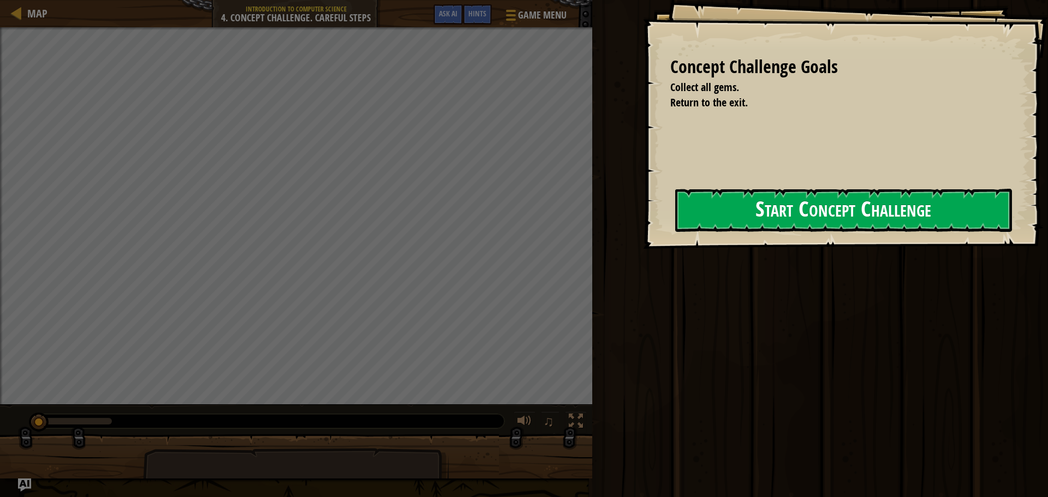
click at [830, 207] on button "Start Concept Challenge" at bounding box center [843, 210] width 337 height 43
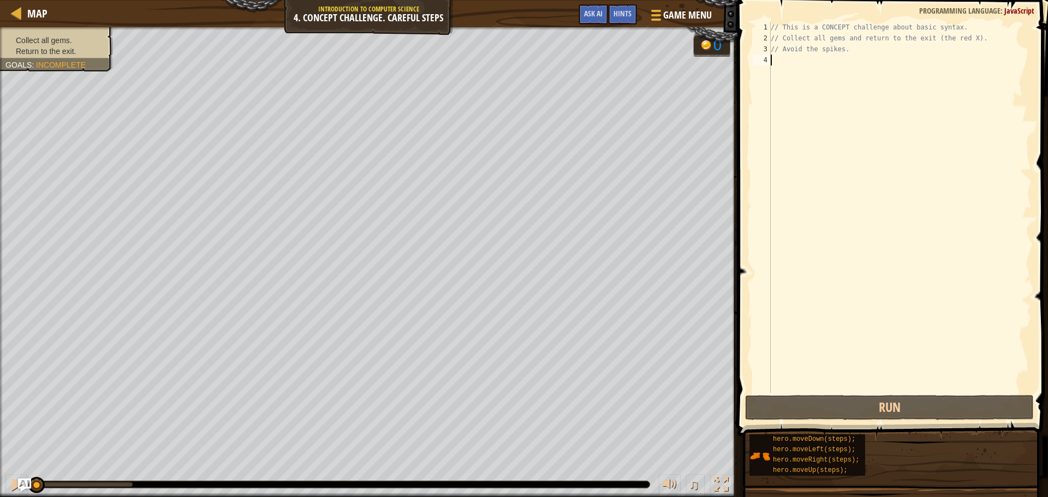
scroll to position [5, 0]
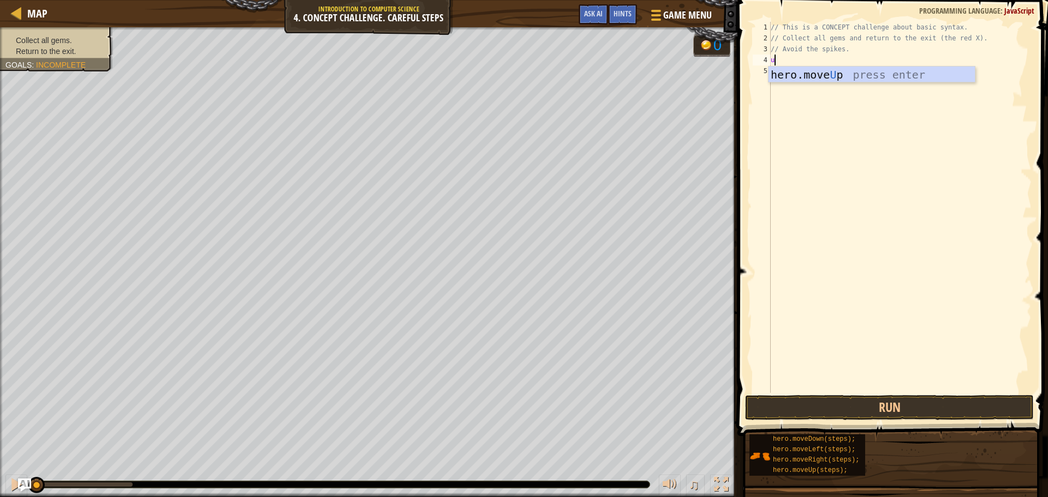
type textarea "up"
type textarea "righ"
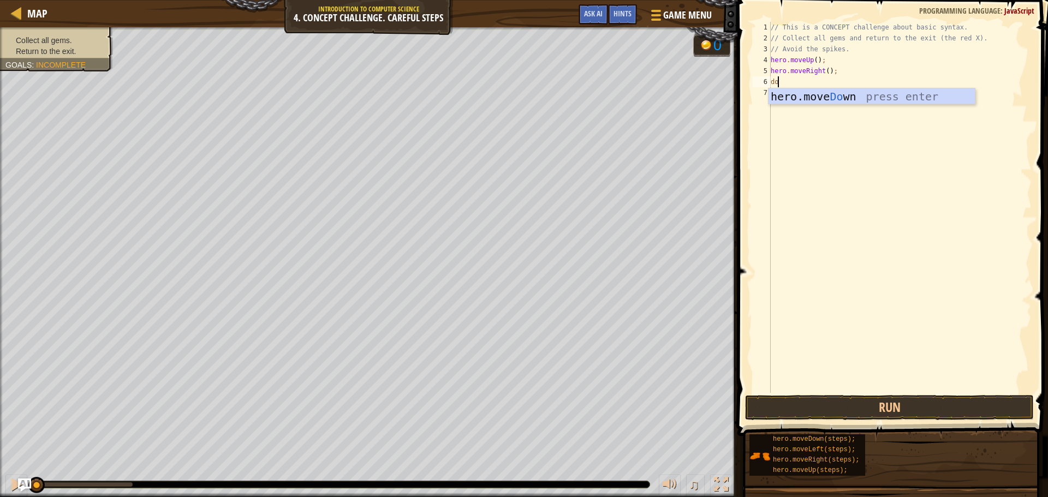
type textarea "down"
type textarea "up"
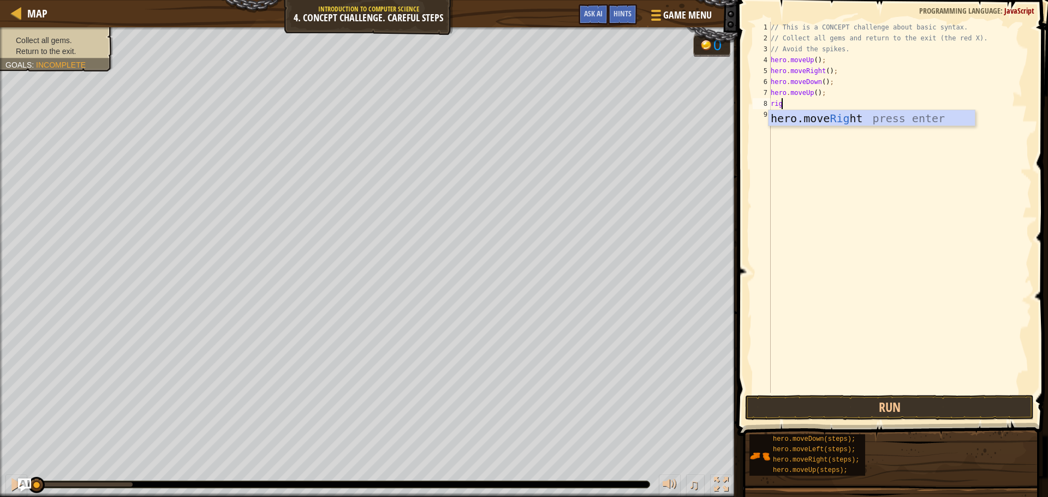
type textarea "righ"
click at [814, 92] on div "// This is a CONCEPT challenge about basic syntax. // Collect all gems and retu…" at bounding box center [902, 218] width 260 height 393
click at [825, 81] on div "// This is a CONCEPT challenge about basic syntax. // Collect all gems and retu…" at bounding box center [902, 218] width 260 height 393
click at [817, 92] on div "// This is a CONCEPT challenge about basic syntax. // Collect all gems and retu…" at bounding box center [902, 218] width 260 height 393
click at [826, 84] on div "// This is a CONCEPT challenge about basic syntax. // Collect all gems and retu…" at bounding box center [902, 218] width 260 height 393
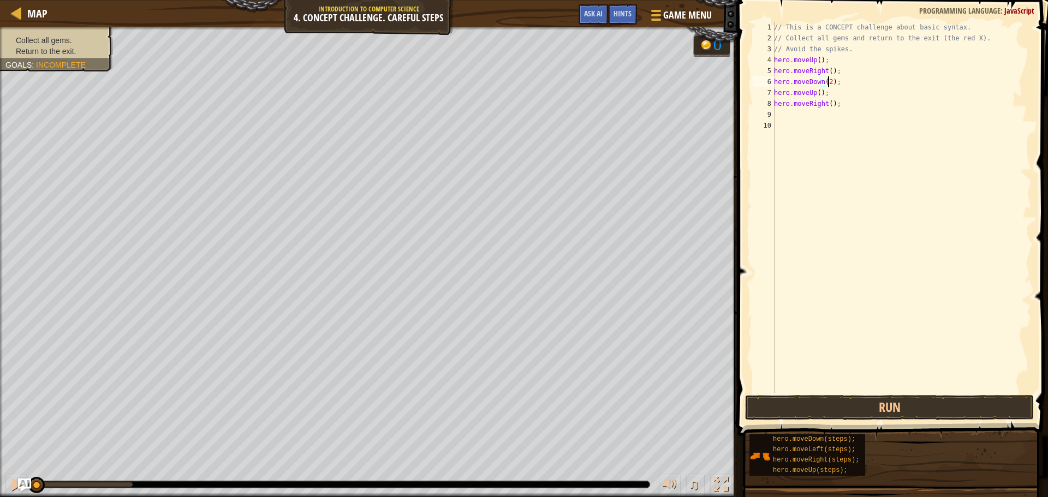
scroll to position [5, 4]
type textarea "hero.moveDown(2);"
click at [937, 405] on button "Run" at bounding box center [889, 407] width 289 height 25
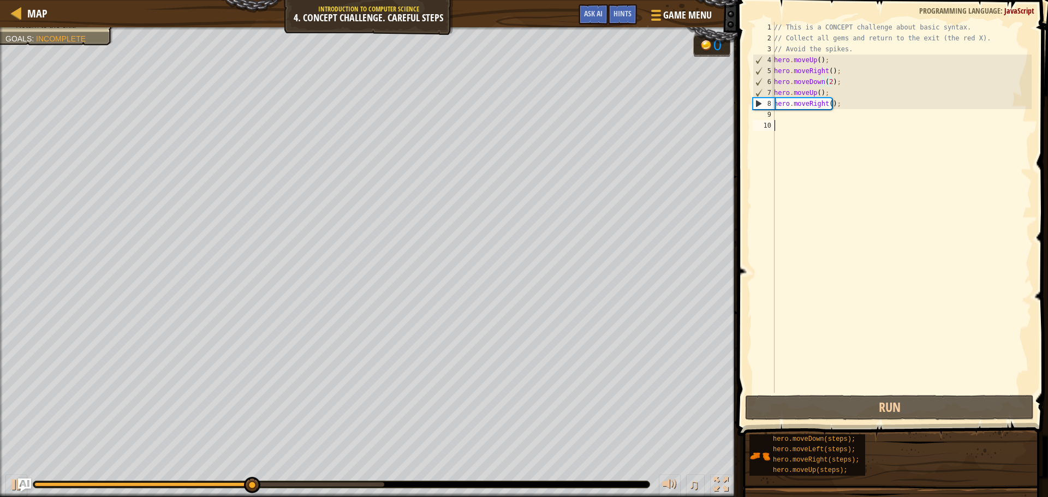
click at [798, 121] on div "// This is a CONCEPT challenge about basic syntax. // Collect all gems and retu…" at bounding box center [902, 218] width 260 height 393
click at [811, 119] on div "// This is a CONCEPT challenge about basic syntax. // Collect all gems and retu…" at bounding box center [902, 218] width 260 height 393
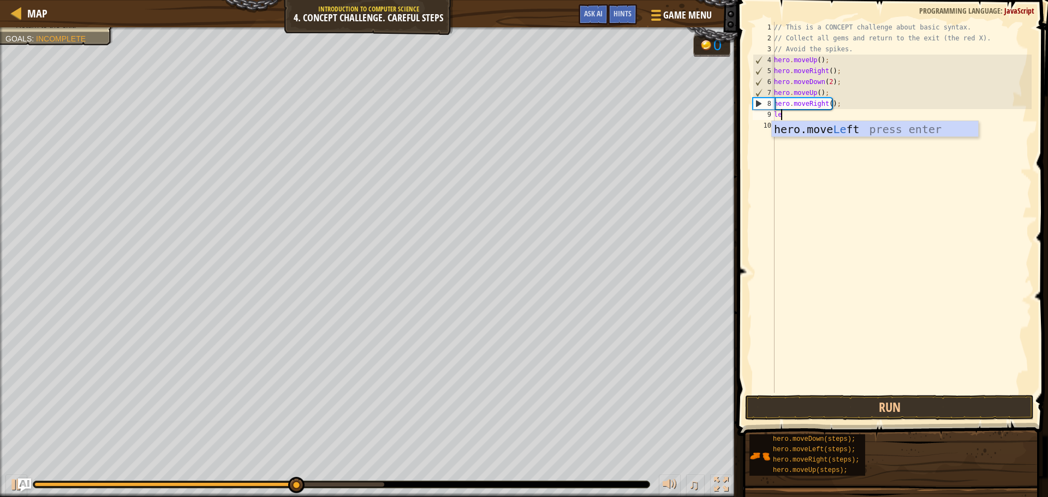
type textarea "left"
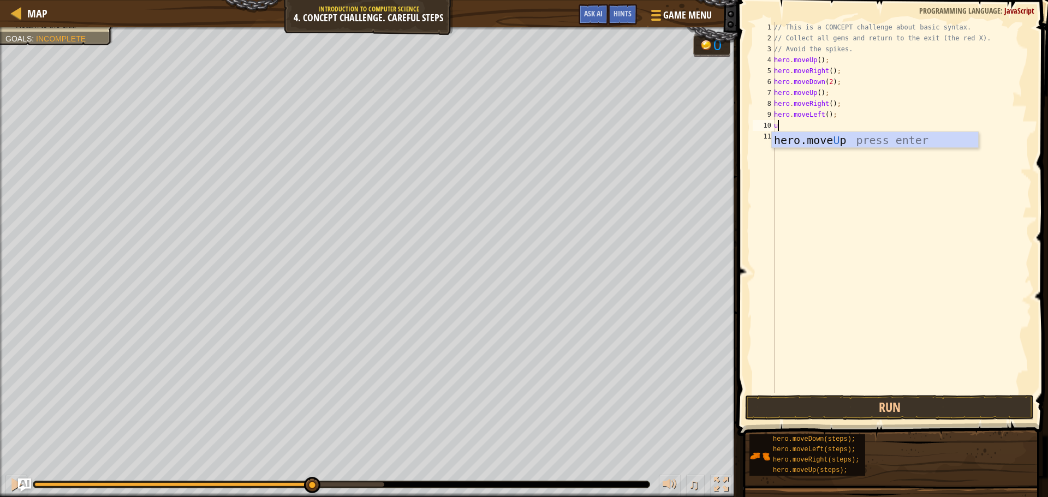
type textarea "up"
type textarea "left"
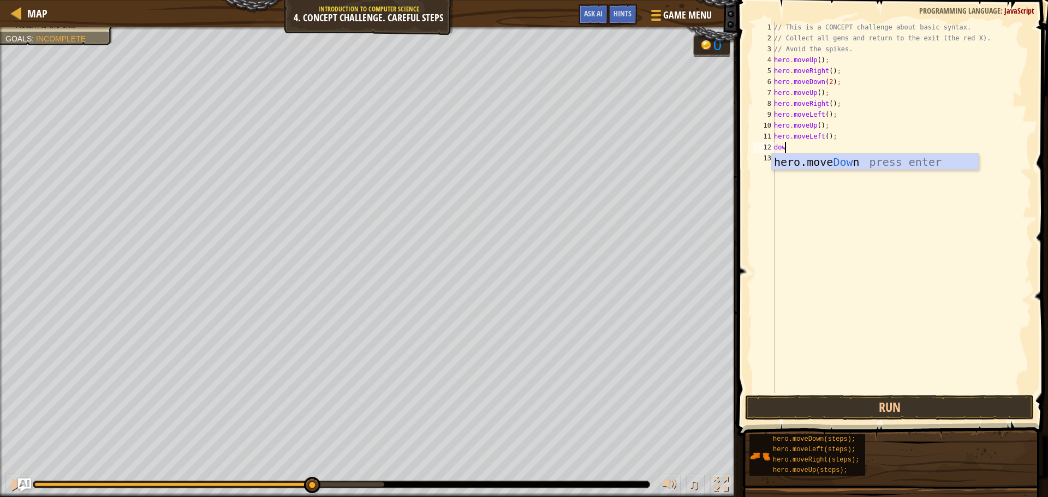
type textarea "down"
type textarea "left"
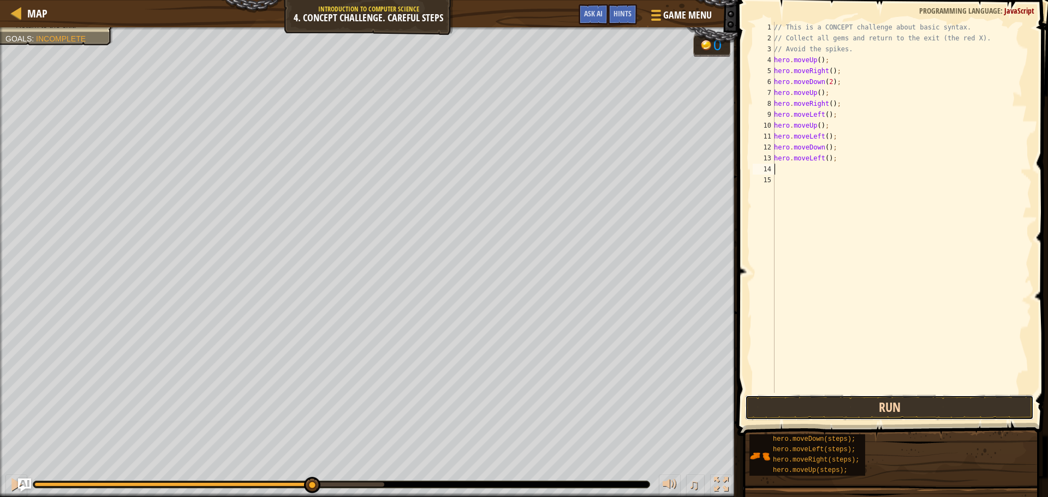
click at [854, 406] on button "Run" at bounding box center [889, 407] width 289 height 25
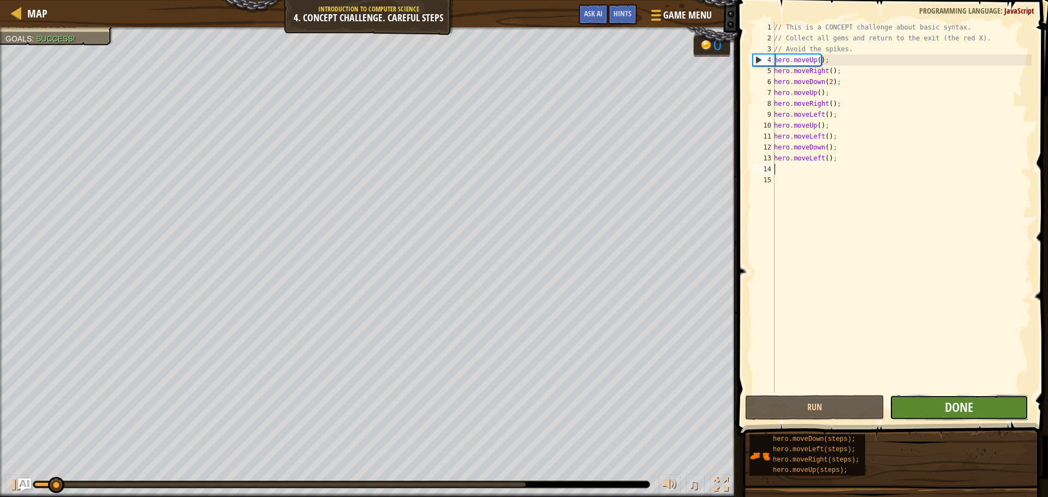
click at [943, 408] on button "Done" at bounding box center [959, 407] width 139 height 25
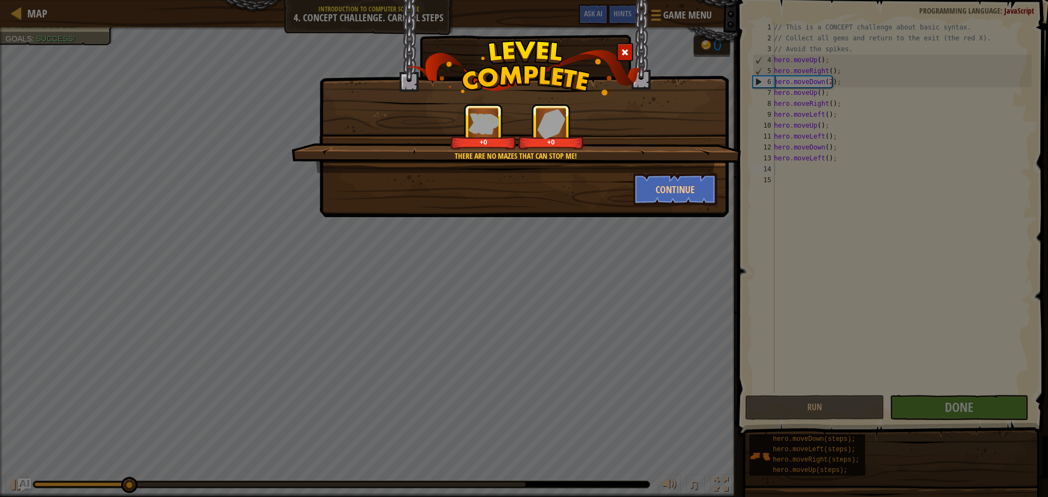
click at [687, 206] on div "There are no mazes that can stop me! +0 +0 Continue" at bounding box center [523, 108] width 409 height 217
click at [683, 188] on button "Continue" at bounding box center [675, 189] width 85 height 33
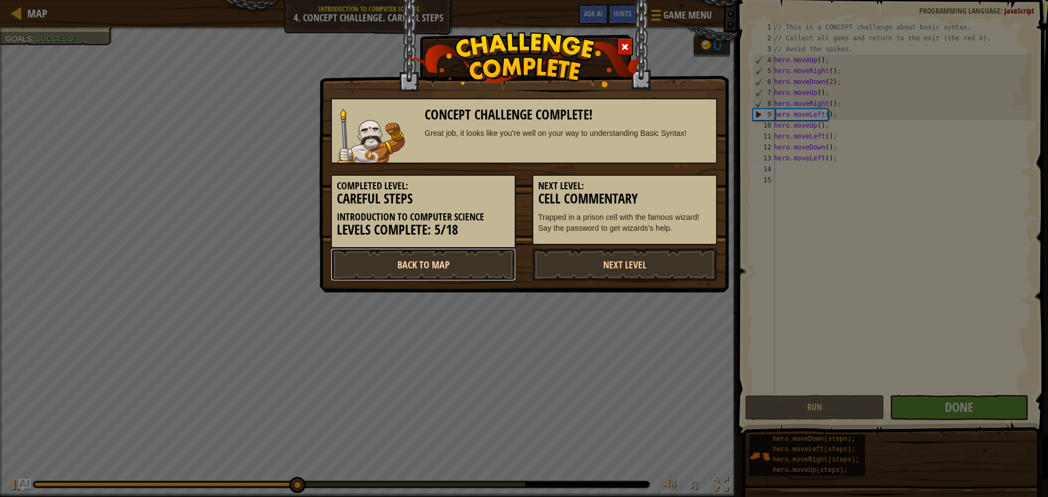
click at [391, 258] on link "Back to Map" at bounding box center [423, 264] width 185 height 33
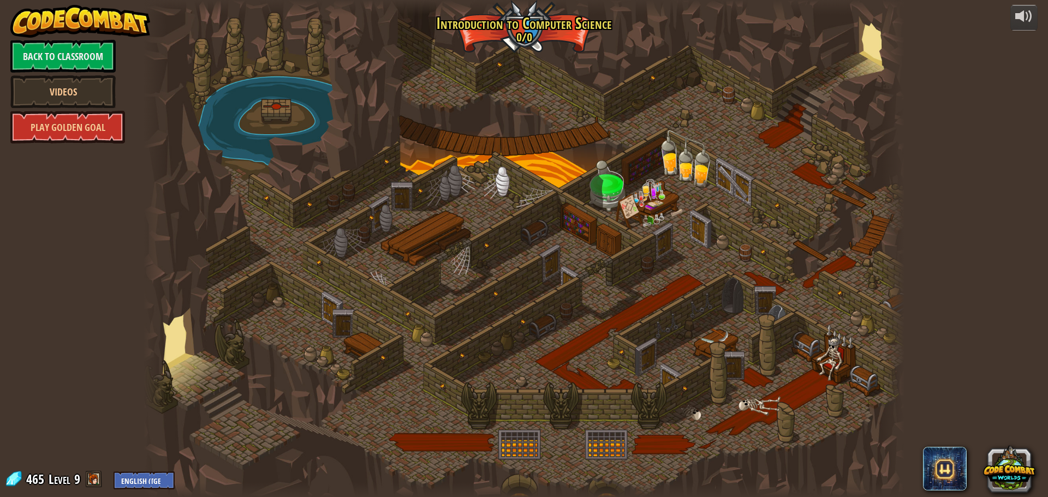
click at [335, 393] on div at bounding box center [524, 248] width 761 height 497
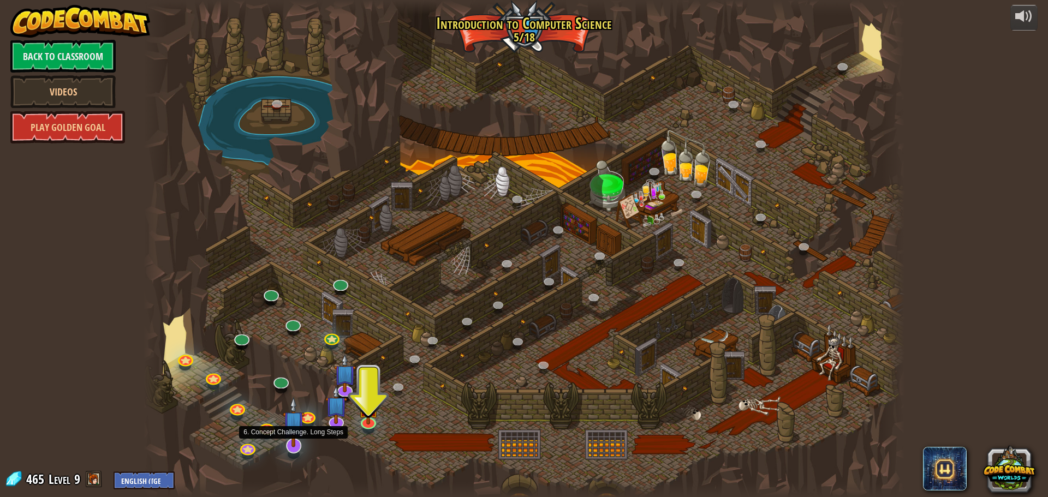
click at [304, 443] on img at bounding box center [294, 422] width 22 height 51
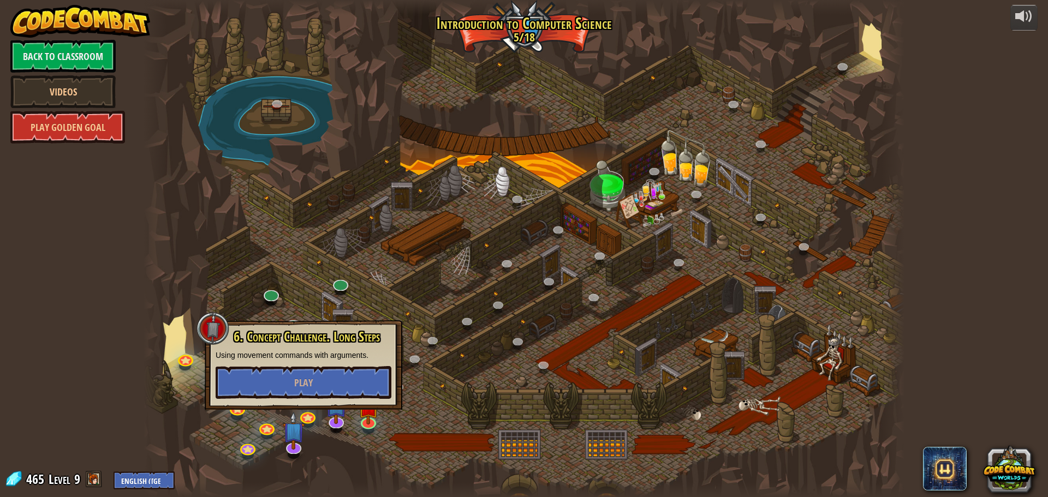
click at [313, 456] on div at bounding box center [524, 248] width 761 height 497
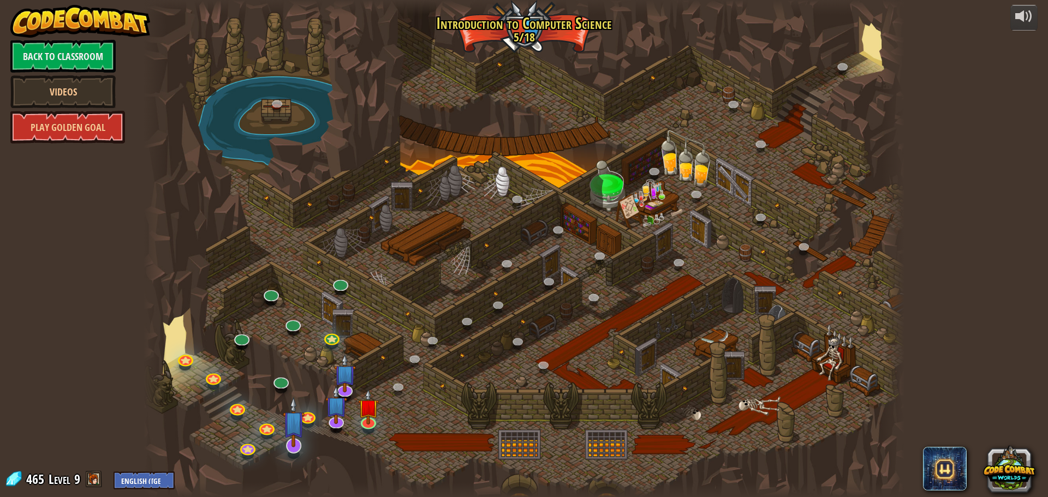
click at [283, 450] on div at bounding box center [524, 248] width 761 height 497
click at [285, 449] on link at bounding box center [293, 445] width 22 height 22
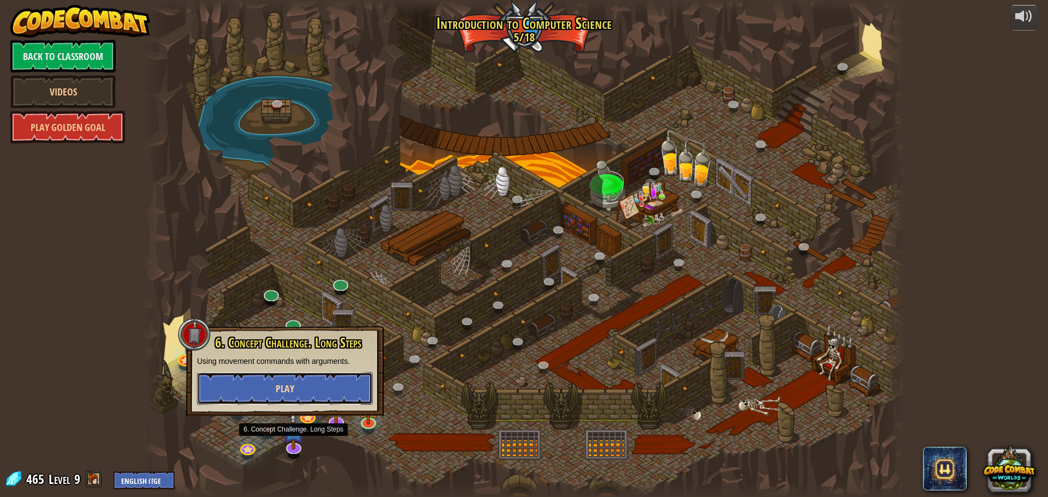
click at [313, 388] on button "Play" at bounding box center [285, 388] width 176 height 33
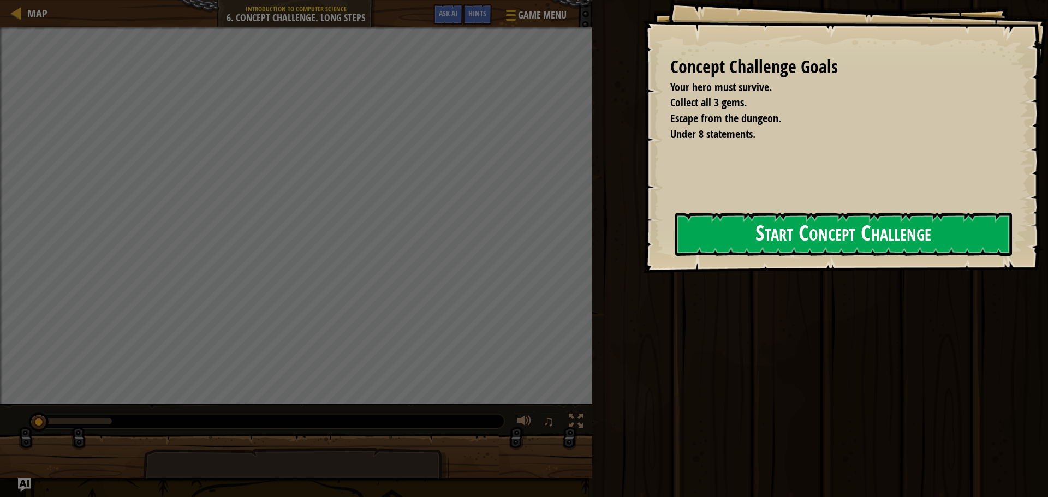
click at [772, 247] on button "Start Concept Challenge" at bounding box center [843, 234] width 337 height 43
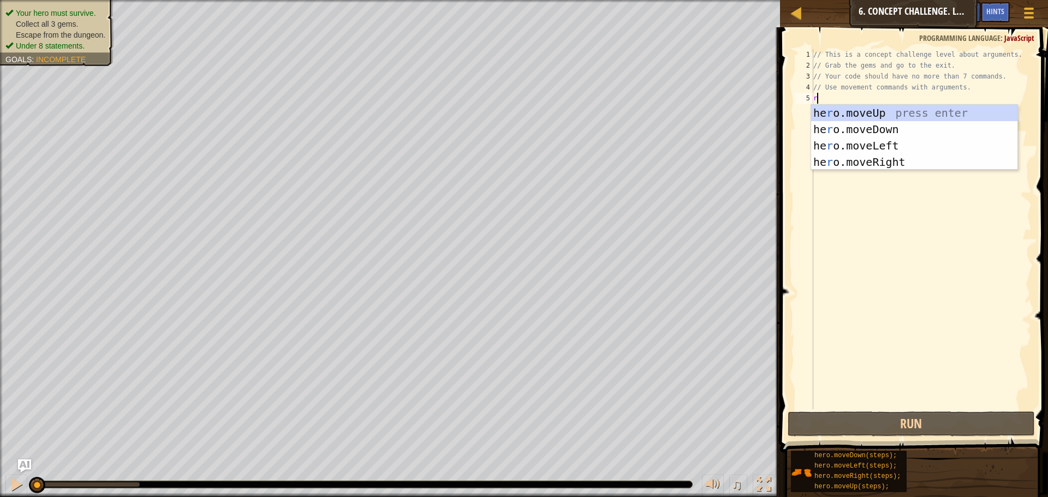
scroll to position [5, 0]
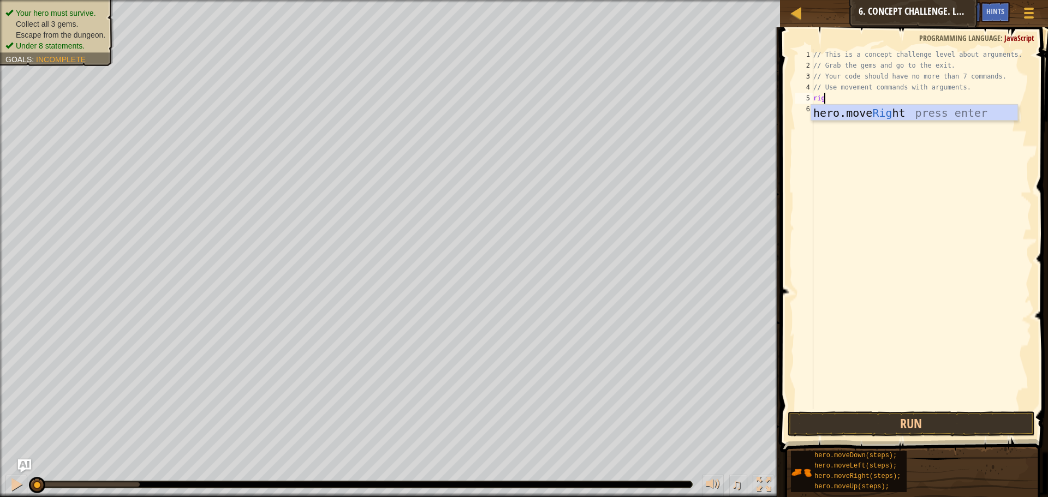
type textarea "right"
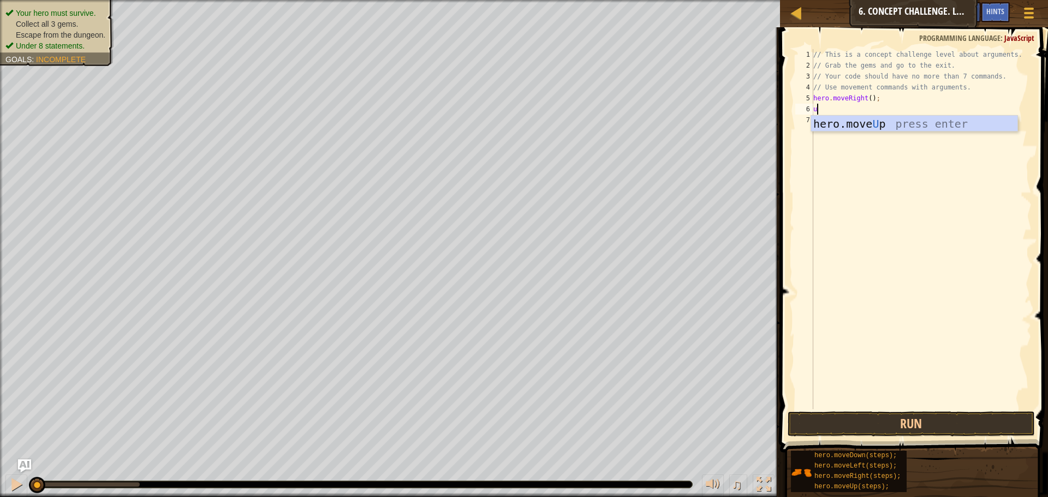
type textarea "up"
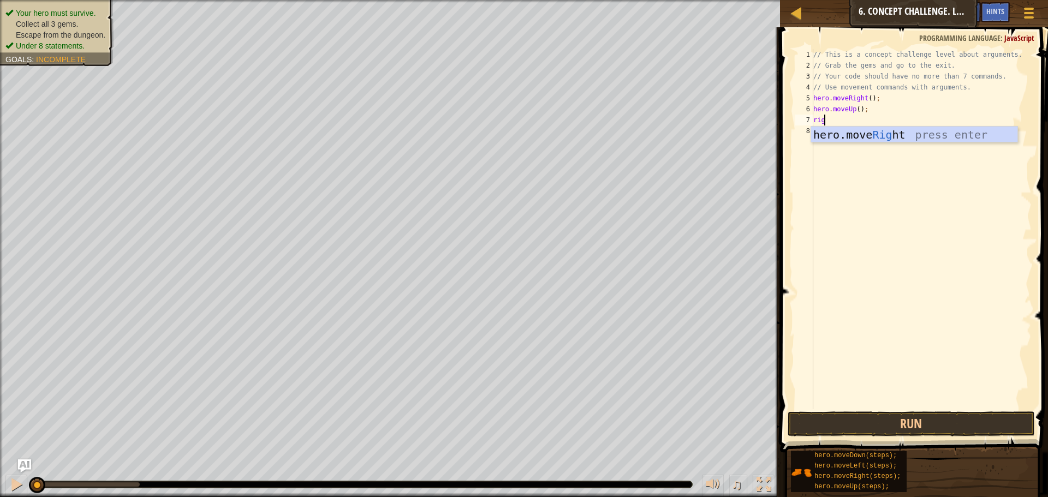
type textarea "right"
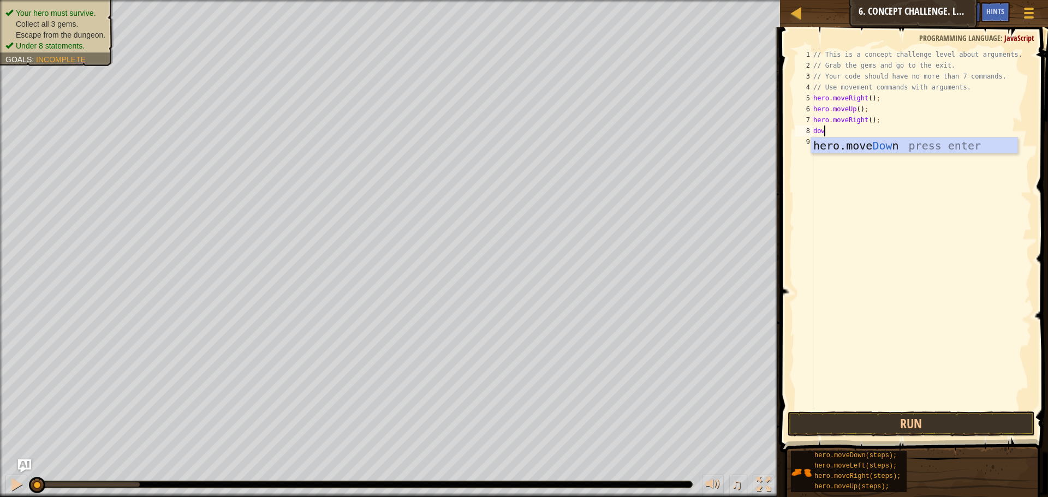
scroll to position [5, 1]
type textarea "down"
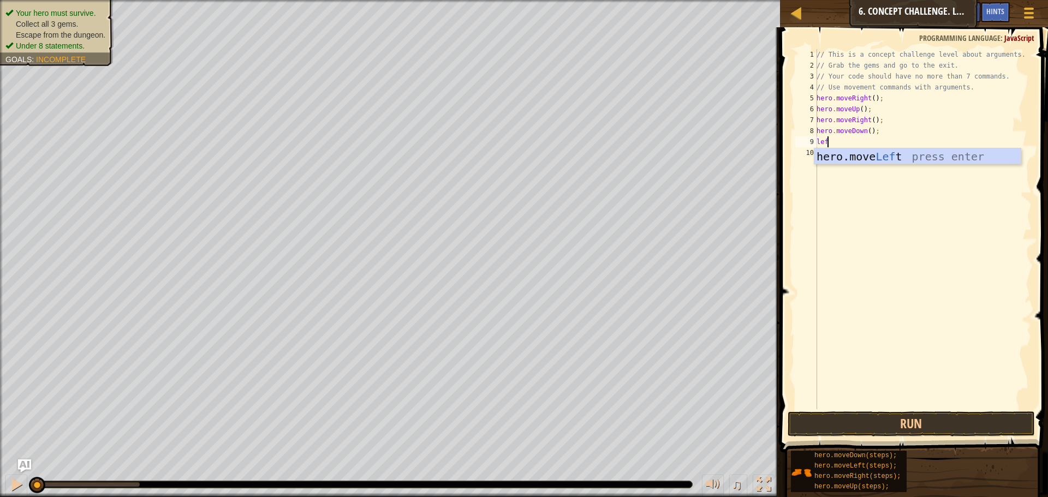
type textarea "left"
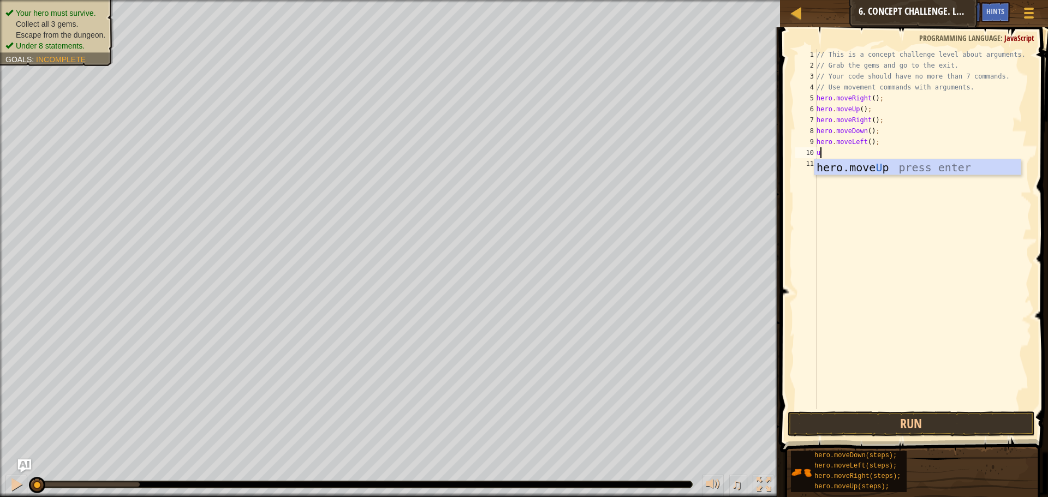
type textarea "up"
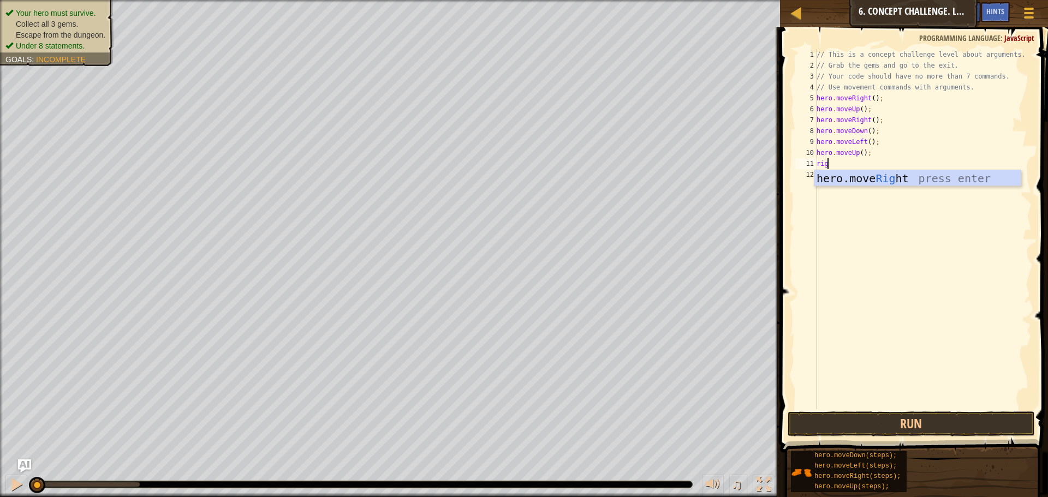
type textarea "right"
click at [859, 109] on div "// This is a concept challenge level about arguments. // Grab the gems and go t…" at bounding box center [922, 240] width 217 height 382
click at [872, 120] on div "// This is a concept challenge level about arguments. // Grab the gems and go t…" at bounding box center [922, 240] width 217 height 382
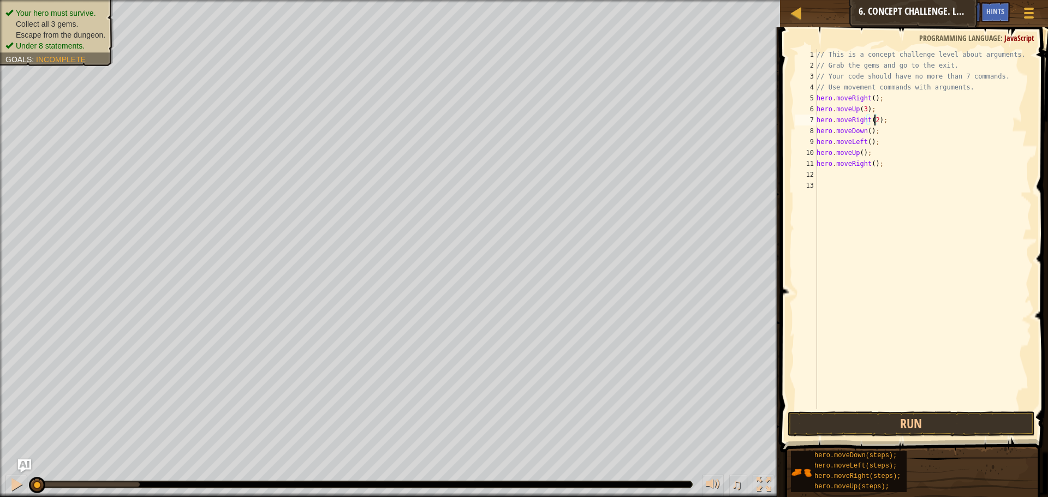
click at [867, 133] on div "// This is a concept challenge level about arguments. // Grab the gems and go t…" at bounding box center [922, 240] width 217 height 382
click at [866, 141] on div "// This is a concept challenge level about arguments. // Grab the gems and go t…" at bounding box center [922, 240] width 217 height 382
click at [860, 155] on div "// This is a concept challenge level about arguments. // Grab the gems and go t…" at bounding box center [922, 240] width 217 height 382
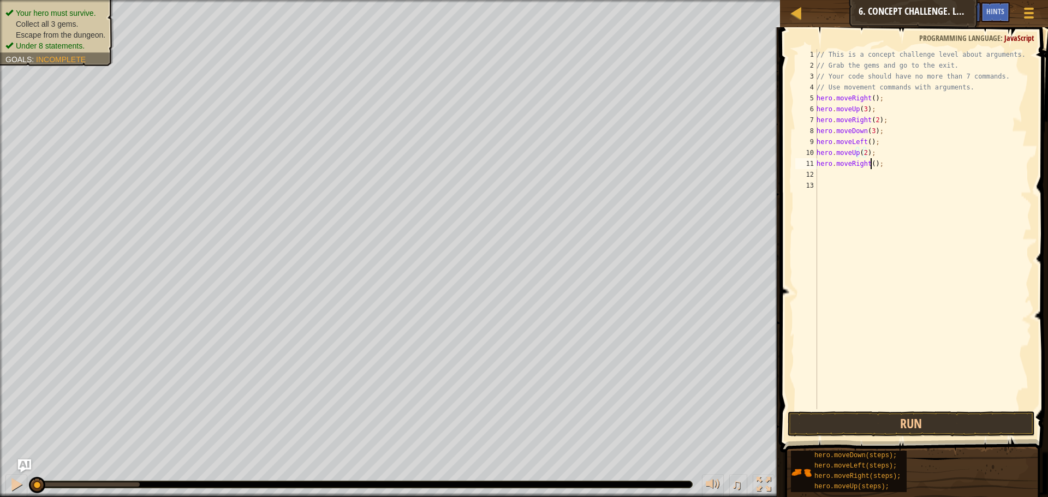
click at [871, 165] on div "// This is a concept challenge level about arguments. // Grab the gems and go t…" at bounding box center [922, 240] width 217 height 382
type textarea "hero.moveRight(3);"
click at [959, 417] on button "Run" at bounding box center [911, 424] width 247 height 25
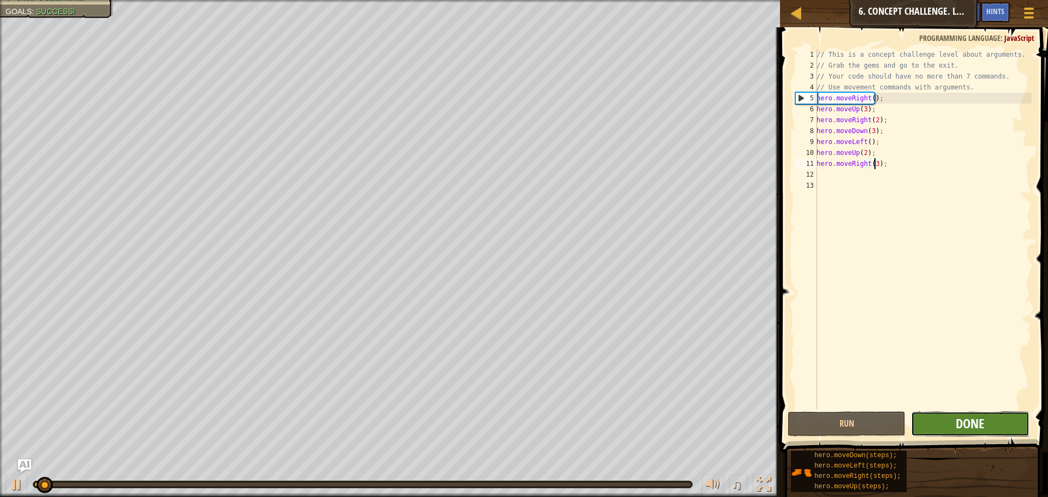
click at [959, 417] on span "Done" at bounding box center [970, 423] width 28 height 17
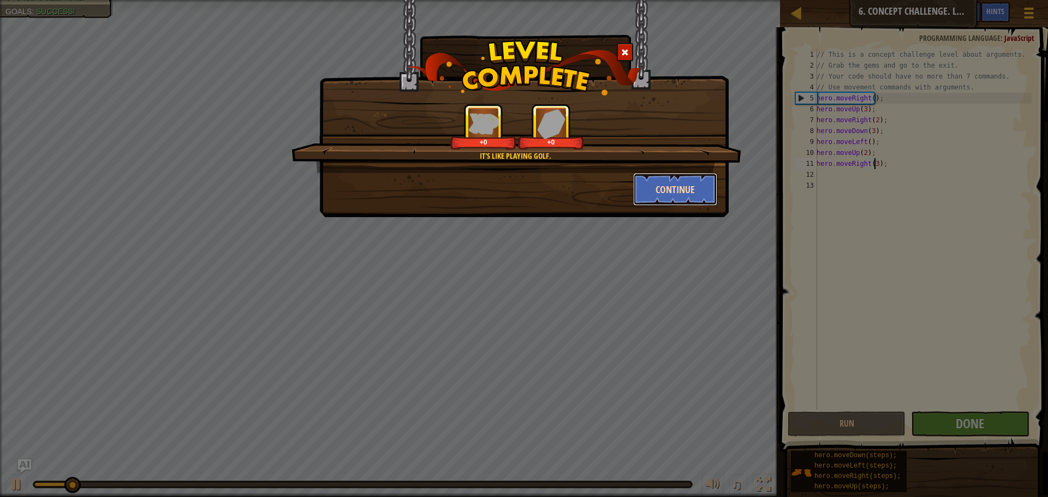
click at [656, 187] on button "Continue" at bounding box center [675, 189] width 85 height 33
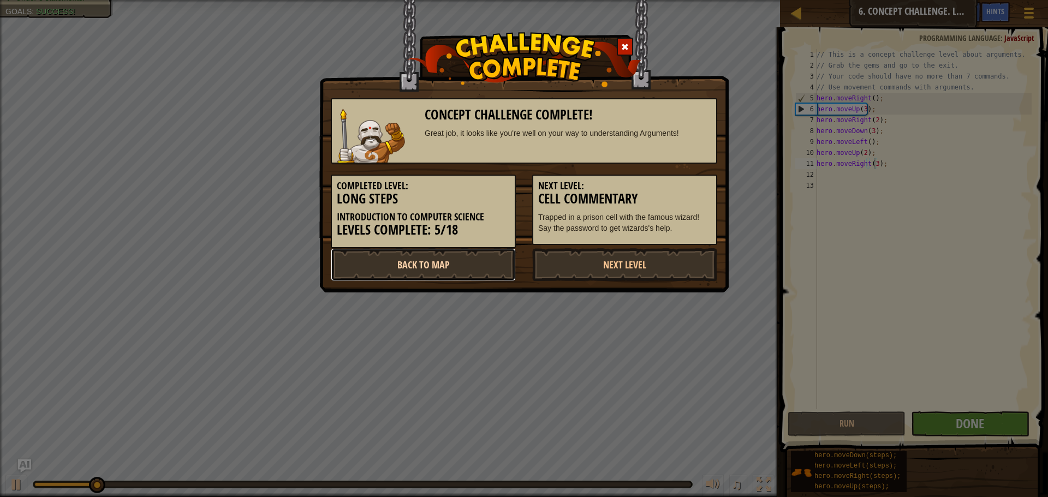
click at [494, 267] on link "Back to Map" at bounding box center [423, 264] width 185 height 33
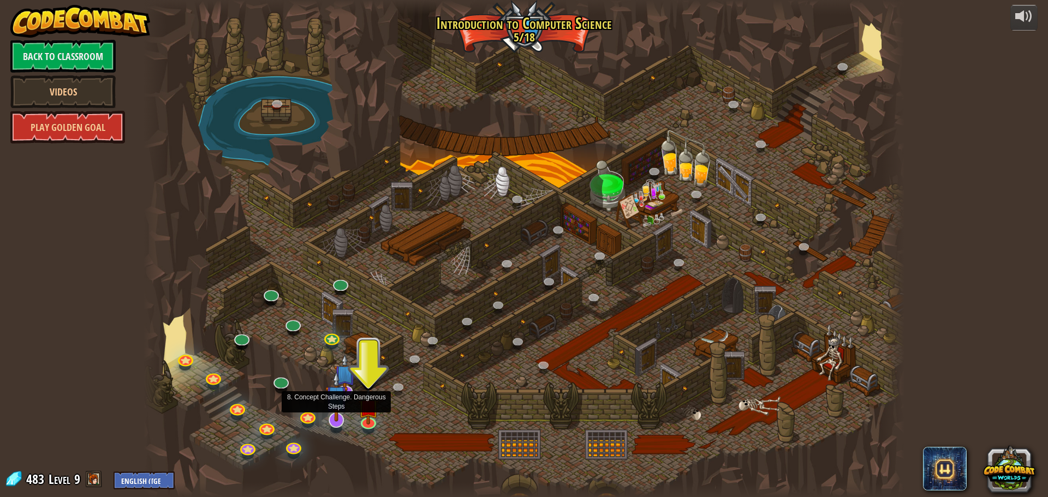
click at [335, 403] on img at bounding box center [336, 396] width 22 height 51
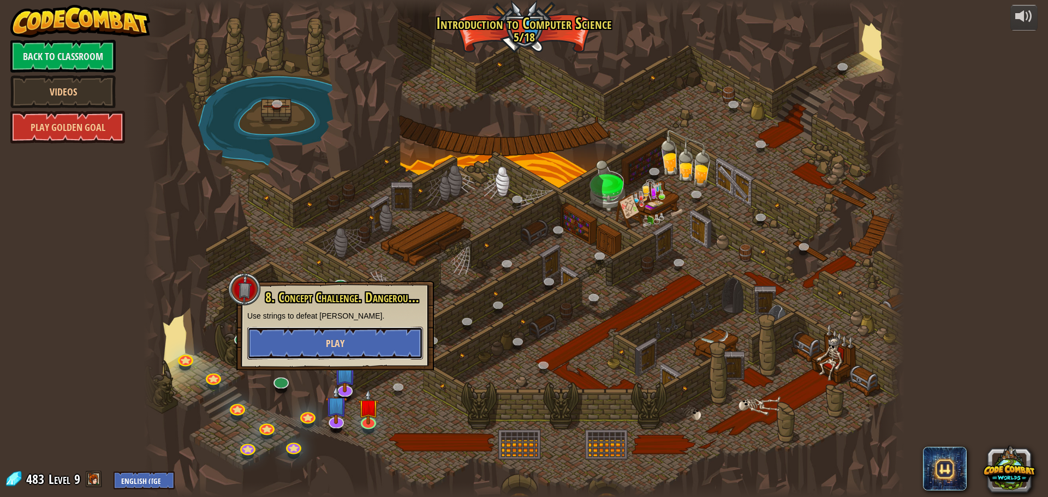
click at [339, 344] on span "Play" at bounding box center [335, 344] width 19 height 14
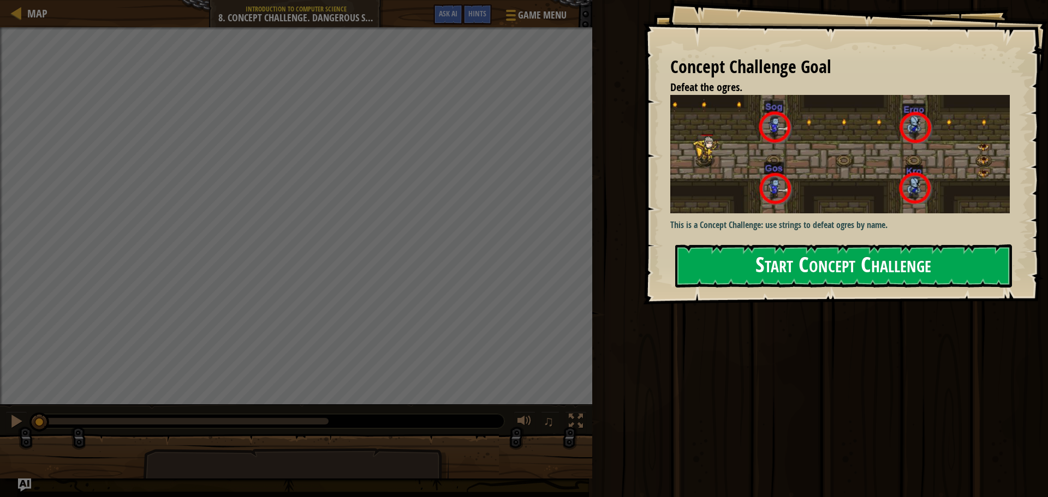
click at [823, 245] on button "Start Concept Challenge" at bounding box center [843, 266] width 337 height 43
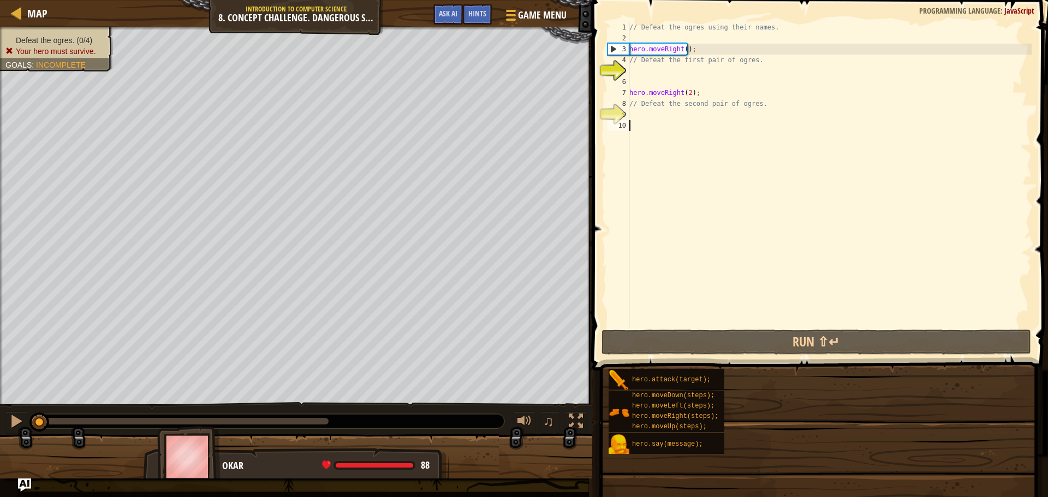
click at [767, 171] on div "// Defeat the ogres using their names. hero . moveRight ( ) ; // Defeat the fir…" at bounding box center [829, 186] width 405 height 328
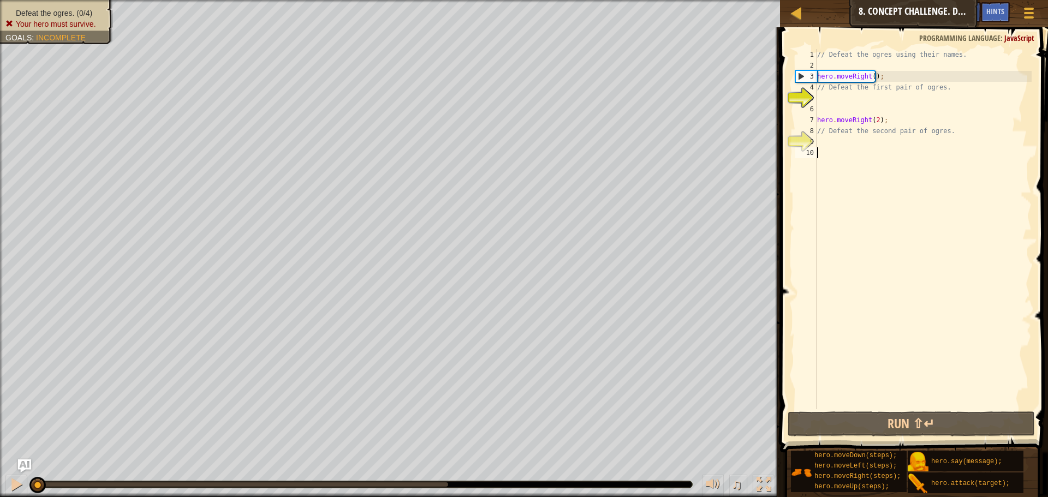
click at [877, 94] on div "// Defeat the ogres using their names. hero . moveRight ( ) ; // Defeat the fir…" at bounding box center [923, 240] width 217 height 382
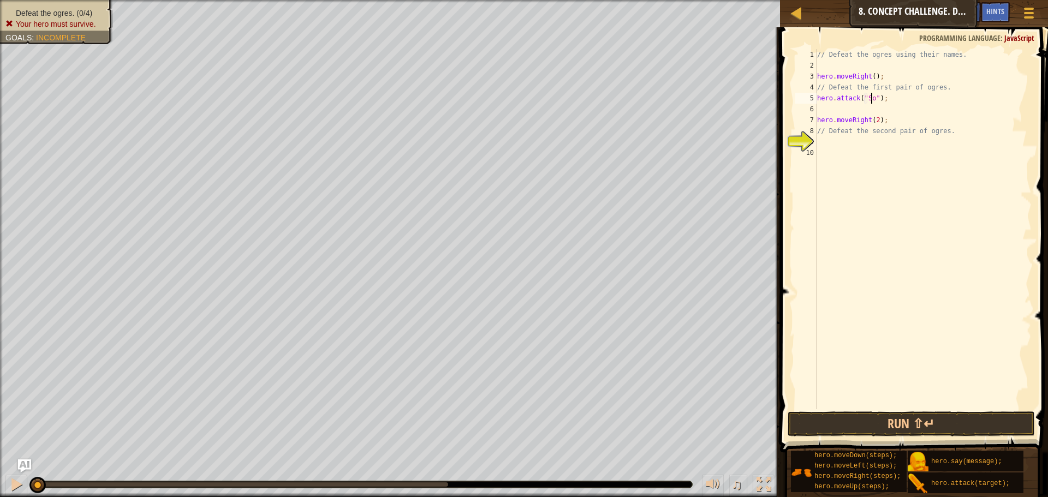
scroll to position [5, 5]
type textarea "hero.attack("Sog");"
type textarea "hero.attack("Gos");"
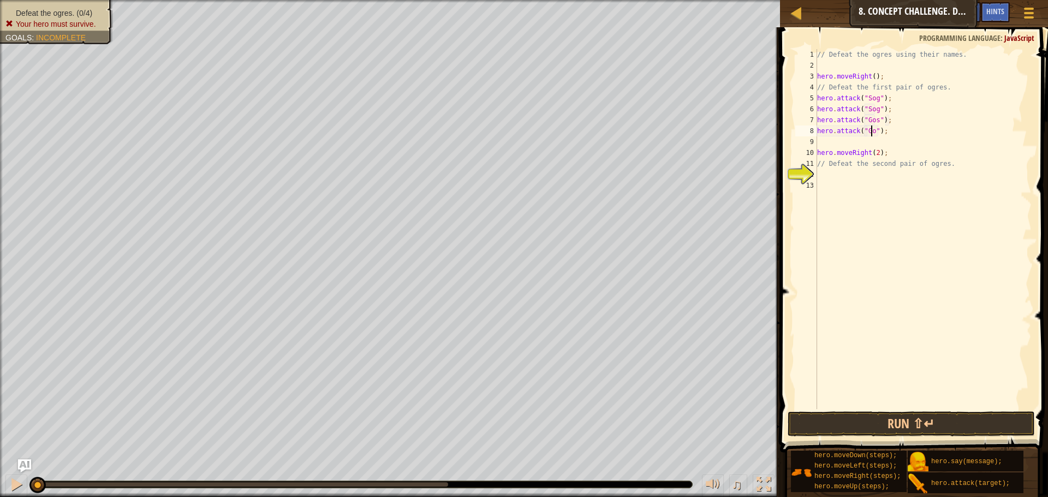
type textarea "hero.attack("Gos");"
type textarea "n"
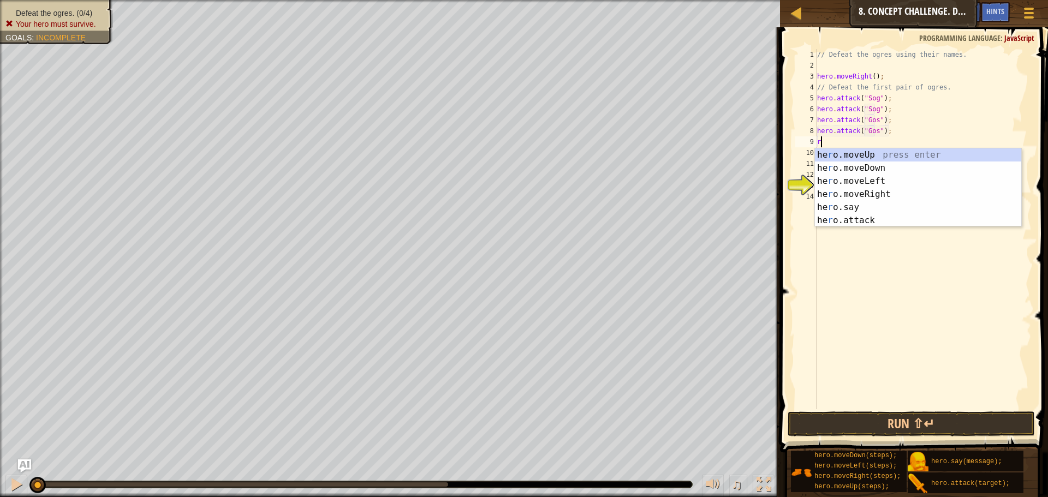
type textarea "ri"
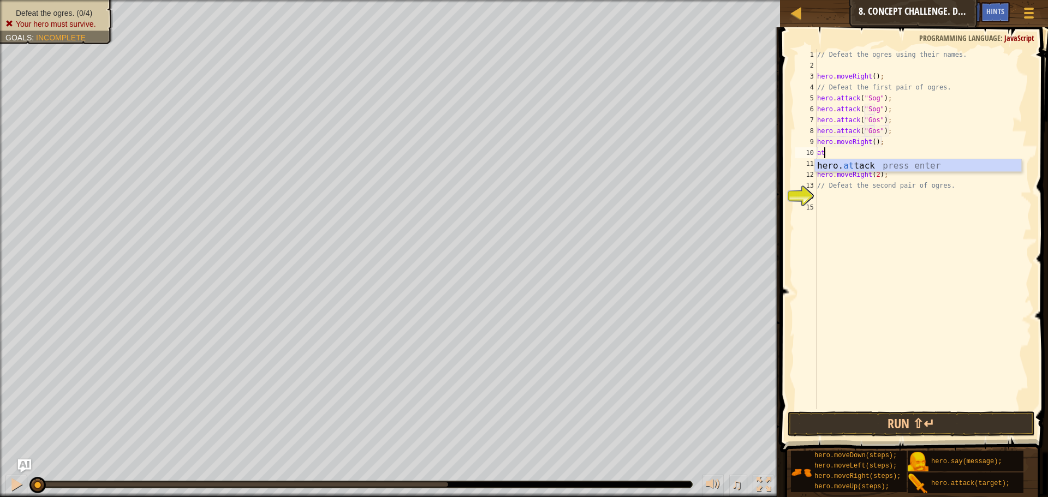
scroll to position [5, 1]
type textarea "hero.attack("Ergo");"
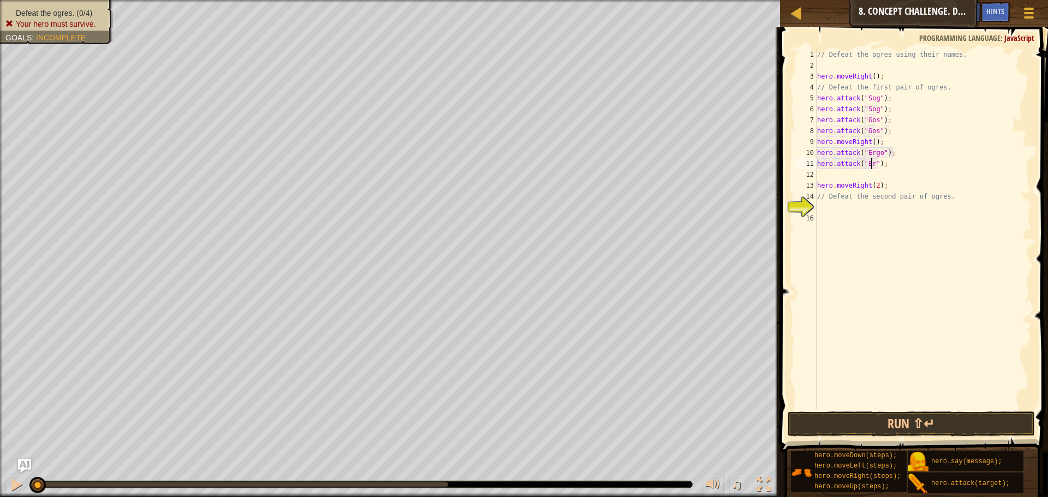
type textarea "hero.attack("Ergo");"
type textarea "hero.attack("Kro");"
click at [872, 143] on div "// Defeat the ogres using their names. hero . moveRight ( ) ; // Defeat the fir…" at bounding box center [923, 240] width 217 height 382
click at [919, 428] on button "Run ⇧↵" at bounding box center [911, 424] width 247 height 25
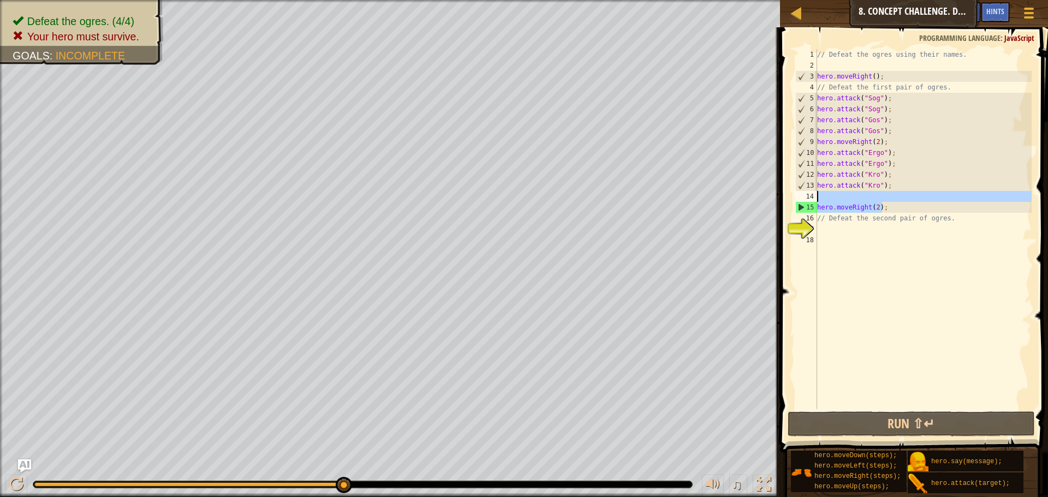
drag, startPoint x: 887, startPoint y: 203, endPoint x: 805, endPoint y: 191, distance: 82.8
click at [805, 191] on div "hero.moveRight(2); 1 2 3 4 5 6 7 8 9 10 11 12 13 14 15 16 17 18 // Defeat the o…" at bounding box center [912, 229] width 239 height 360
type textarea "hero.moveRight(2);"
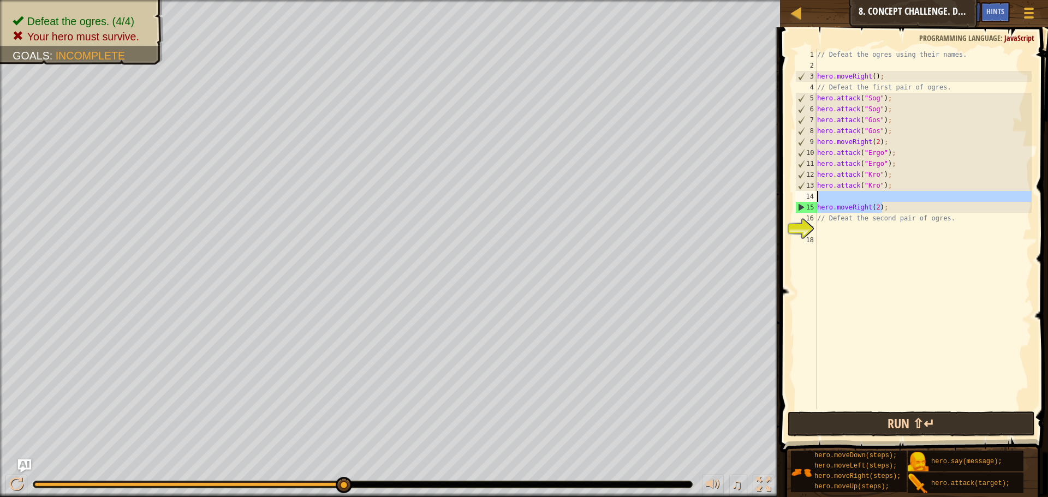
scroll to position [5, 0]
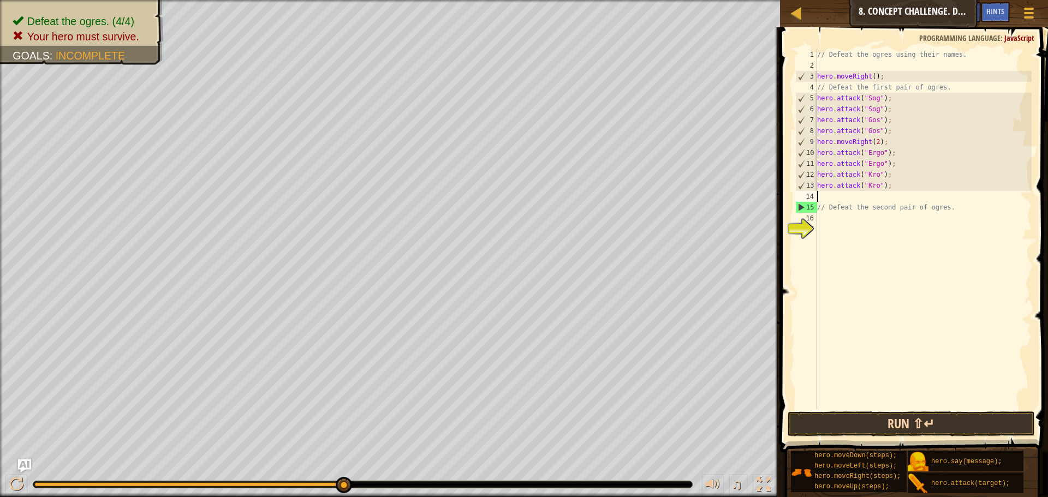
type textarea "hero.attack("Kro");"
click at [924, 414] on button "Run ⇧↵" at bounding box center [911, 424] width 247 height 25
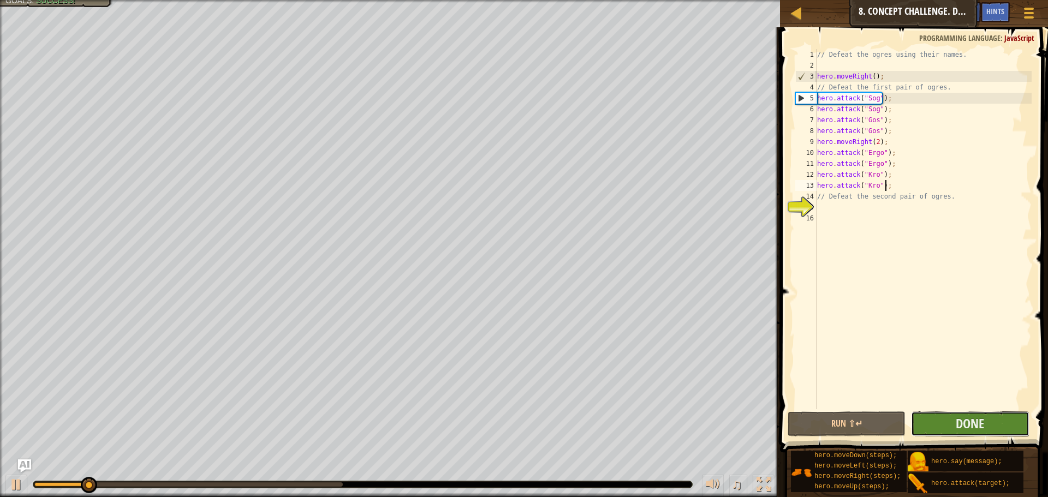
click at [988, 430] on button "Done" at bounding box center [970, 424] width 118 height 25
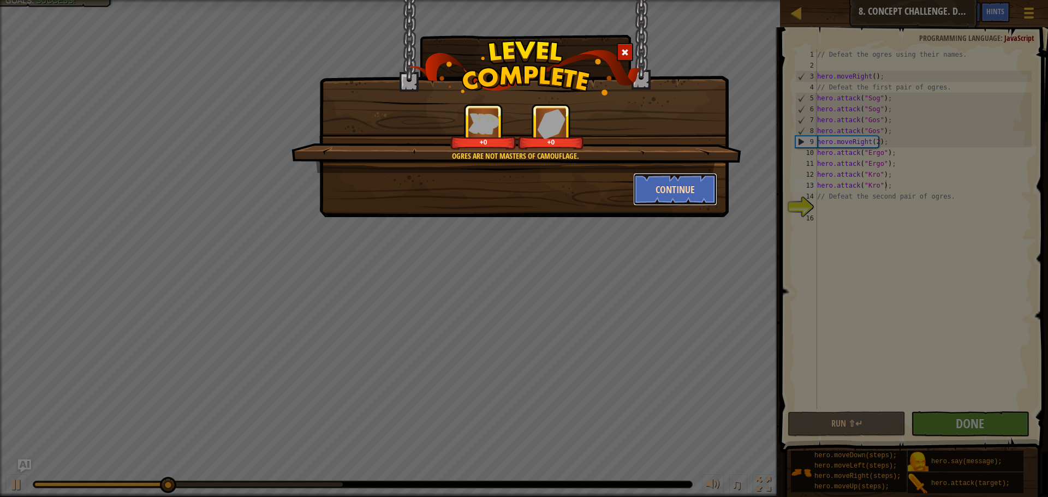
click at [686, 183] on button "Continue" at bounding box center [675, 189] width 85 height 33
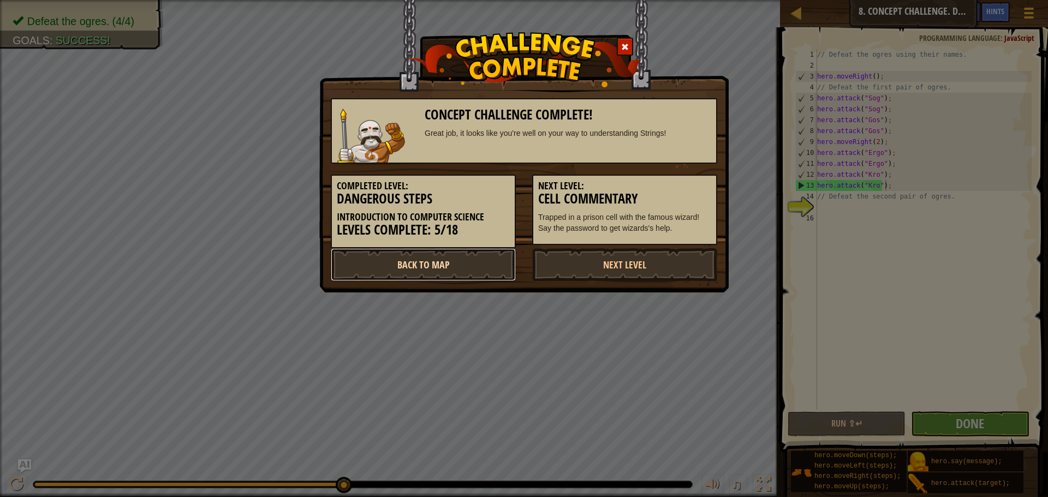
click at [507, 259] on link "Back to Map" at bounding box center [423, 264] width 185 height 33
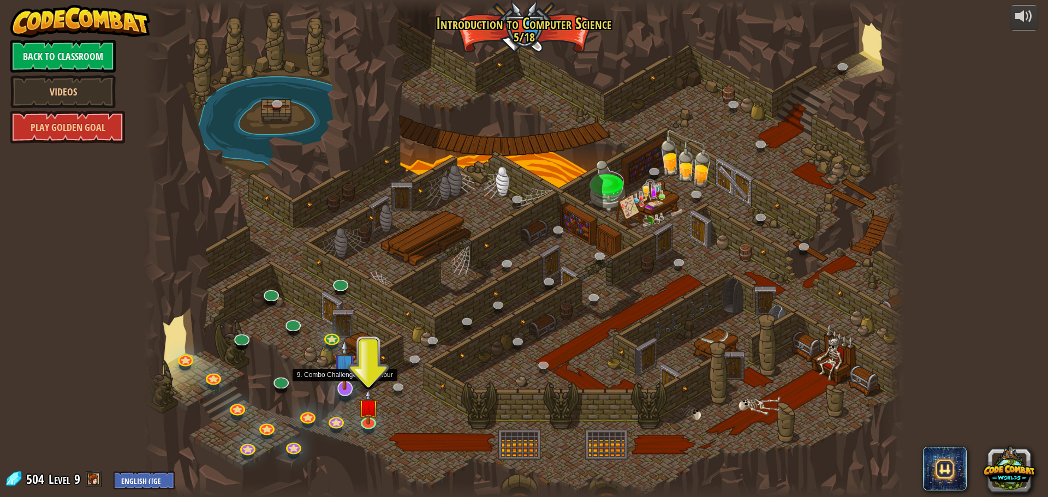
click at [346, 390] on img at bounding box center [345, 365] width 22 height 51
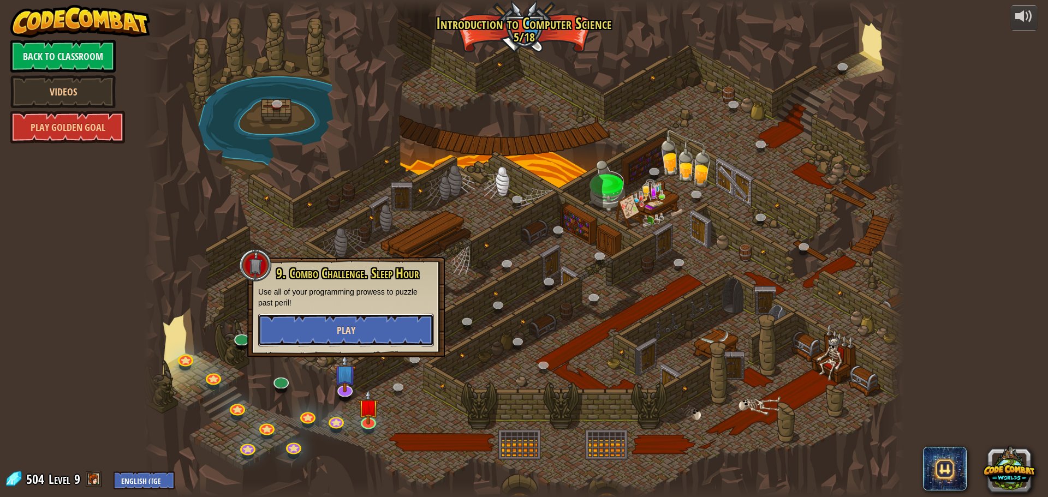
click at [313, 339] on button "Play" at bounding box center [346, 330] width 176 height 33
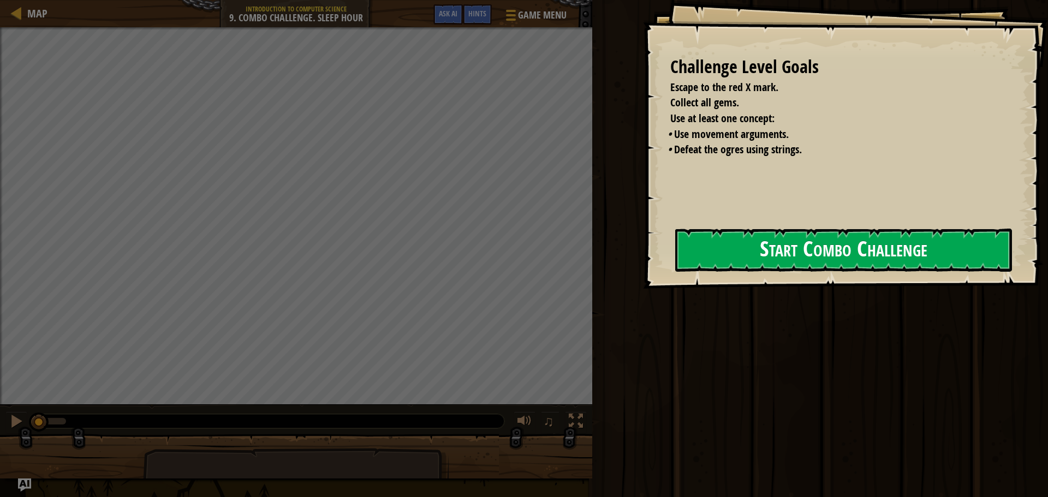
click at [717, 253] on button "Start Combo Challenge" at bounding box center [843, 250] width 337 height 43
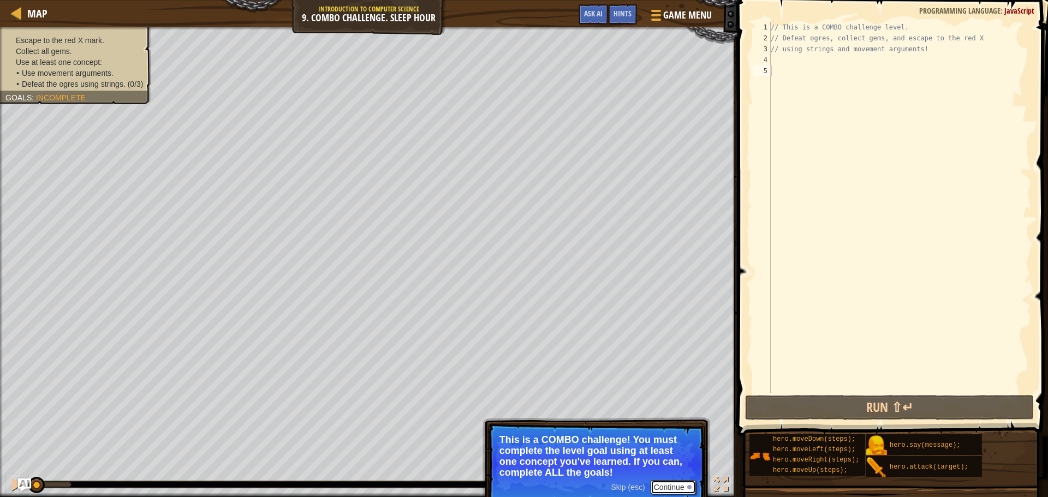
click at [670, 487] on button "Continue" at bounding box center [673, 487] width 45 height 14
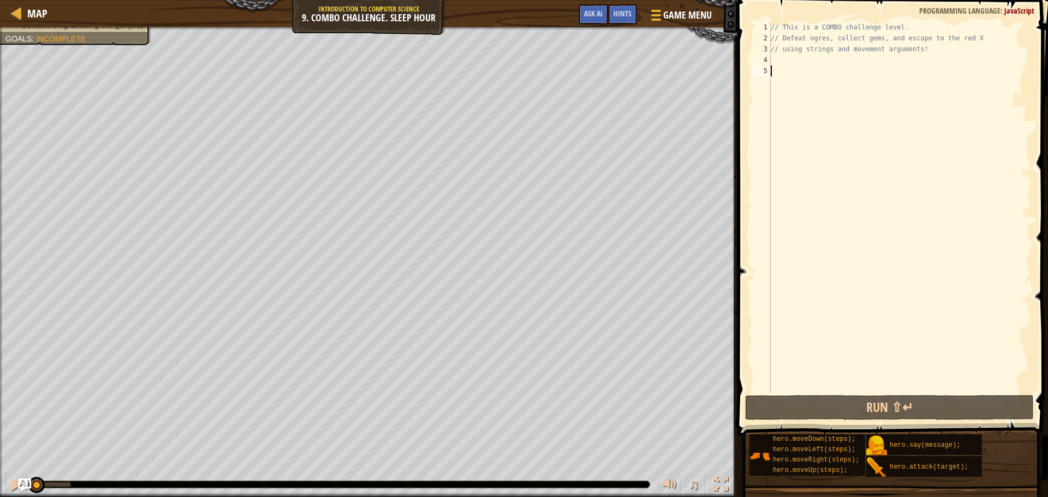
scroll to position [5, 0]
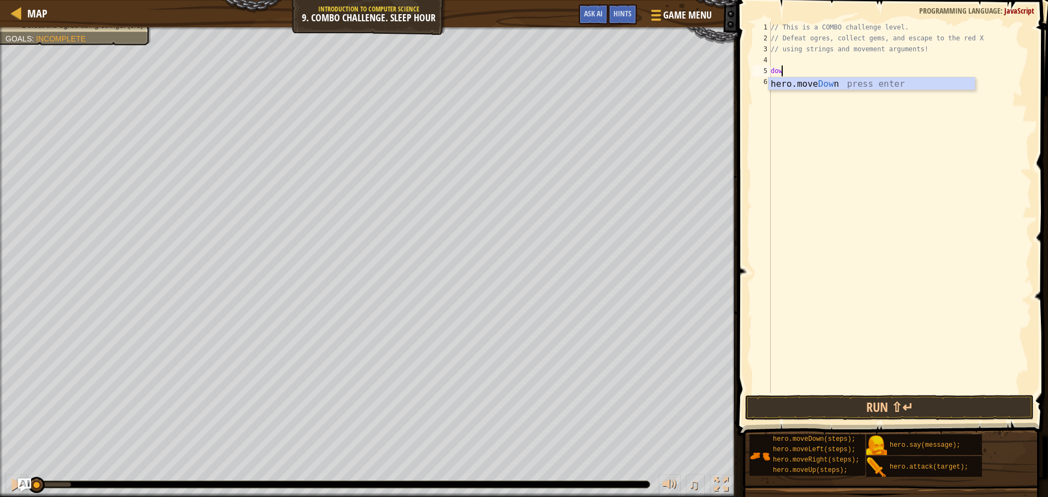
type textarea "down"
type textarea "="
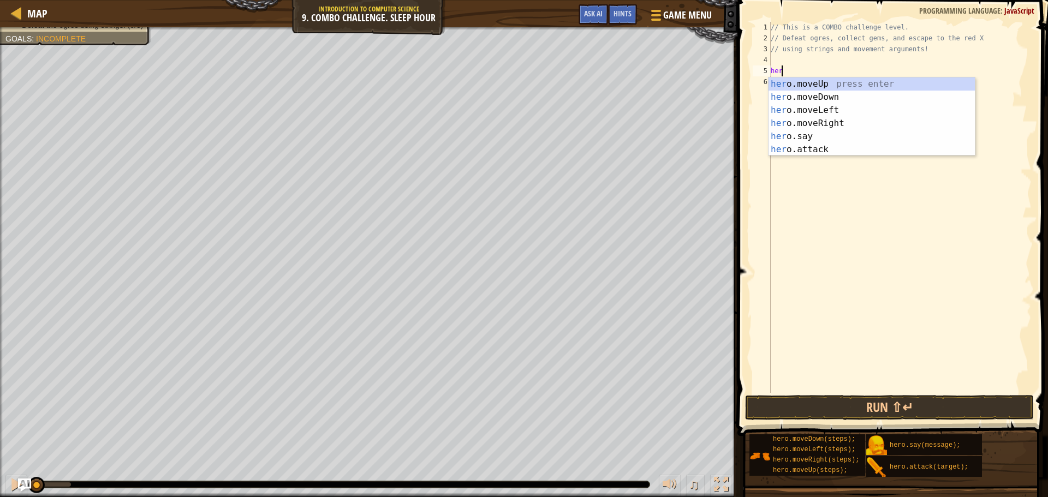
type textarea "h"
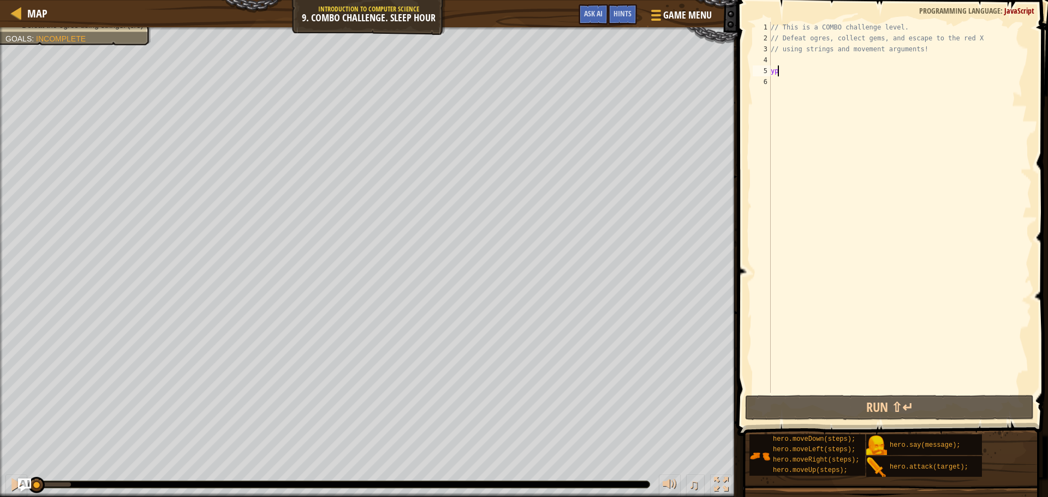
type textarea "y"
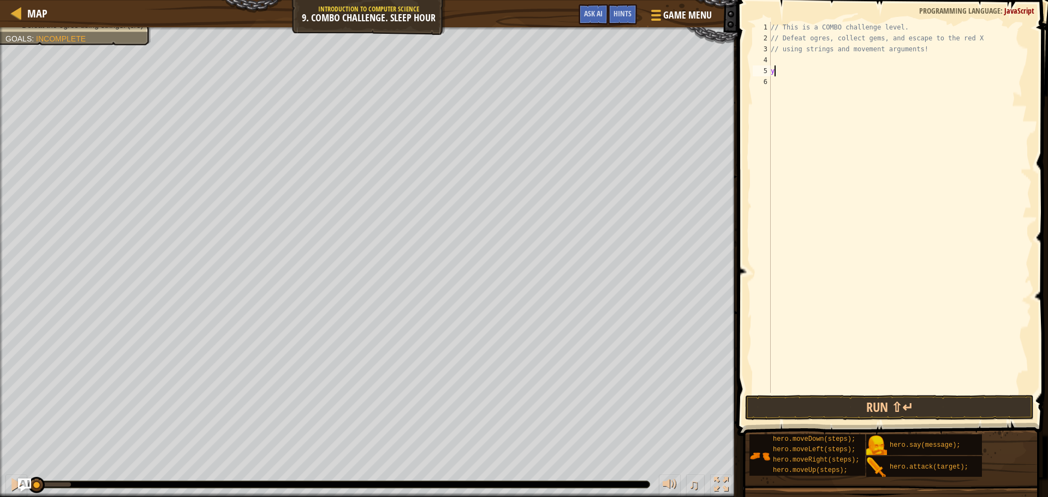
type textarea "up"
type textarea "down"
type textarea "righ"
type textarea "k"
type textarea "left"
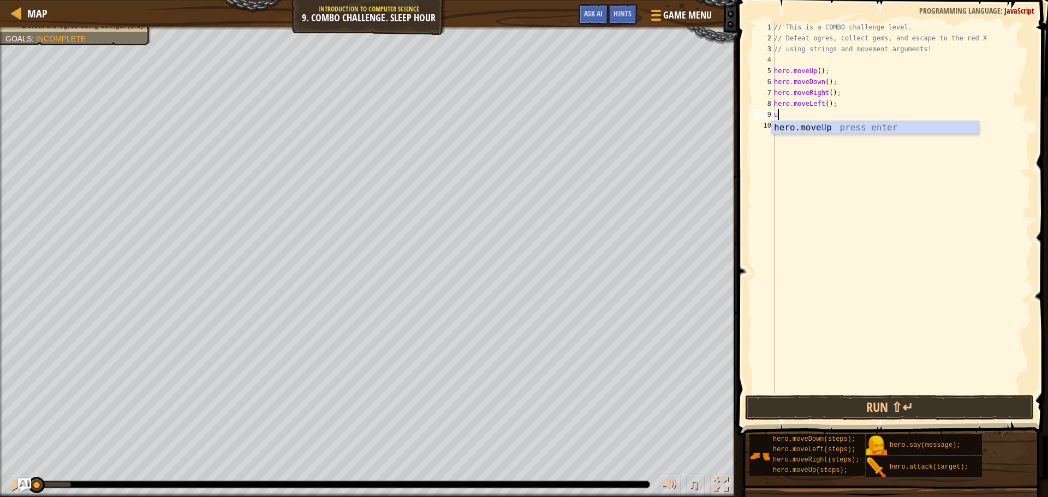
type textarea "up"
type textarea "i"
type textarea "right"
click at [824, 82] on div "// This is a COMBO challenge level. // Defeat ogres, collect gems, and escape t…" at bounding box center [902, 218] width 260 height 393
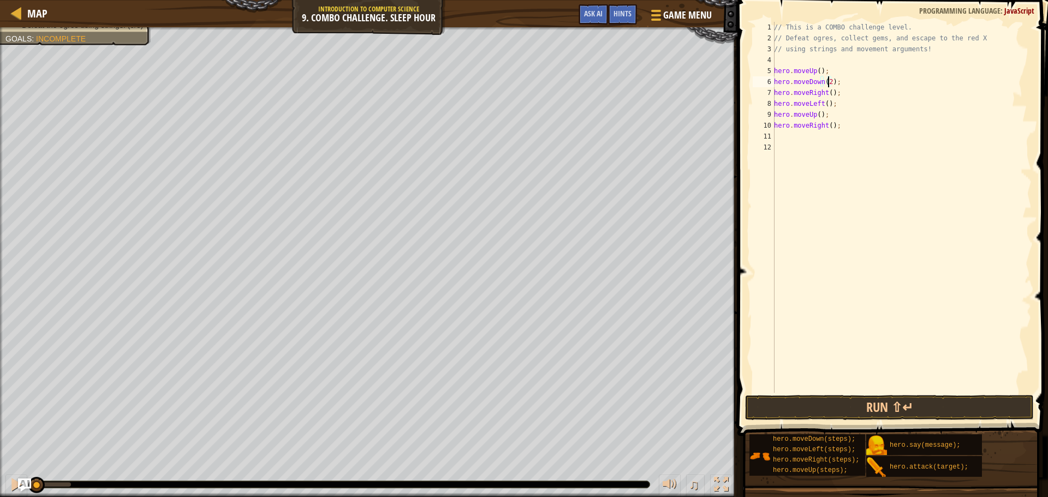
click at [830, 96] on div "// This is a COMBO challenge level. // Defeat ogres, collect gems, and escape t…" at bounding box center [902, 218] width 260 height 393
click at [829, 95] on div "// This is a COMBO challenge level. // Defeat ogres, collect gems, and escape t…" at bounding box center [902, 218] width 260 height 393
click at [824, 103] on div "// This is a COMBO challenge level. // Defeat ogres, collect gems, and escape t…" at bounding box center [902, 218] width 260 height 393
click at [893, 85] on div "// This is a COMBO challenge level. // Defeat ogres, collect gems, and escape t…" at bounding box center [902, 218] width 260 height 393
click at [891, 98] on div "// This is a COMBO challenge level. // Defeat ogres, collect gems, and escape t…" at bounding box center [902, 218] width 260 height 393
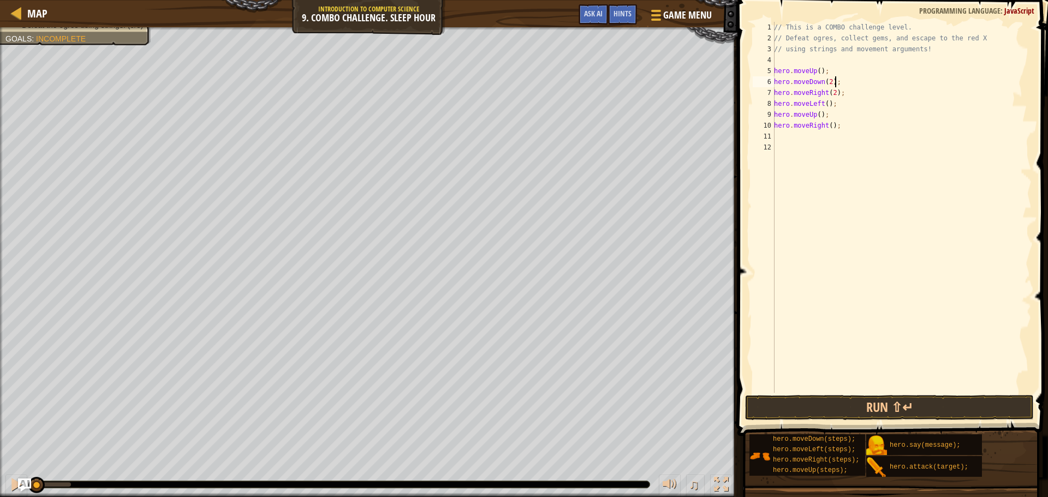
type textarea "hero.moveRight(2);"
type textarea "up"
click at [829, 135] on div "// This is a COMBO challenge level. // Defeat ogres, collect gems, and escape t…" at bounding box center [902, 218] width 260 height 393
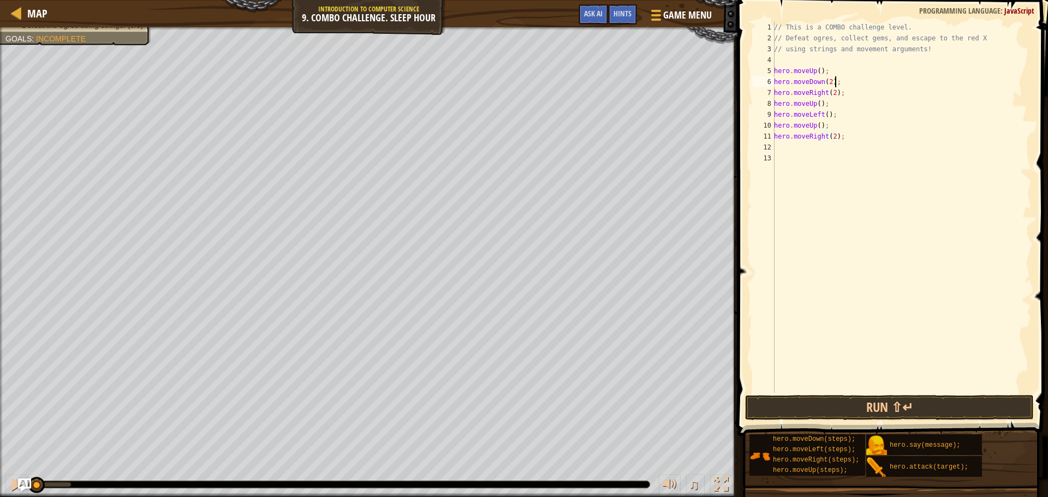
click at [854, 85] on div "// This is a COMBO challenge level. // Defeat ogres, collect gems, and escape t…" at bounding box center [902, 218] width 260 height 393
click at [856, 74] on div "// This is a COMBO challenge level. // Defeat ogres, collect gems, and escape t…" at bounding box center [902, 218] width 260 height 393
type textarea "hero.moveUp();"
drag, startPoint x: 874, startPoint y: 87, endPoint x: 762, endPoint y: 81, distance: 112.1
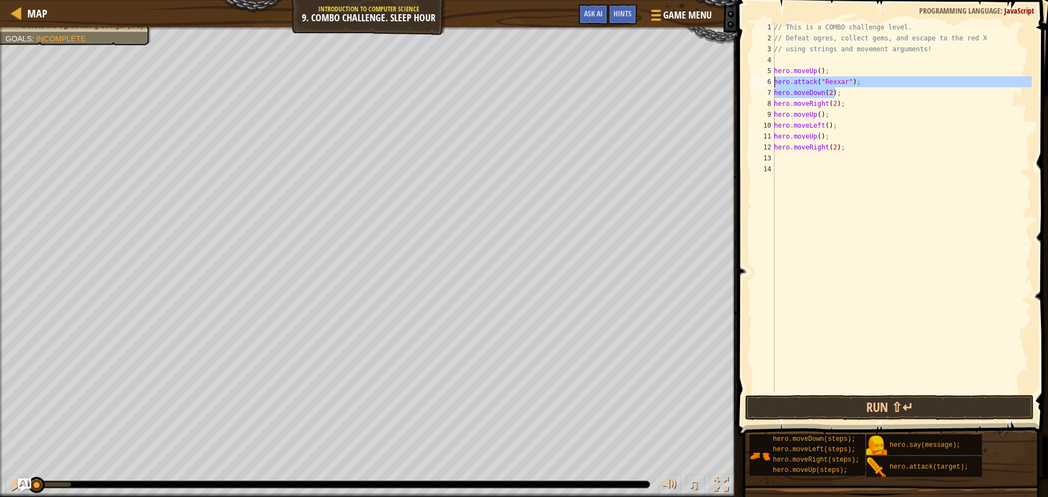
click at [762, 81] on div "hero.attack("Rexxar"); 1 2 3 4 5 6 7 8 9 10 11 12 13 14 // This is a COMBO chal…" at bounding box center [891, 207] width 281 height 371
click at [791, 82] on div "// This is a COMBO challenge level. // Defeat ogres, collect gems, and escape t…" at bounding box center [902, 218] width 260 height 393
click at [790, 82] on div "// This is a COMBO challenge level. // Defeat ogres, collect gems, and escape t…" at bounding box center [902, 218] width 260 height 393
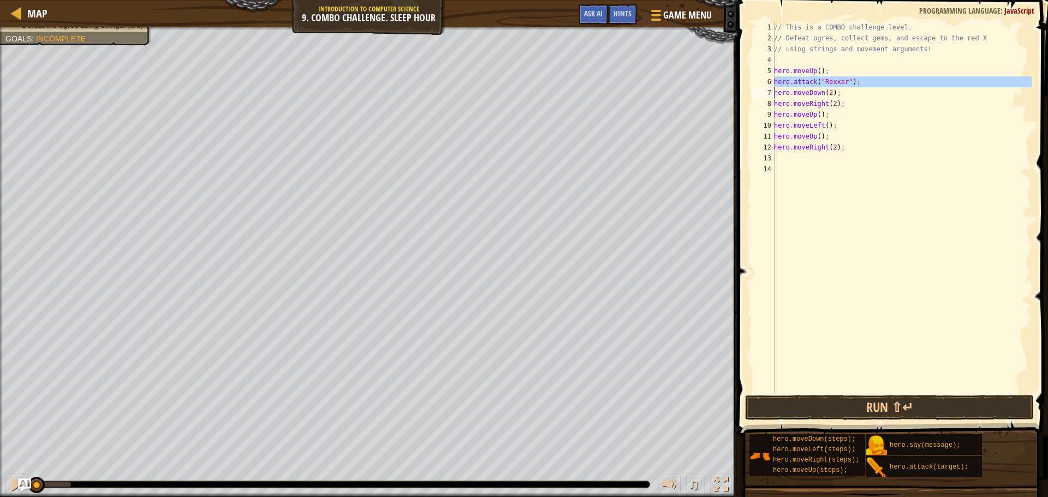
click at [863, 87] on div "// This is a COMBO challenge level. // Defeat ogres, collect gems, and escape t…" at bounding box center [902, 218] width 260 height 393
click at [863, 85] on div "// This is a COMBO challenge level. // Defeat ogres, collect gems, and escape t…" at bounding box center [902, 218] width 260 height 393
type textarea "hero.attack("Rexxar");"
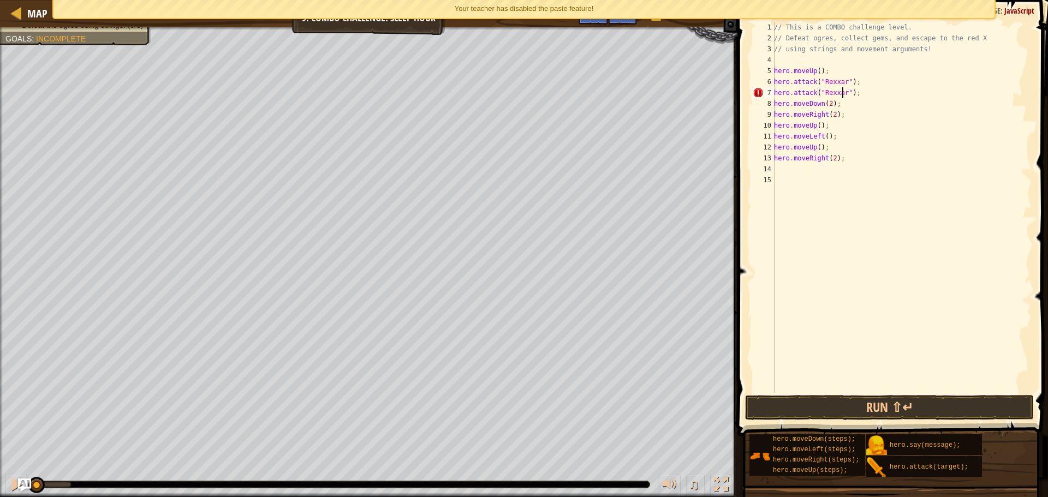
scroll to position [5, 5]
click at [867, 136] on div "// This is a COMBO challenge level. // Defeat ogres, collect gems, and escape t…" at bounding box center [902, 218] width 260 height 393
click at [833, 125] on div "// This is a COMBO challenge level. // Defeat ogres, collect gems, and escape t…" at bounding box center [902, 218] width 260 height 393
type textarea "hero.moveUp();"
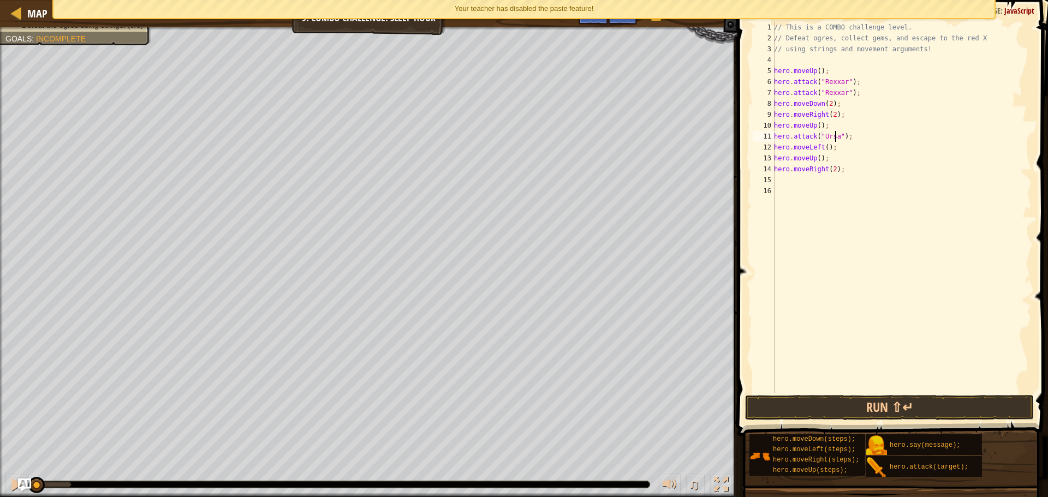
scroll to position [5, 5]
click at [859, 136] on div "// This is a COMBO challenge level. // Defeat ogres, collect gems, and escape t…" at bounding box center [902, 218] width 260 height 393
type textarea "hero.attack("Ursa");"
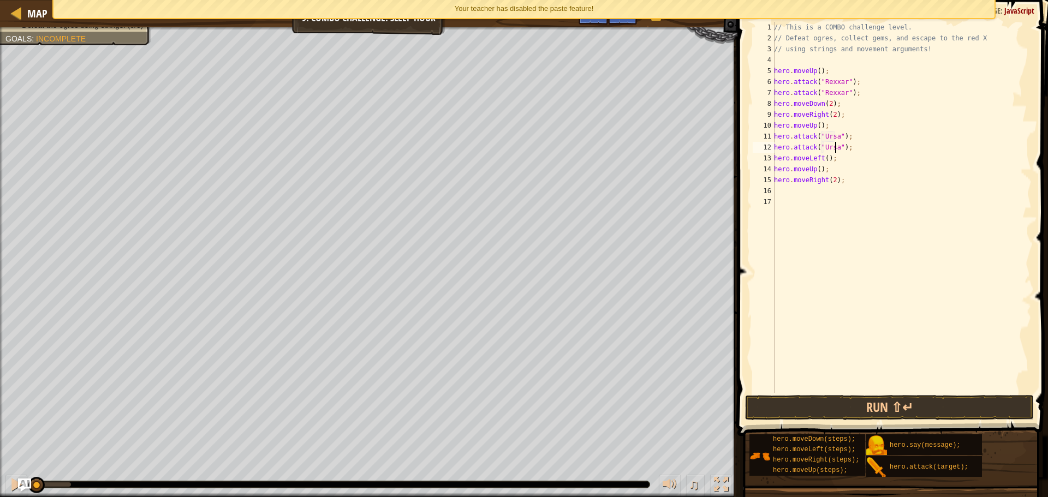
click at [854, 172] on div "// This is a COMBO challenge level. // Defeat ogres, collect gems, and escape t…" at bounding box center [902, 218] width 260 height 393
type textarea "hero.moveUp();"
type textarea "hero.attack("[PERSON_NAME]");"
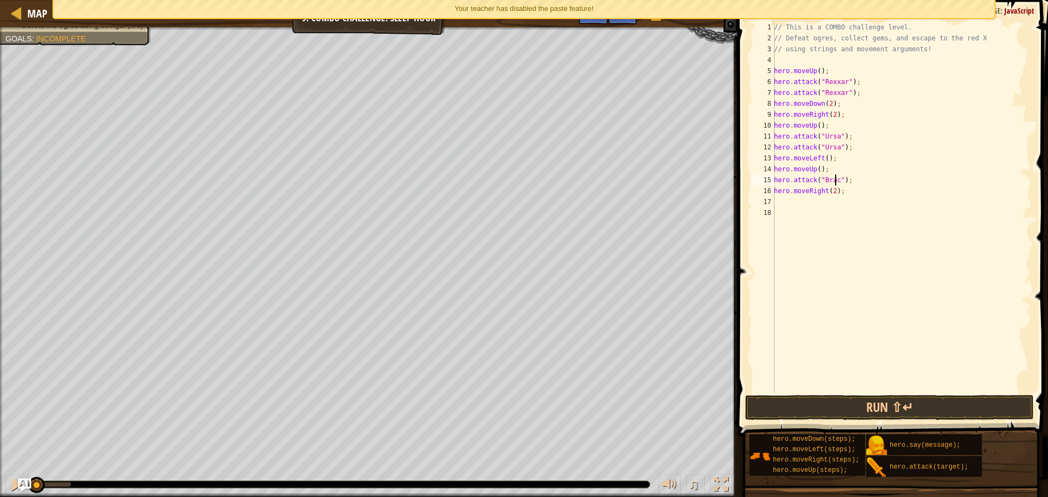
scroll to position [5, 5]
click at [865, 178] on div "// This is a COMBO challenge level. // Defeat ogres, collect gems, and escape t…" at bounding box center [902, 218] width 260 height 393
click at [925, 408] on button "Run ⇧↵" at bounding box center [889, 407] width 289 height 25
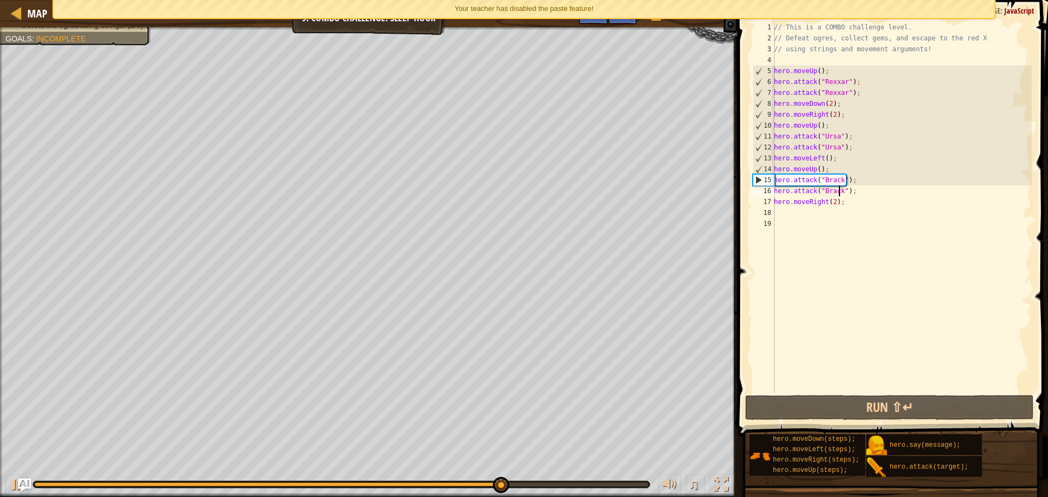
click at [836, 170] on div "// This is a COMBO challenge level. // Defeat ogres, collect gems, and escape t…" at bounding box center [902, 218] width 260 height 393
click at [825, 158] on div "// This is a COMBO challenge level. // Defeat ogres, collect gems, and escape t…" at bounding box center [902, 218] width 260 height 393
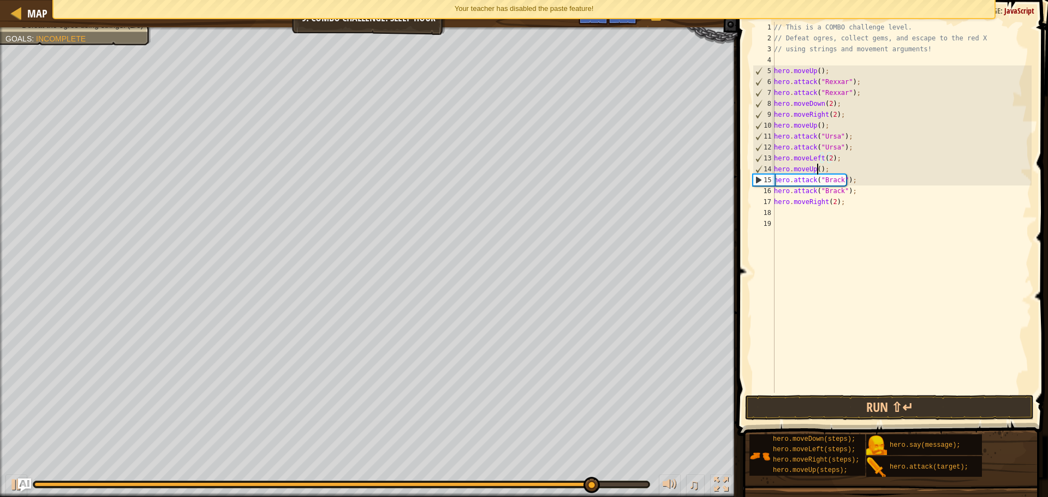
click at [819, 170] on div "// This is a COMBO challenge level. // Defeat ogres, collect gems, and escape t…" at bounding box center [902, 218] width 260 height 393
type textarea "hero.moveUp();"
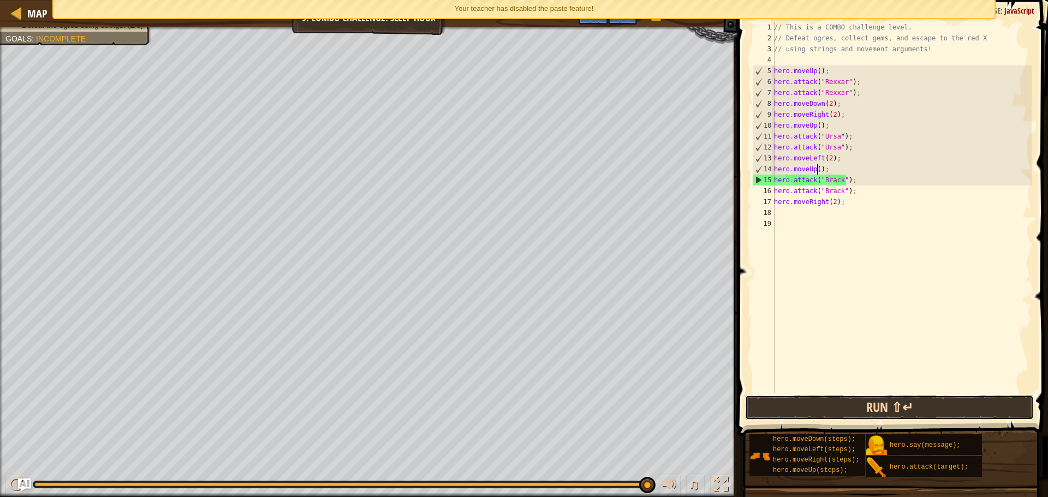
click at [910, 400] on button "Run ⇧↵" at bounding box center [889, 407] width 289 height 25
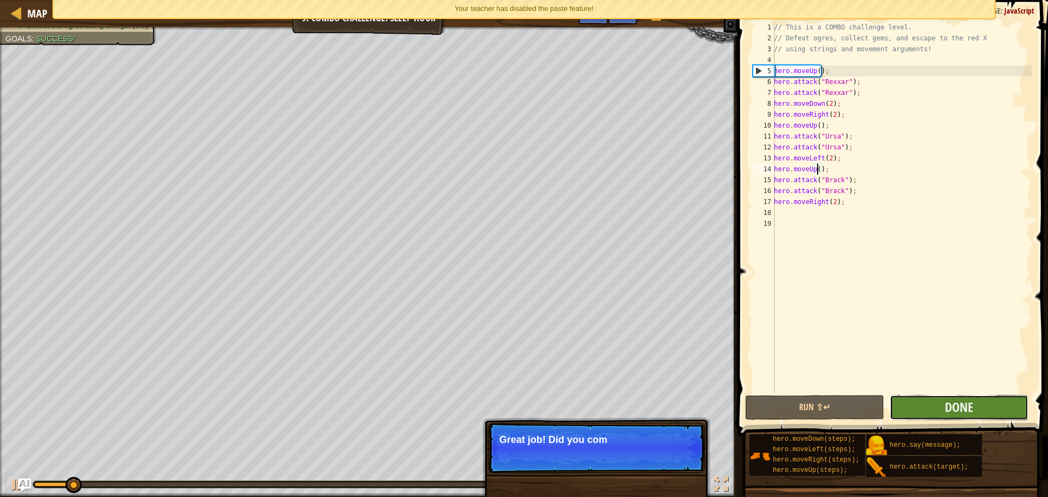
click at [941, 408] on button "Done" at bounding box center [959, 407] width 139 height 25
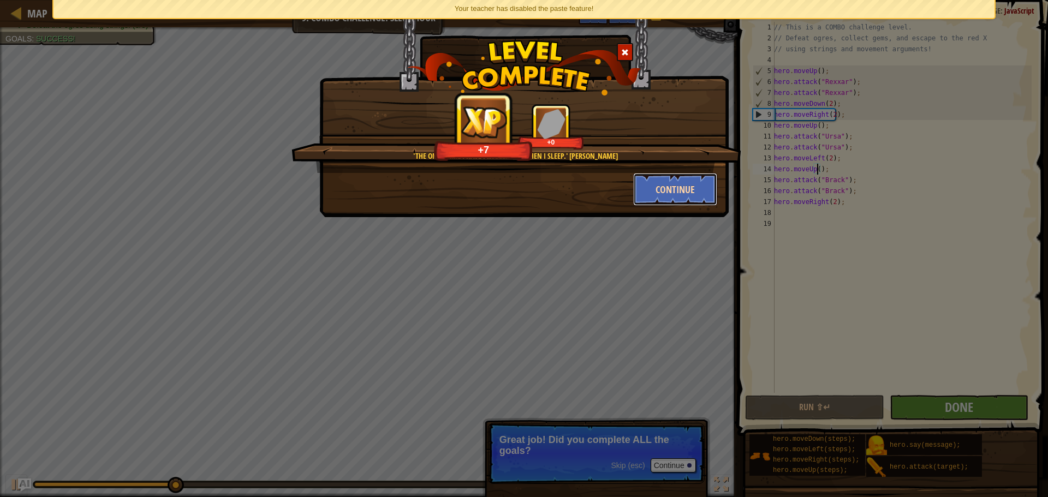
click at [686, 189] on button "Continue" at bounding box center [675, 189] width 85 height 33
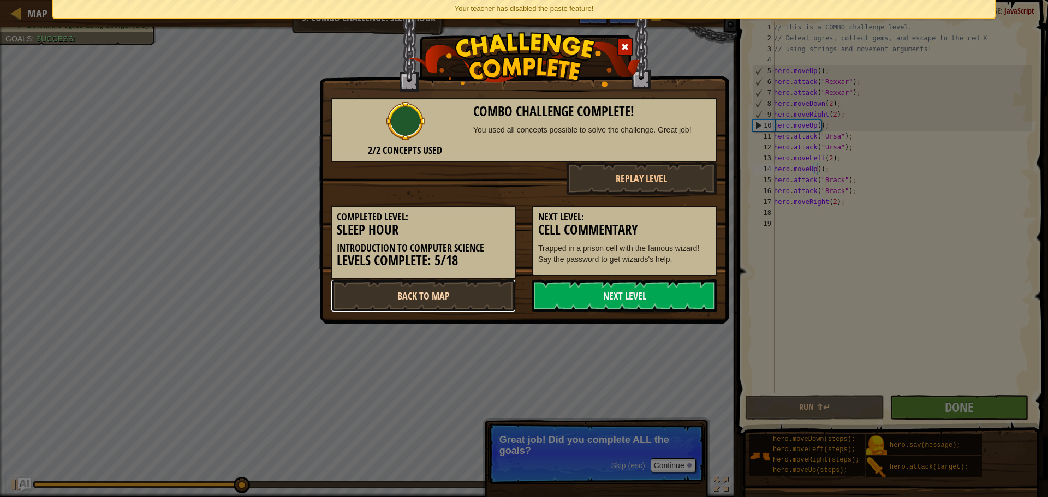
click at [474, 281] on link "Back to Map" at bounding box center [423, 296] width 185 height 33
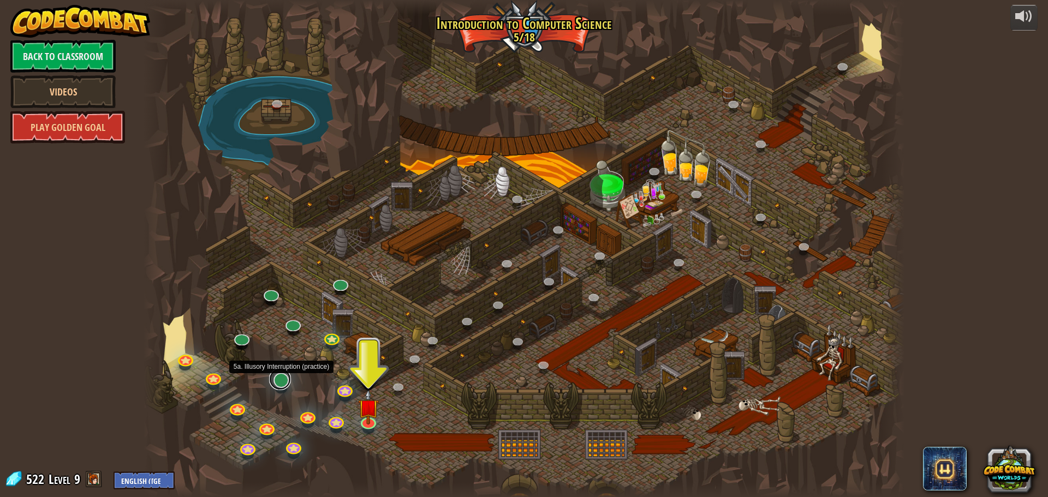
click at [281, 372] on link at bounding box center [280, 379] width 22 height 22
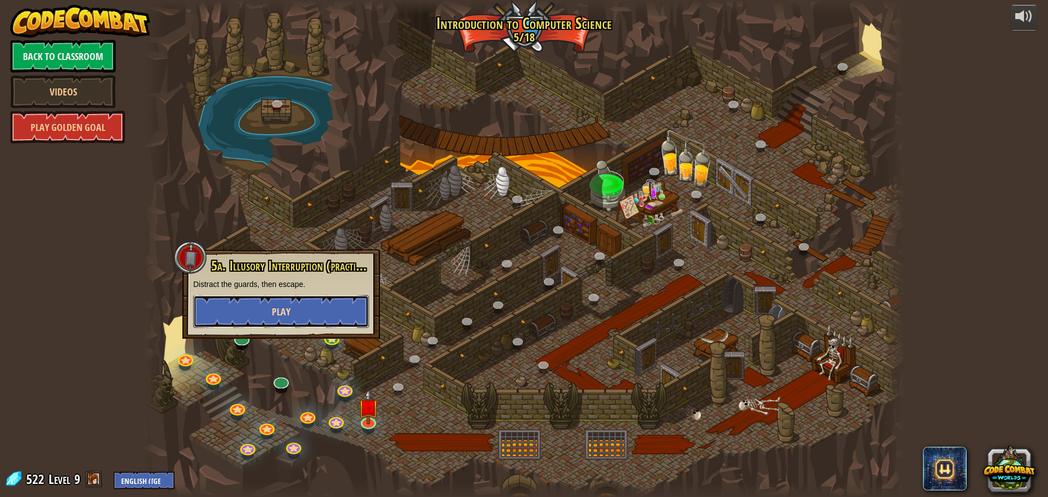
click at [298, 315] on button "Play" at bounding box center [281, 311] width 176 height 33
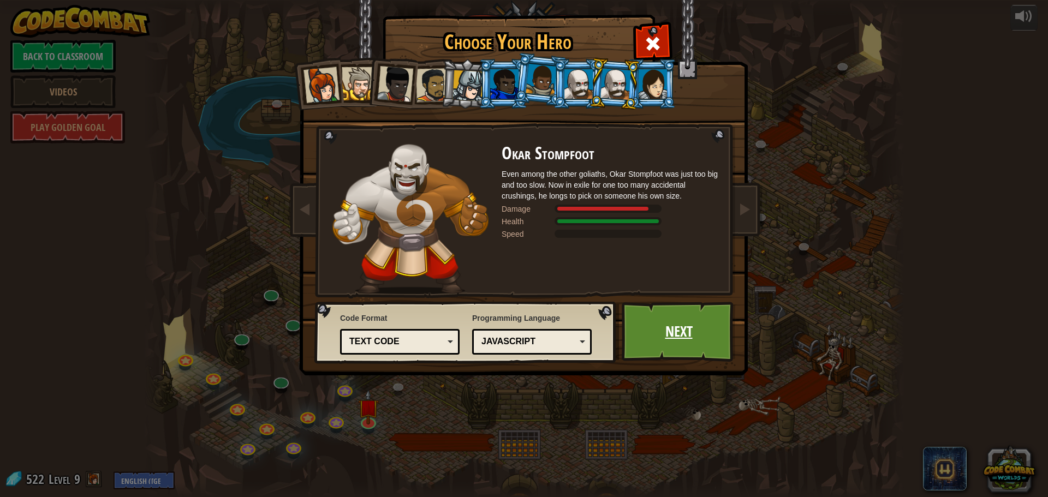
click at [666, 331] on link "Next" at bounding box center [679, 332] width 114 height 60
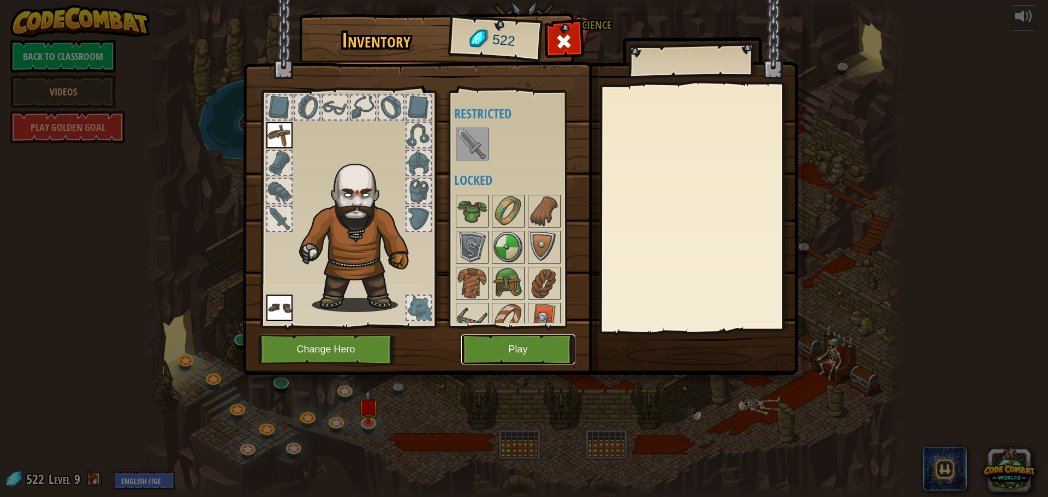
click at [521, 346] on button "Play" at bounding box center [518, 350] width 114 height 30
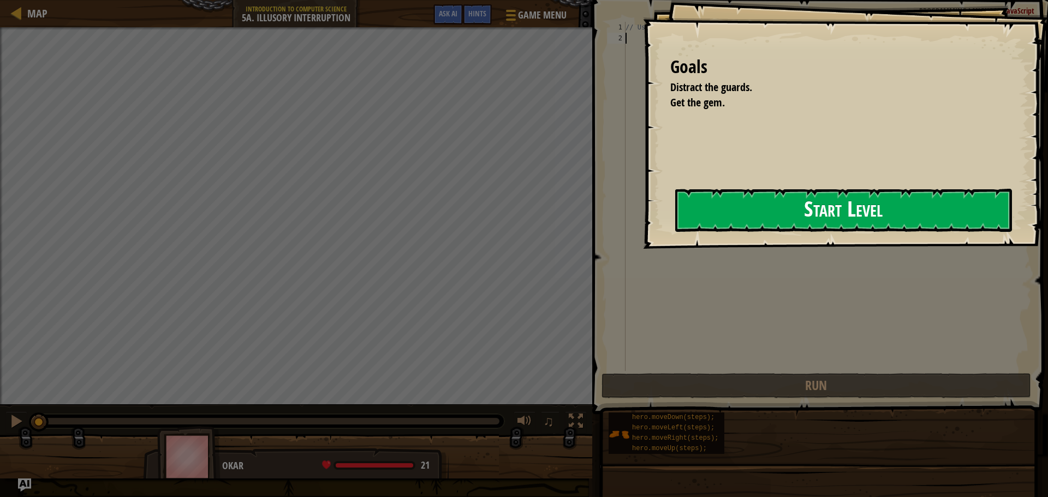
drag, startPoint x: 754, startPoint y: 210, endPoint x: 762, endPoint y: 207, distance: 8.5
click at [760, 207] on button "Start Level" at bounding box center [843, 210] width 337 height 43
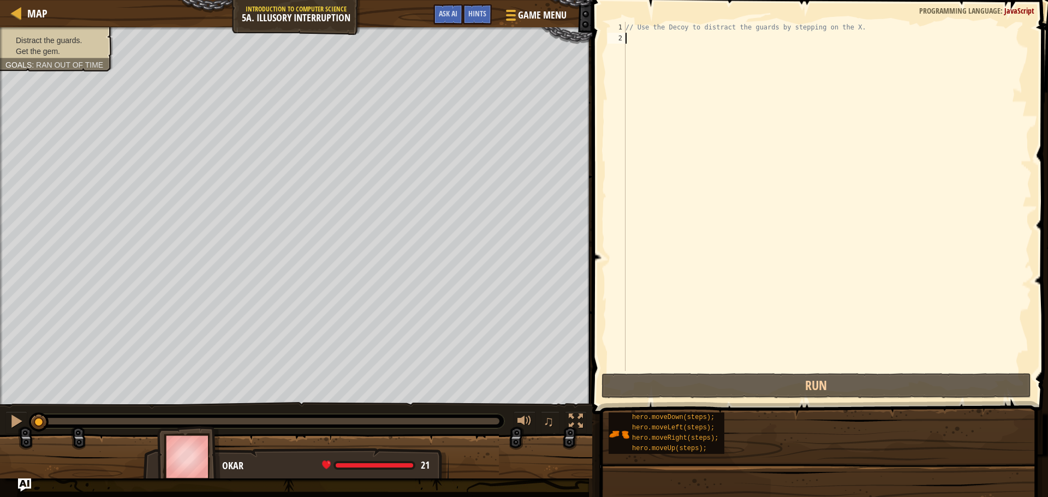
click at [888, 129] on div "// Use the Decoy to distract the guards by stepping on the X." at bounding box center [827, 207] width 408 height 371
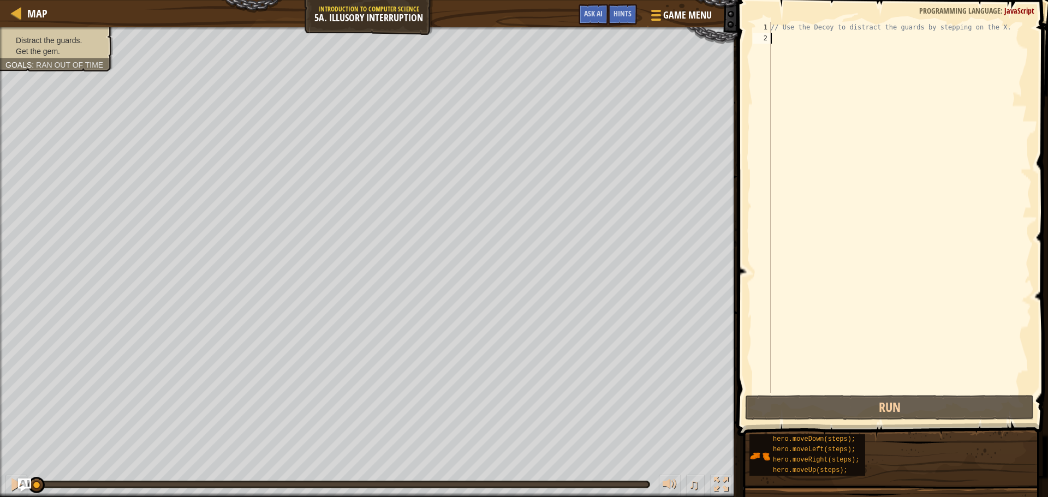
type textarea "m"
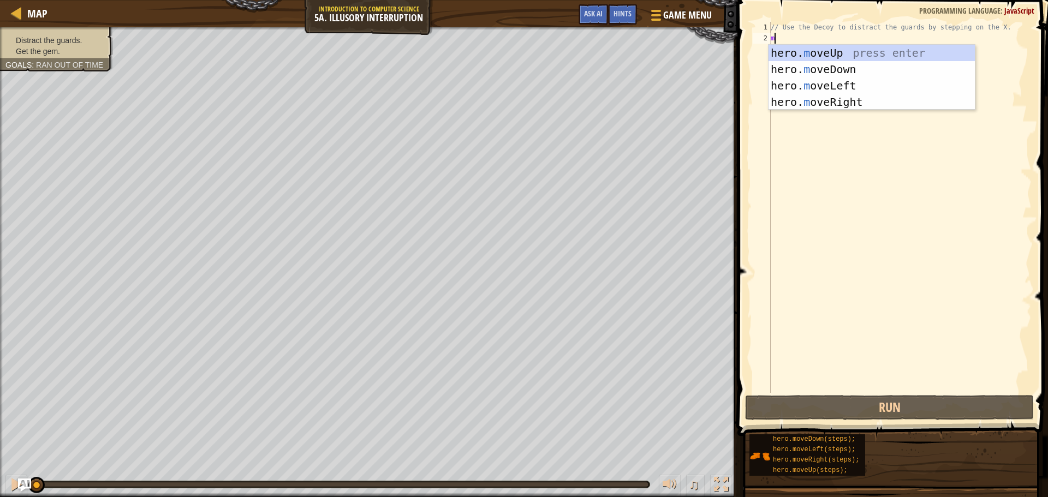
scroll to position [5, 0]
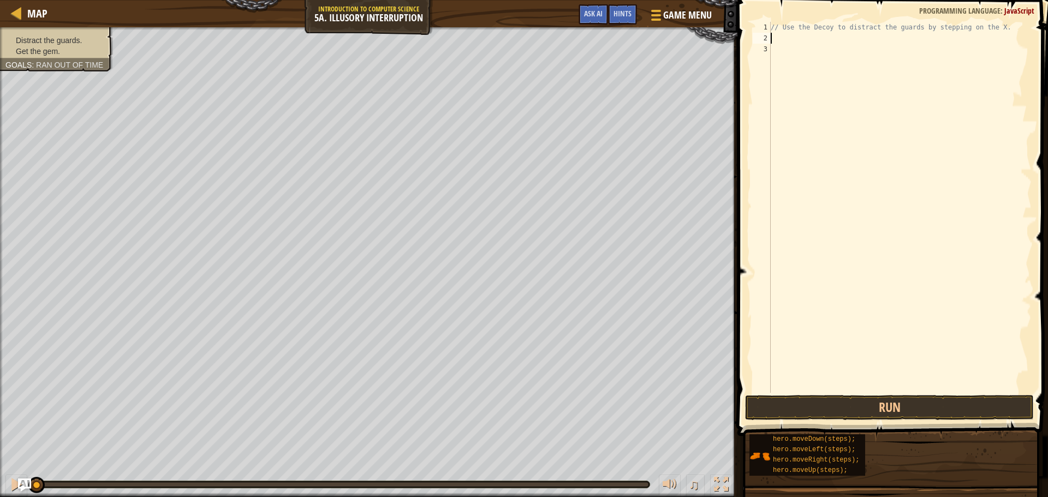
type textarea "rig"
type textarea "down"
type textarea "up"
type textarea "right"
click at [825, 72] on div "// Use the Decoy to distract the guards by stepping on the X. hero . moveRight …" at bounding box center [900, 218] width 263 height 393
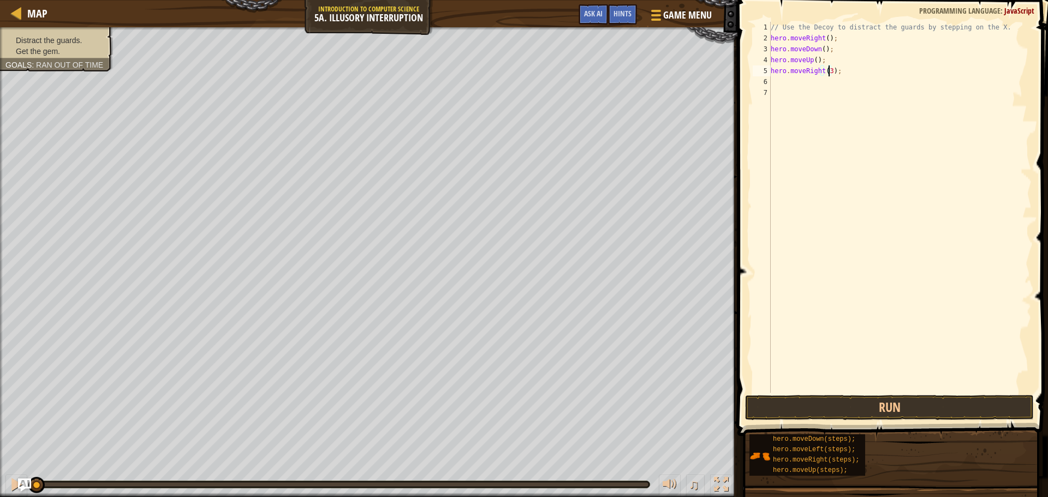
scroll to position [5, 4]
click at [821, 51] on div "// Use the Decoy to distract the guards by stepping on the X. hero . moveRight …" at bounding box center [900, 218] width 263 height 393
click at [814, 59] on div "// Use the Decoy to distract the guards by stepping on the X. hero . moveRight …" at bounding box center [900, 218] width 263 height 393
type textarea "hero.moveUp(2);"
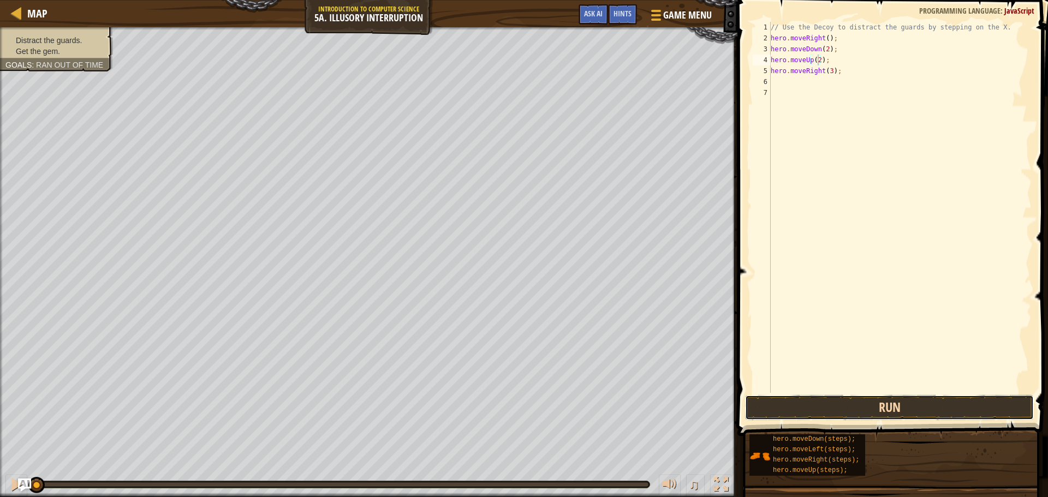
click at [903, 405] on button "Run" at bounding box center [889, 407] width 289 height 25
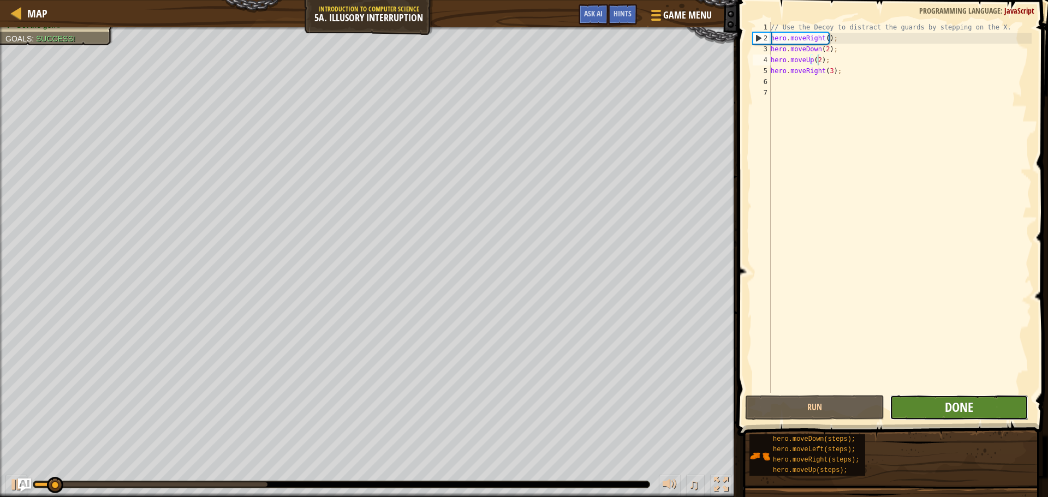
click at [958, 404] on span "Done" at bounding box center [959, 407] width 28 height 17
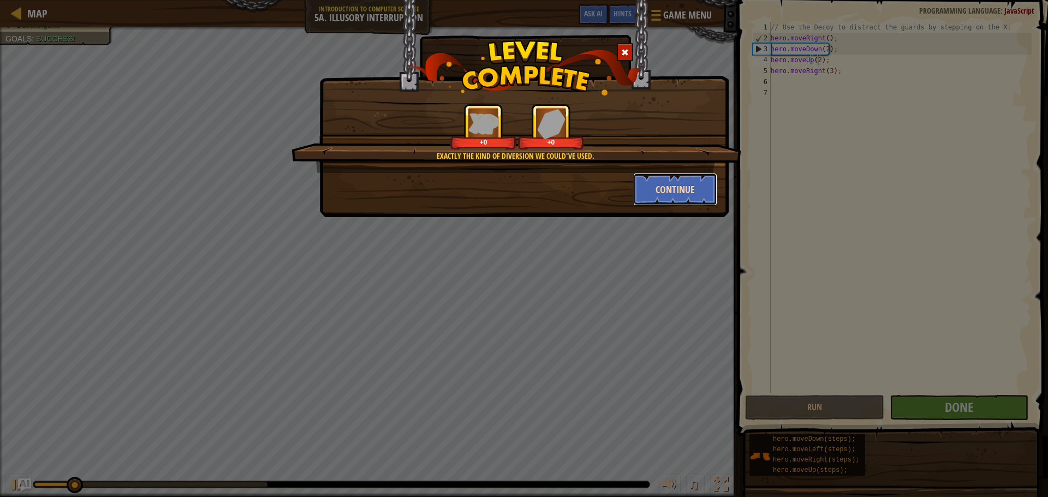
click at [688, 187] on button "Continue" at bounding box center [675, 189] width 85 height 33
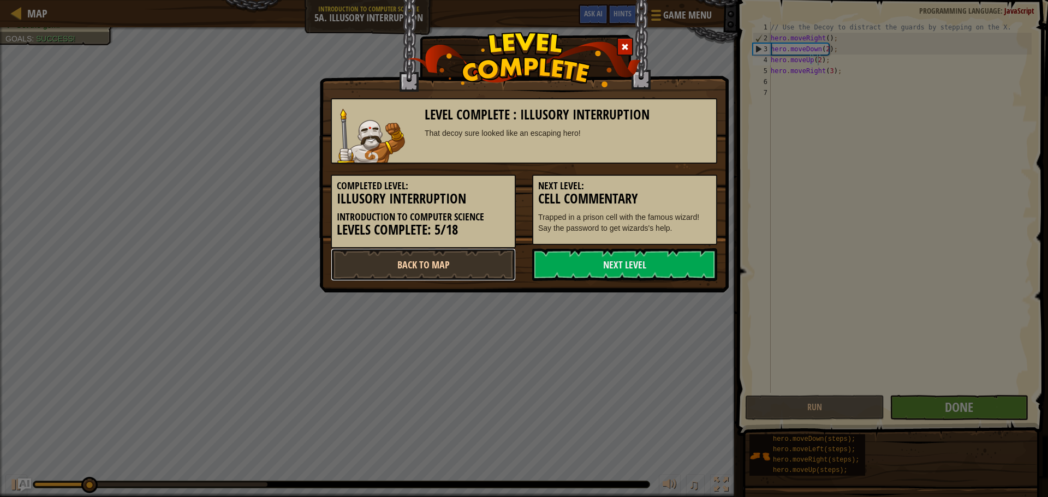
click at [440, 264] on link "Back to Map" at bounding box center [423, 264] width 185 height 33
